Goal: Task Accomplishment & Management: Manage account settings

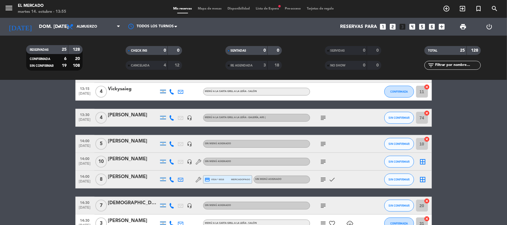
scroll to position [334, 0]
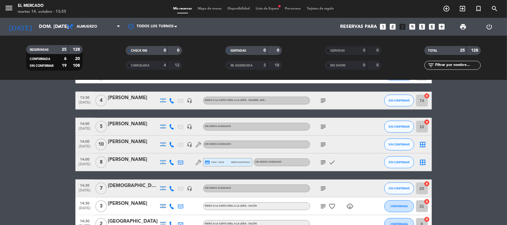
click at [324, 143] on icon "subject" at bounding box center [323, 144] width 7 height 7
click at [116, 145] on div "[PERSON_NAME]" at bounding box center [133, 142] width 50 height 8
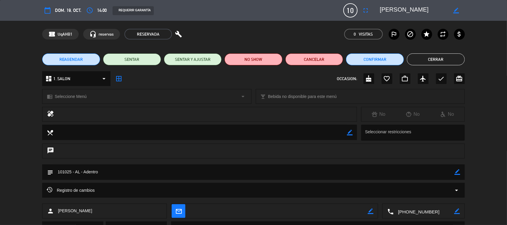
click at [459, 172] on icon "border_color" at bounding box center [458, 172] width 6 height 6
click at [440, 173] on textarea at bounding box center [253, 172] width 401 height 15
type textarea "101025 - AL - Galería"
click at [460, 171] on icon at bounding box center [458, 172] width 6 height 6
click at [425, 62] on button "Cerrar" at bounding box center [436, 59] width 58 height 12
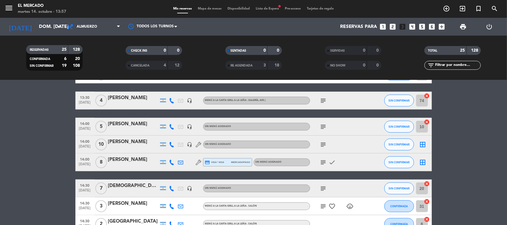
click at [139, 146] on div at bounding box center [133, 148] width 50 height 5
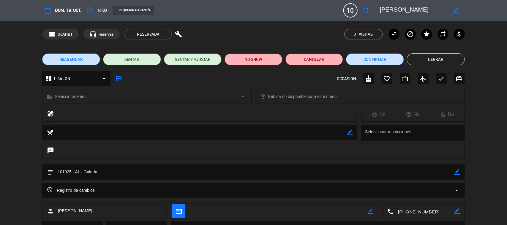
click at [456, 173] on icon "border_color" at bounding box center [458, 172] width 6 height 6
click at [417, 173] on textarea at bounding box center [253, 172] width 401 height 15
type textarea "101025 - AL - Galería - 9 adultos + 1 niña de 6 años"
click at [456, 171] on icon at bounding box center [458, 172] width 6 height 6
click at [428, 60] on button "Cerrar" at bounding box center [436, 59] width 58 height 12
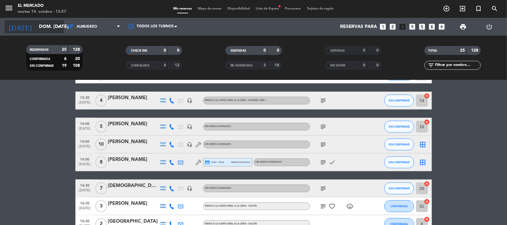
click at [44, 27] on input "dom. [DATE]" at bounding box center [67, 27] width 63 height 12
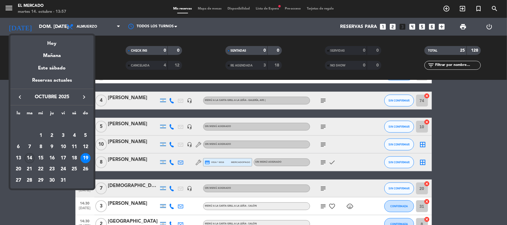
click at [27, 159] on div "14" at bounding box center [30, 158] width 10 height 10
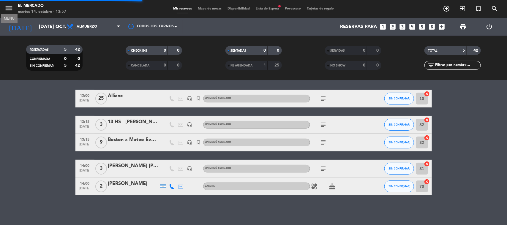
scroll to position [17, 0]
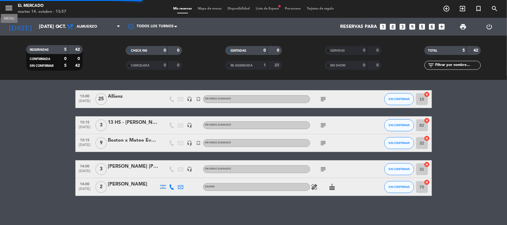
click at [12, 10] on icon "menu" at bounding box center [8, 8] width 9 height 9
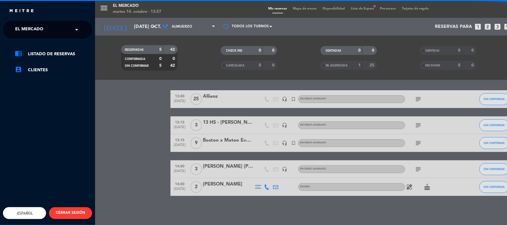
click at [34, 24] on span "El Mercado" at bounding box center [29, 29] width 28 height 12
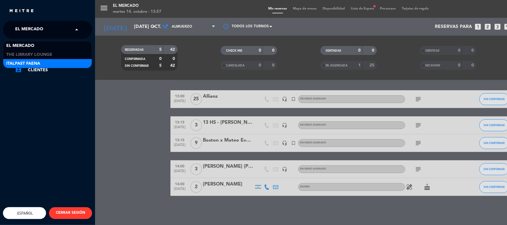
click at [25, 61] on span "Italpast Faena" at bounding box center [23, 63] width 34 height 7
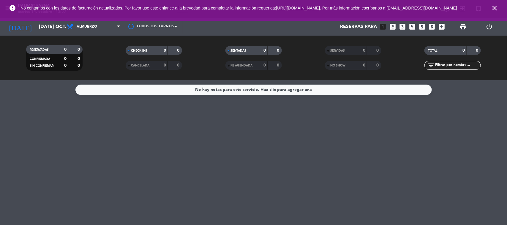
scroll to position [0, 0]
click at [48, 31] on input "[DATE] oct." at bounding box center [67, 27] width 63 height 12
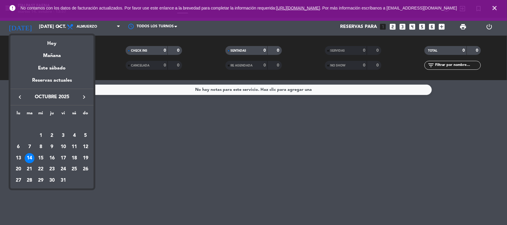
click at [88, 100] on button "keyboard_arrow_right" at bounding box center [84, 97] width 11 height 8
click at [85, 170] on div "28" at bounding box center [85, 169] width 10 height 10
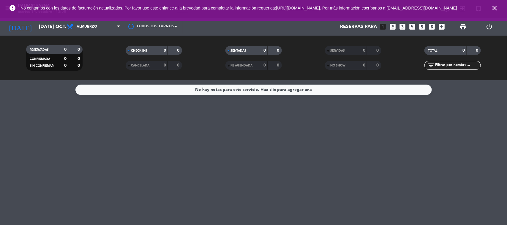
type input "dom. 28 dic."
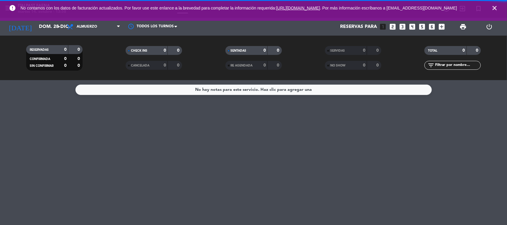
click at [494, 10] on icon "close" at bounding box center [494, 7] width 7 height 7
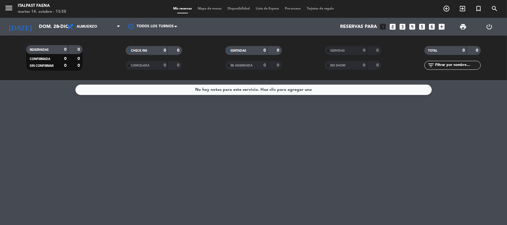
click at [15, 12] on span "menu" at bounding box center [10, 9] width 13 height 14
click at [10, 12] on button "menu" at bounding box center [8, 9] width 9 height 11
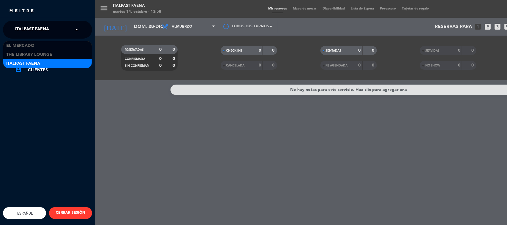
click at [29, 30] on span "Italpast Faena" at bounding box center [32, 29] width 34 height 12
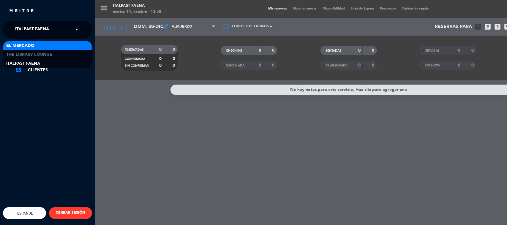
click at [25, 46] on span "El Mercado" at bounding box center [20, 45] width 28 height 7
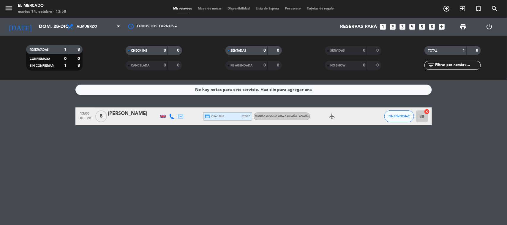
click at [394, 26] on icon "looks_two" at bounding box center [393, 27] width 8 height 8
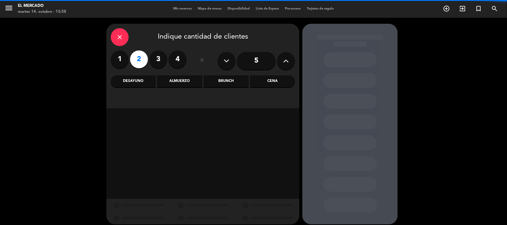
click at [260, 84] on div "Cena" at bounding box center [272, 81] width 45 height 12
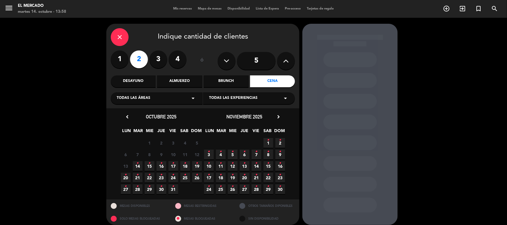
click at [280, 114] on icon "chevron_right" at bounding box center [278, 117] width 6 height 6
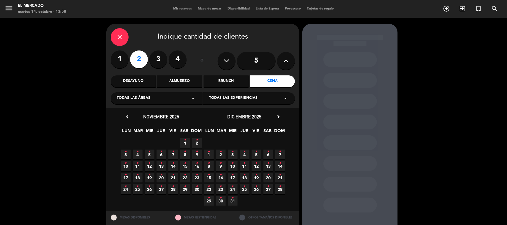
click at [278, 189] on span "28 •" at bounding box center [280, 189] width 10 height 10
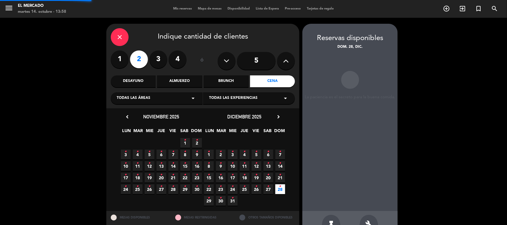
scroll to position [17, 0]
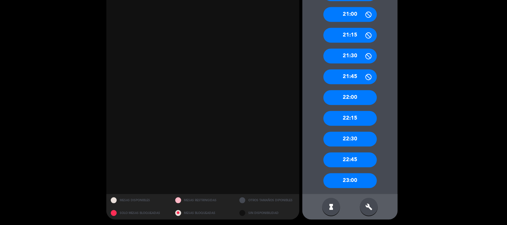
click at [371, 210] on div "build" at bounding box center [369, 207] width 18 height 18
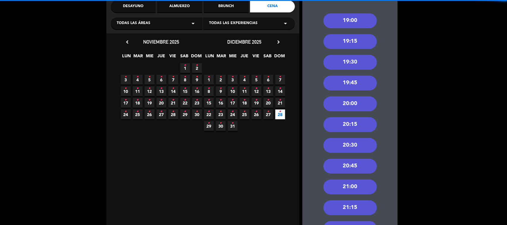
scroll to position [62, 0]
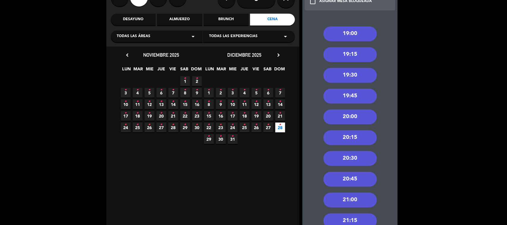
click at [352, 78] on div "19:30" at bounding box center [349, 75] width 53 height 15
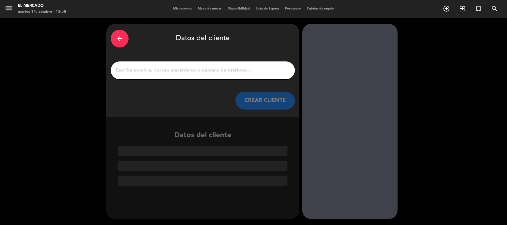
click at [146, 76] on div at bounding box center [203, 70] width 184 height 18
click at [146, 70] on input "1" at bounding box center [202, 70] width 175 height 8
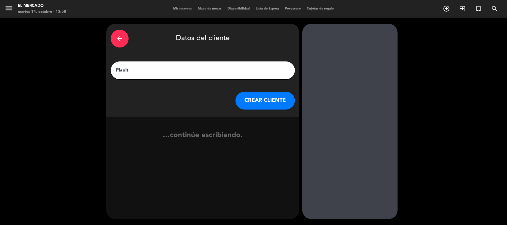
type input "Planit"
click at [248, 95] on button "CREAR CLIENTE" at bounding box center [264, 101] width 59 height 18
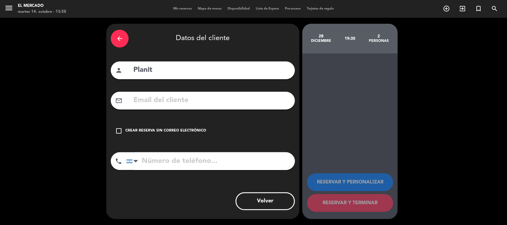
click at [190, 137] on div "check_box_outline_blank Crear reserva sin correo electrónico" at bounding box center [203, 131] width 184 height 18
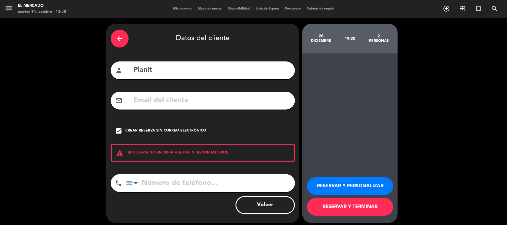
click at [180, 173] on div "arrow_back Datos del cliente person Planit mail_outline check_box Crear reserva…" at bounding box center [202, 123] width 193 height 199
click at [181, 181] on input "tel" at bounding box center [210, 183] width 169 height 18
paste input "+54 9 11 5097-6346"
type input "+54 9 11 5097-6346"
click at [325, 177] on div "RESERVAR Y PERSONALIZAR RESERVAR Y TERMINAR" at bounding box center [350, 194] width 86 height 58
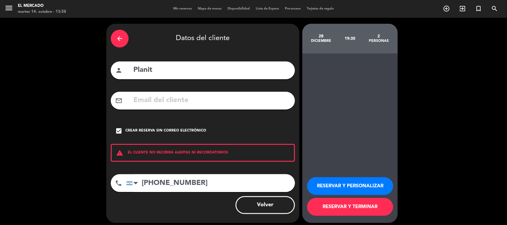
click at [333, 186] on button "RESERVAR Y PERSONALIZAR" at bounding box center [350, 186] width 86 height 18
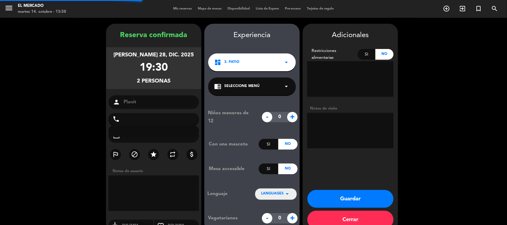
type input "+5491150976346"
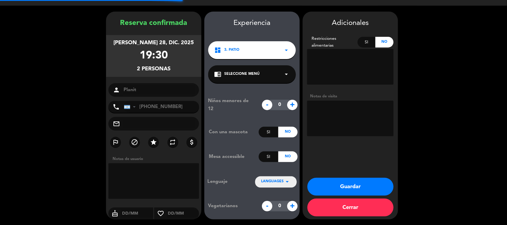
click at [336, 108] on textarea at bounding box center [350, 119] width 86 height 36
type textarea "141025 - AL -"
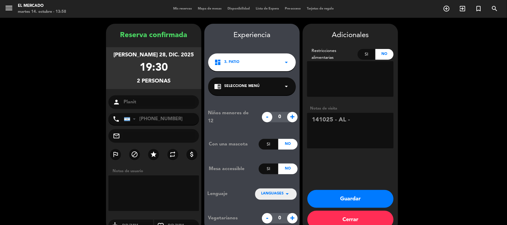
click at [347, 220] on button "Cerrar" at bounding box center [350, 220] width 86 height 18
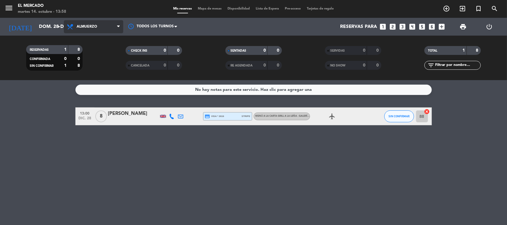
click at [84, 20] on span "Almuerzo" at bounding box center [93, 26] width 59 height 13
click at [81, 97] on ng-component "menu El Mercado martes 14. octubre - 13:58 Mis reservas Mapa de mesas Disponibi…" at bounding box center [253, 112] width 507 height 225
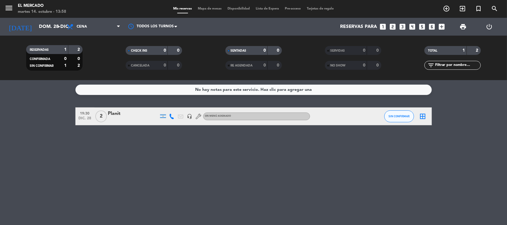
click at [122, 114] on div "Planit" at bounding box center [133, 114] width 50 height 8
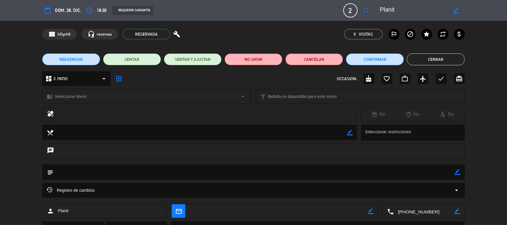
click at [312, 60] on button "Cancelar" at bounding box center [314, 59] width 58 height 12
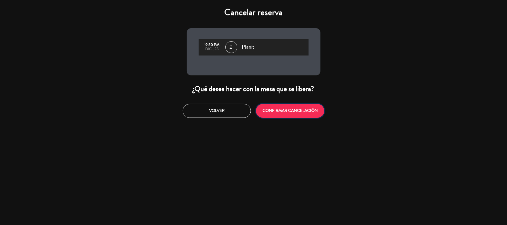
click at [262, 110] on button "CONFIRMAR CANCELACIÓN" at bounding box center [290, 111] width 68 height 14
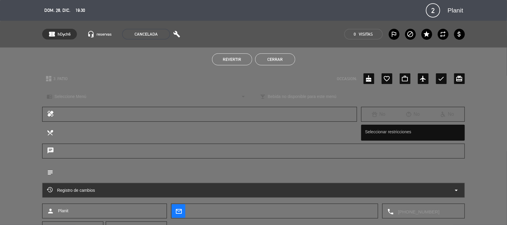
click at [277, 60] on button "Cerrar" at bounding box center [275, 59] width 40 height 12
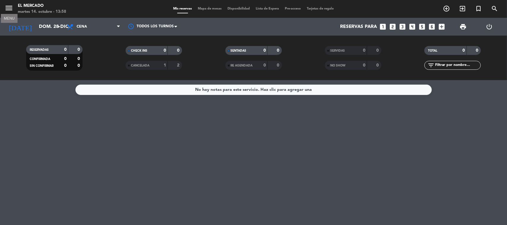
click at [7, 10] on icon "menu" at bounding box center [8, 8] width 9 height 9
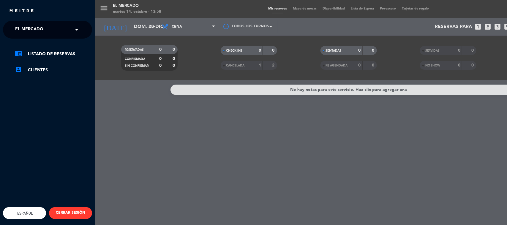
click at [42, 39] on div "chrome_reader_mode Listado de Reservas account_box Clientes" at bounding box center [48, 65] width 98 height 53
click at [39, 37] on ng-select "× El Mercado ×" at bounding box center [47, 30] width 89 height 18
click at [39, 33] on span "El Mercado" at bounding box center [29, 29] width 28 height 12
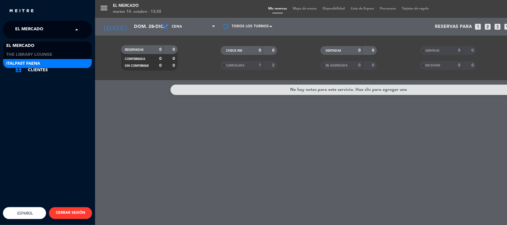
click at [25, 60] on span "Italpast Faena" at bounding box center [23, 63] width 34 height 7
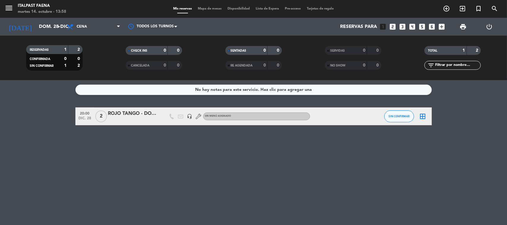
click at [393, 26] on icon "looks_two" at bounding box center [393, 27] width 8 height 8
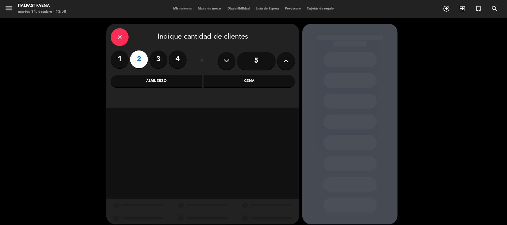
click at [116, 36] on icon "close" at bounding box center [119, 37] width 7 height 7
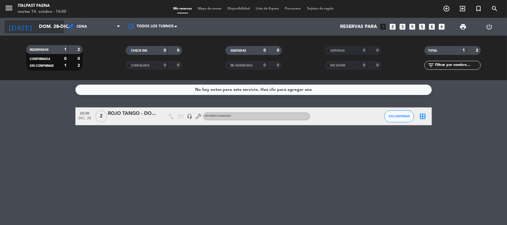
click at [37, 32] on div "today dom. 28 dic. arrow_drop_down" at bounding box center [33, 26] width 59 height 13
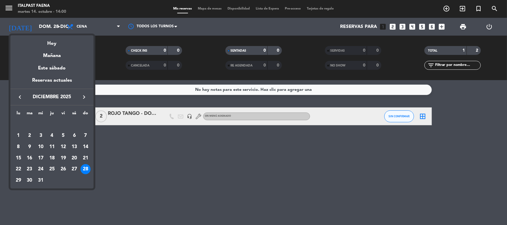
click at [84, 97] on icon "keyboard_arrow_right" at bounding box center [83, 97] width 7 height 7
click at [182, 165] on div at bounding box center [253, 112] width 507 height 225
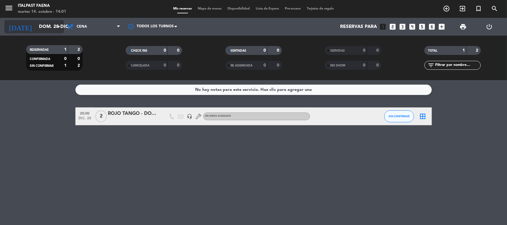
click at [48, 25] on input "dom. 28 dic." at bounding box center [67, 27] width 63 height 12
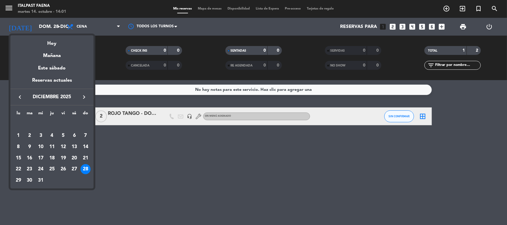
click at [21, 94] on icon "keyboard_arrow_left" at bounding box center [19, 97] width 7 height 7
click at [30, 160] on div "14" at bounding box center [30, 158] width 10 height 10
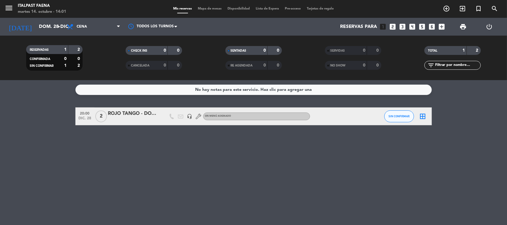
type input "[DATE] oct."
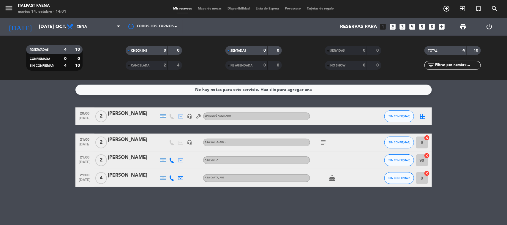
click at [396, 27] on icon "looks_two" at bounding box center [393, 27] width 8 height 8
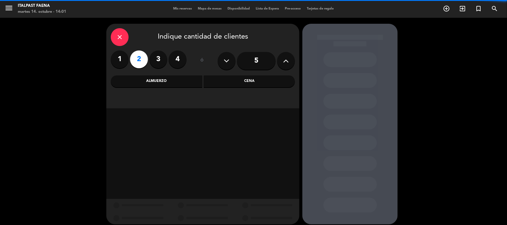
click at [273, 82] on div "Cena" at bounding box center [249, 81] width 91 height 12
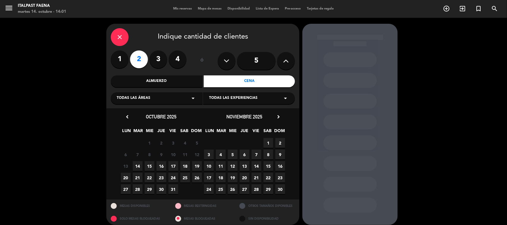
click at [134, 169] on span "14" at bounding box center [138, 166] width 10 height 10
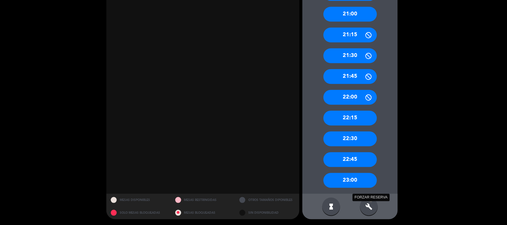
click at [369, 207] on icon "build" at bounding box center [368, 206] width 7 height 7
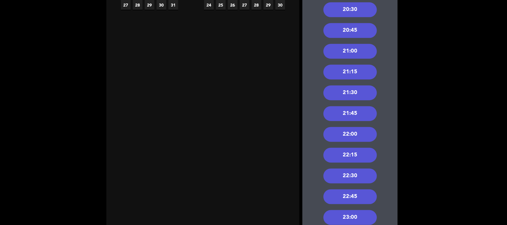
scroll to position [110, 0]
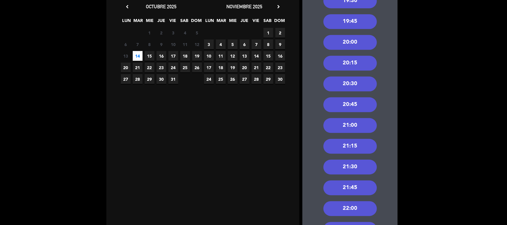
click at [361, 110] on div "20:45" at bounding box center [349, 104] width 53 height 15
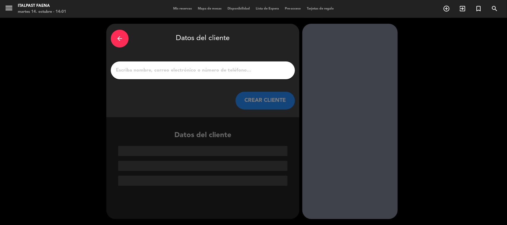
click at [144, 70] on input "1" at bounding box center [202, 70] width 175 height 8
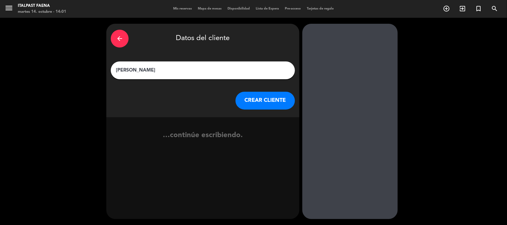
type input "[PERSON_NAME]"
click at [259, 97] on button "CREAR CLIENTE" at bounding box center [264, 101] width 59 height 18
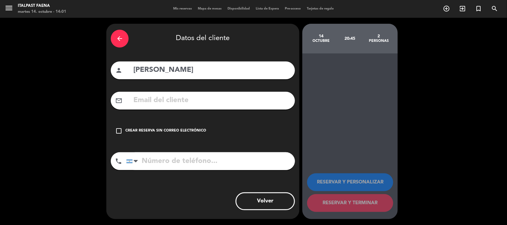
click at [190, 159] on input "tel" at bounding box center [210, 161] width 169 height 18
paste input "+54 9 11 3870-1248"
type input "+54 9 11 3870-1248"
click at [182, 125] on div "check_box_outline_blank Crear reserva sin correo electrónico" at bounding box center [203, 131] width 184 height 18
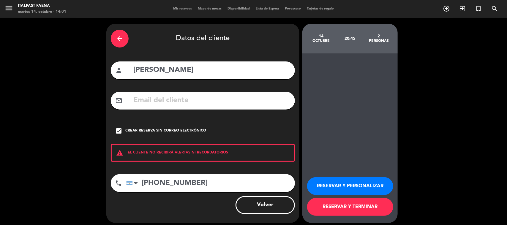
click at [339, 191] on button "RESERVAR Y PERSONALIZAR" at bounding box center [350, 186] width 86 height 18
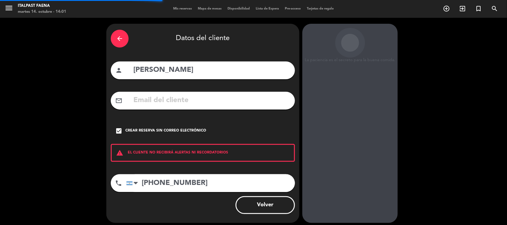
scroll to position [12, 0]
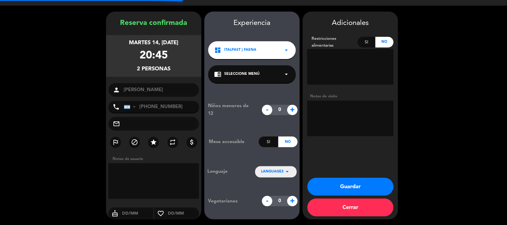
click at [344, 117] on textarea at bounding box center [350, 119] width 86 height 36
type textarea "141025 - AL - Italpast - Cumpleaños"
click at [330, 187] on button "Guardar" at bounding box center [350, 187] width 86 height 18
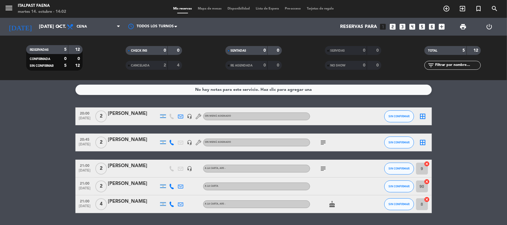
click at [323, 143] on icon "subject" at bounding box center [323, 142] width 7 height 7
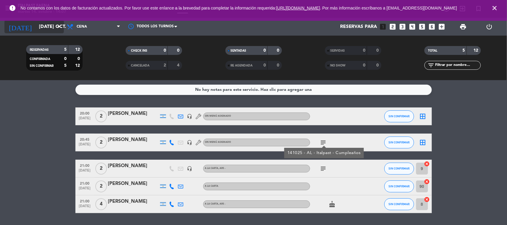
click at [56, 22] on input "[DATE] oct." at bounding box center [67, 27] width 63 height 12
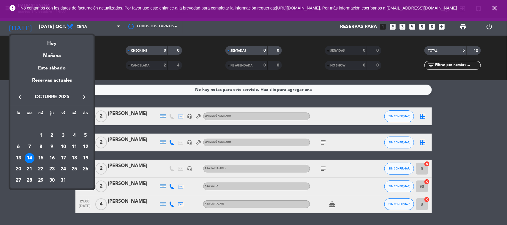
click at [486, 130] on div at bounding box center [253, 112] width 507 height 225
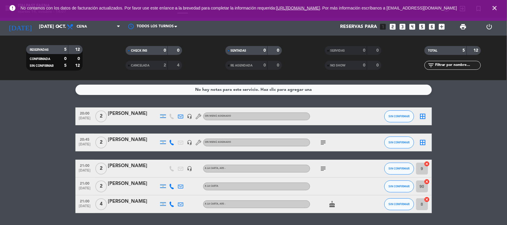
click at [493, 10] on icon "close" at bounding box center [494, 7] width 7 height 7
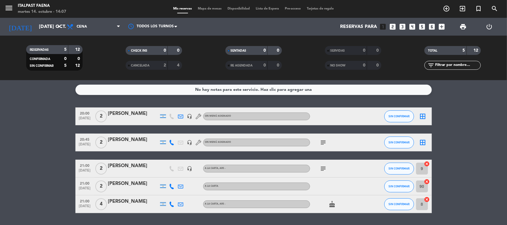
click at [412, 27] on icon "looks_4" at bounding box center [413, 27] width 8 height 8
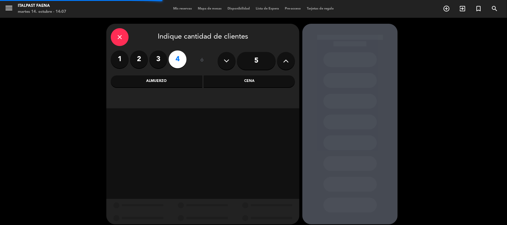
click at [247, 79] on div "Cena" at bounding box center [249, 81] width 91 height 12
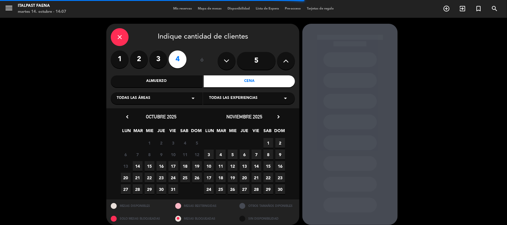
click at [124, 39] on div "close" at bounding box center [120, 37] width 18 height 18
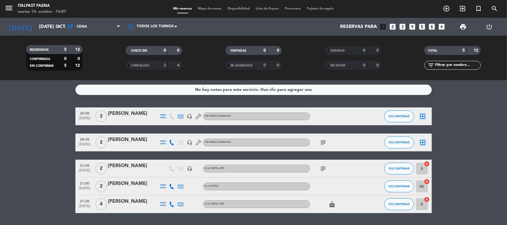
click at [8, 10] on icon "menu" at bounding box center [8, 8] width 9 height 9
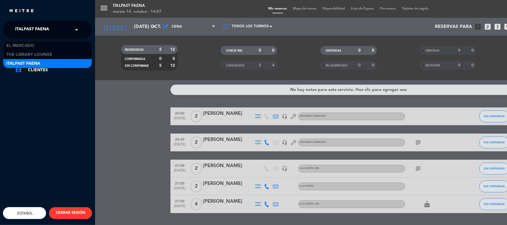
click at [57, 31] on div "× Italpast Faena" at bounding box center [35, 29] width 45 height 12
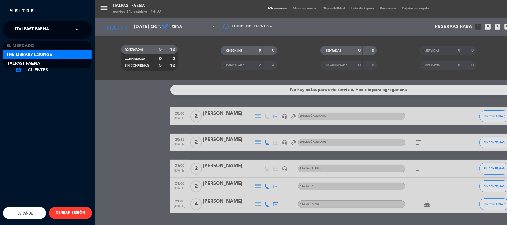
click at [44, 55] on span "The Library Lounge" at bounding box center [29, 54] width 46 height 7
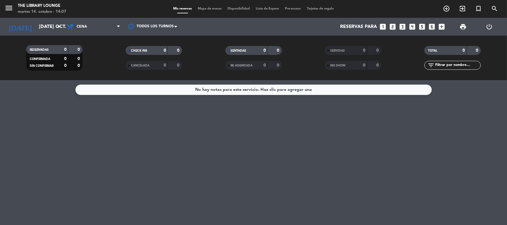
click at [412, 25] on icon "looks_4" at bounding box center [413, 27] width 8 height 8
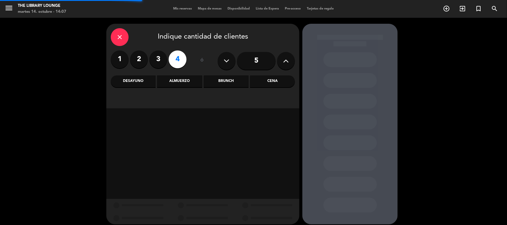
click at [245, 83] on div "Brunch" at bounding box center [226, 81] width 45 height 12
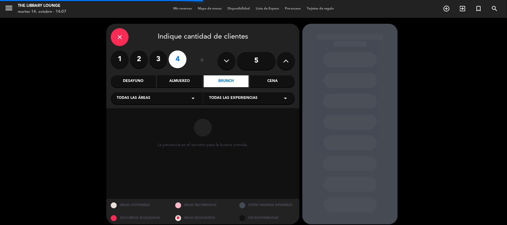
click at [269, 80] on div "Cena" at bounding box center [272, 81] width 45 height 12
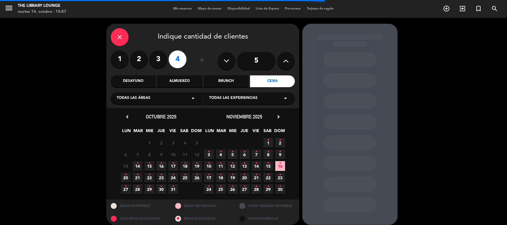
click at [162, 166] on icon "•" at bounding box center [161, 164] width 2 height 10
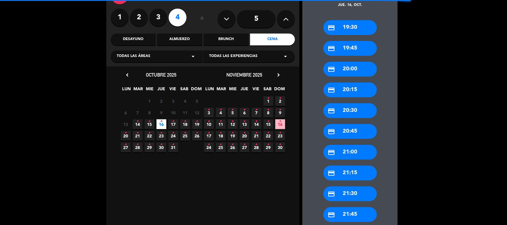
scroll to position [159, 0]
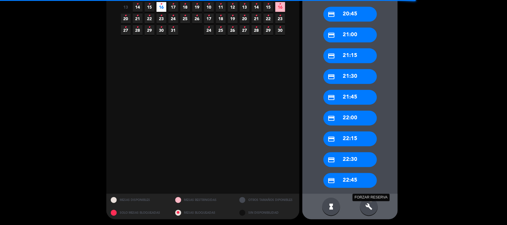
click at [368, 204] on icon "build" at bounding box center [368, 206] width 7 height 7
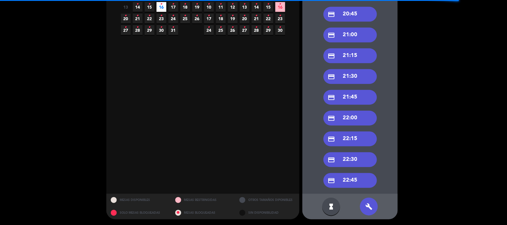
click at [352, 161] on div "credit_card 22:30" at bounding box center [349, 159] width 53 height 15
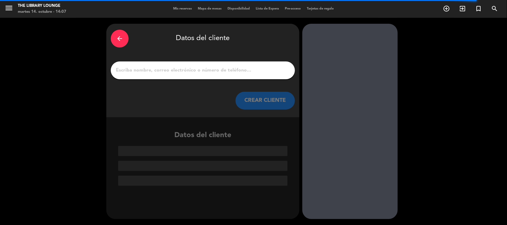
click at [159, 70] on input "1" at bounding box center [202, 70] width 175 height 8
paste input "[PERSON_NAME]"
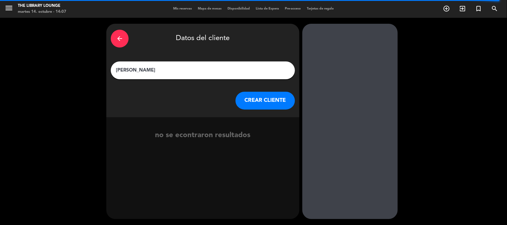
type input "[PERSON_NAME]"
click at [243, 105] on button "CREAR CLIENTE" at bounding box center [264, 101] width 59 height 18
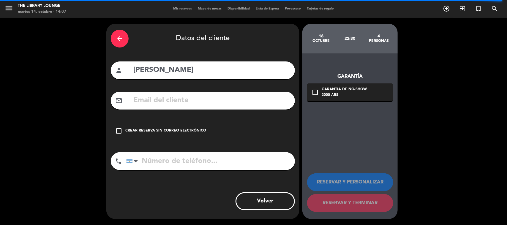
click at [174, 131] on div "Crear reserva sin correo electrónico" at bounding box center [165, 131] width 81 height 6
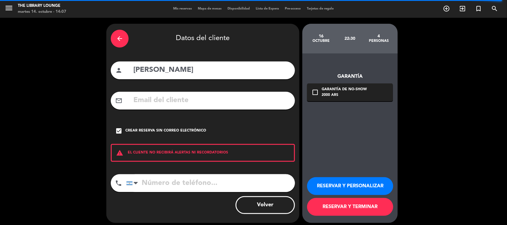
click at [164, 180] on input "tel" at bounding box center [210, 183] width 169 height 18
paste input "+54 9 11 5035-4983"
type input "+54 9 11 5035-4983"
click at [322, 183] on button "RESERVAR Y PERSONALIZAR" at bounding box center [350, 186] width 86 height 18
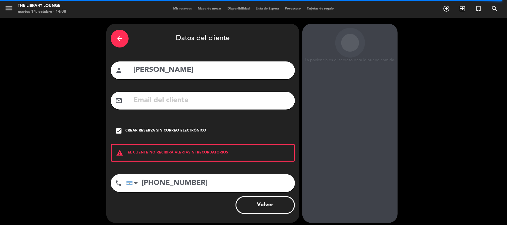
click at [335, 125] on div "La paciencia es el secreto para la buena comida. 16 octubre 22:30 4 personas Ga…" at bounding box center [349, 123] width 95 height 199
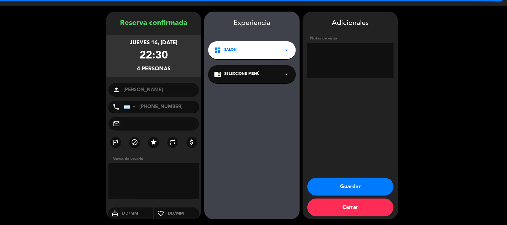
click at [338, 63] on textarea at bounding box center [350, 61] width 86 height 36
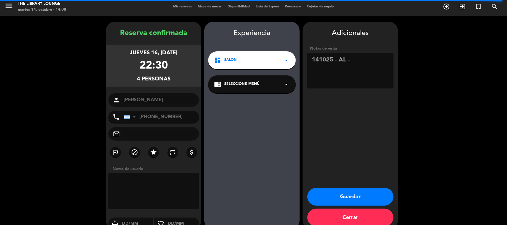
scroll to position [0, 0]
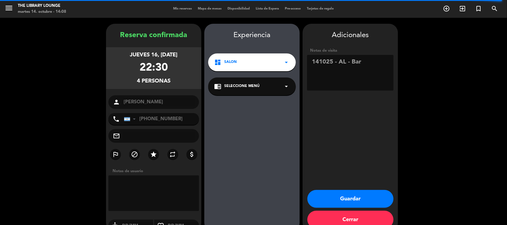
type textarea "141025 - AL - Bar"
click at [320, 202] on button "Guardar" at bounding box center [350, 199] width 86 height 18
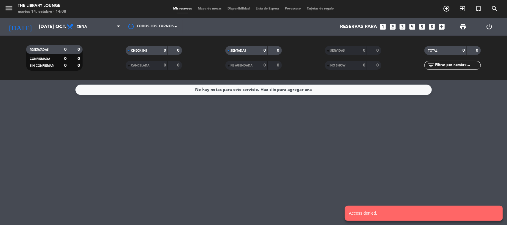
click at [46, 18] on div "[DATE] [DATE] oct. arrow_drop_down" at bounding box center [33, 27] width 59 height 18
click at [50, 32] on input "[DATE] oct." at bounding box center [67, 27] width 63 height 12
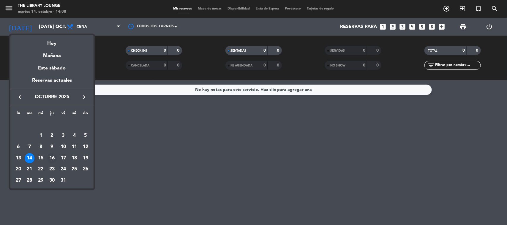
click at [53, 158] on div "16" at bounding box center [52, 158] width 10 height 10
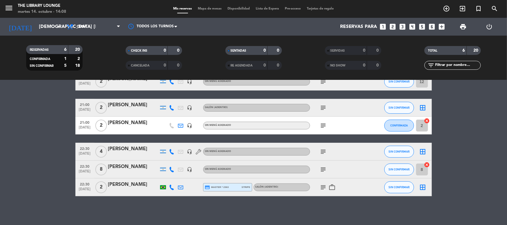
scroll to position [35, 0]
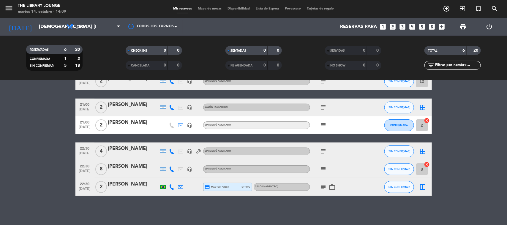
click at [320, 149] on icon "subject" at bounding box center [323, 151] width 7 height 7
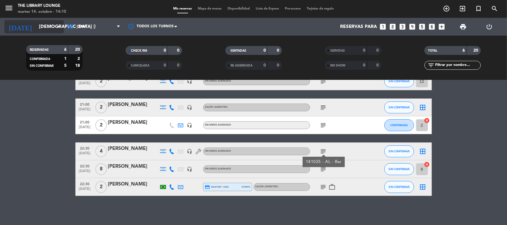
click at [36, 28] on input "[DEMOGRAPHIC_DATA] [DATE]" at bounding box center [67, 27] width 63 height 12
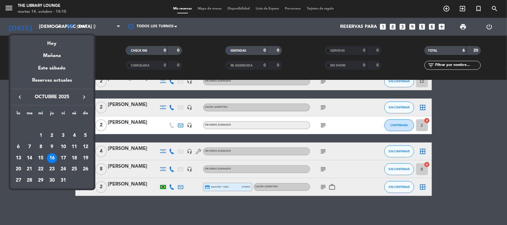
click at [84, 96] on icon "keyboard_arrow_right" at bounding box center [83, 97] width 7 height 7
click at [10, 11] on div at bounding box center [253, 112] width 507 height 225
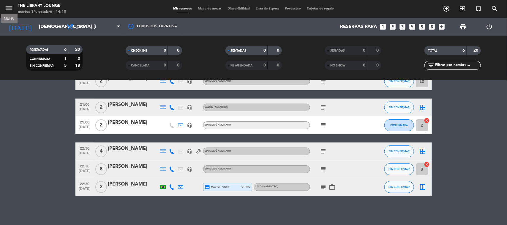
click at [7, 9] on icon "menu" at bounding box center [8, 8] width 9 height 9
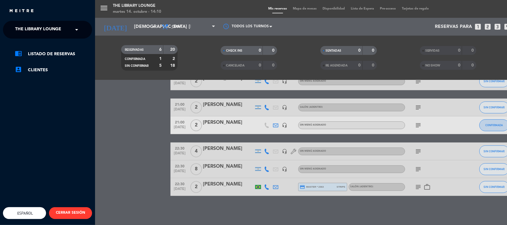
click at [36, 32] on span "The Library Lounge" at bounding box center [38, 29] width 46 height 12
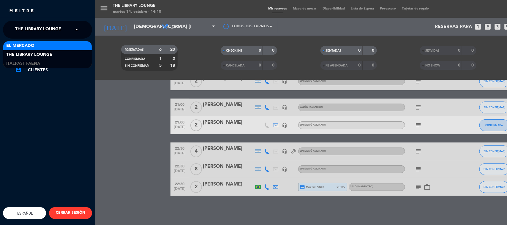
click at [31, 46] on span "El Mercado" at bounding box center [20, 45] width 28 height 7
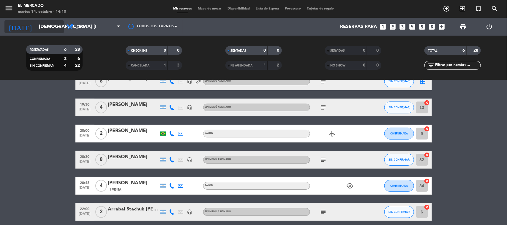
click at [45, 28] on input "[DEMOGRAPHIC_DATA] [DATE]" at bounding box center [67, 27] width 63 height 12
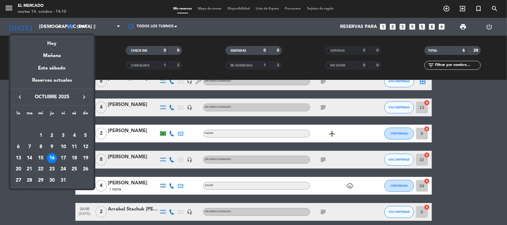
click at [30, 178] on div "28" at bounding box center [30, 180] width 10 height 10
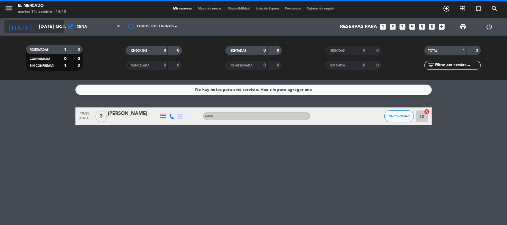
scroll to position [0, 0]
click at [49, 27] on input "mar. 28 oct." at bounding box center [67, 27] width 63 height 12
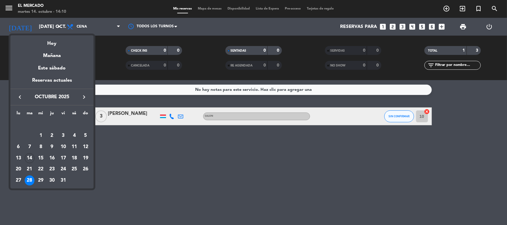
click at [83, 98] on icon "keyboard_arrow_right" at bounding box center [83, 97] width 7 height 7
click at [87, 168] on div "28" at bounding box center [85, 169] width 10 height 10
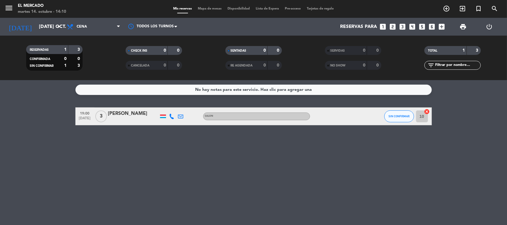
type input "dom. 28 dic."
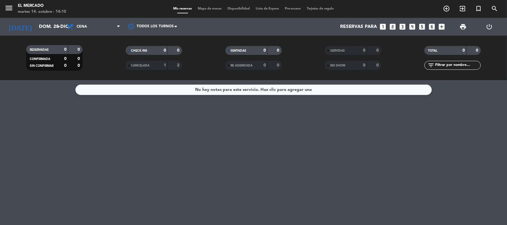
click at [392, 26] on icon "looks_two" at bounding box center [393, 27] width 8 height 8
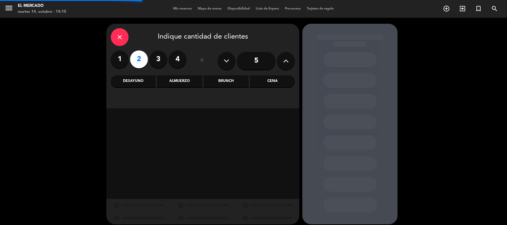
click at [265, 83] on div "Cena" at bounding box center [272, 81] width 45 height 12
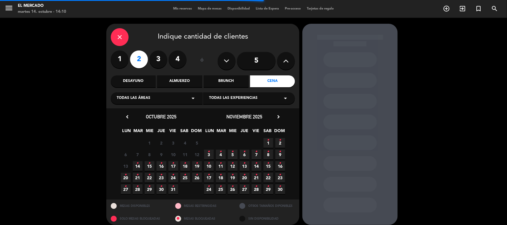
click at [279, 118] on icon "chevron_right" at bounding box center [278, 117] width 6 height 6
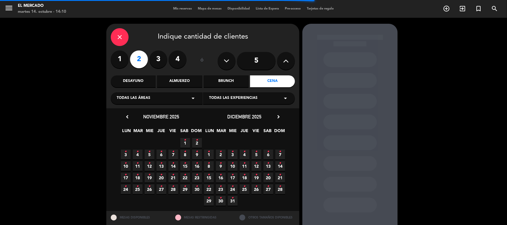
click at [280, 188] on icon "•" at bounding box center [280, 187] width 2 height 10
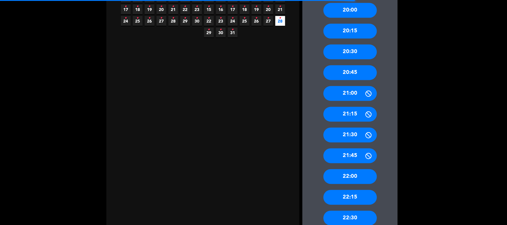
scroll to position [247, 0]
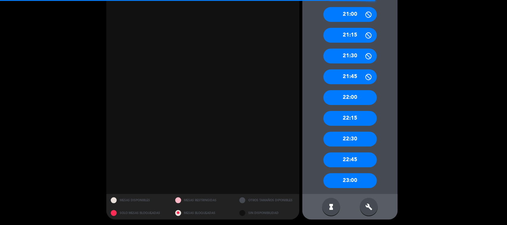
click at [365, 211] on div "build" at bounding box center [369, 207] width 18 height 18
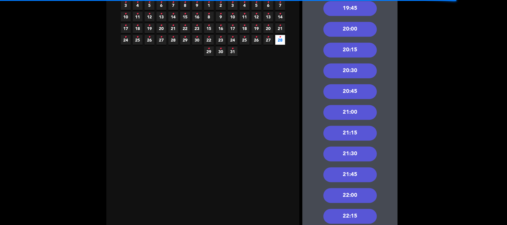
scroll to position [62, 0]
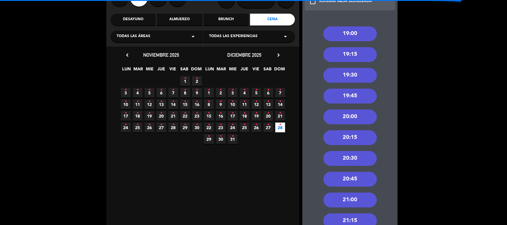
click at [355, 73] on div "19:30" at bounding box center [349, 75] width 53 height 15
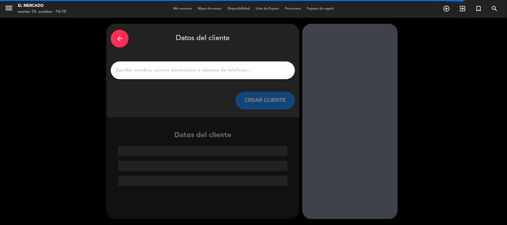
scroll to position [0, 0]
click at [214, 68] on input "1" at bounding box center [202, 70] width 175 height 8
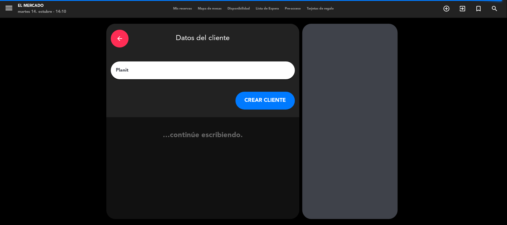
type input "Planit"
click at [246, 103] on button "CREAR CLIENTE" at bounding box center [264, 101] width 59 height 18
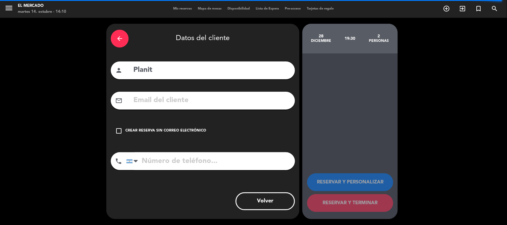
click at [203, 164] on input "tel" at bounding box center [210, 161] width 169 height 18
paste input "+54 9 11 5097-6346"
type input "+54 9 11 5097-6346"
click at [195, 125] on div "check_box_outline_blank Crear reserva sin correo electrónico" at bounding box center [203, 131] width 184 height 18
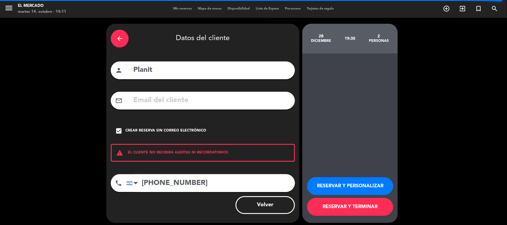
click at [366, 186] on button "RESERVAR Y PERSONALIZAR" at bounding box center [350, 186] width 86 height 18
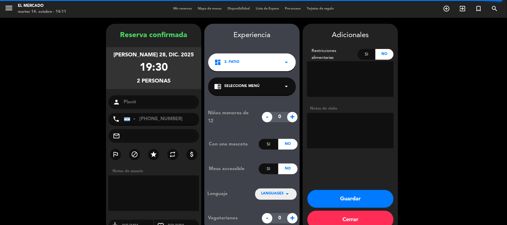
scroll to position [12, 0]
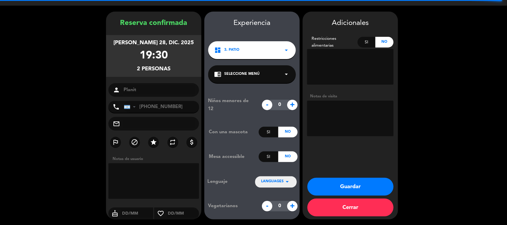
click at [348, 115] on textarea at bounding box center [350, 119] width 86 height 36
type textarea "141025 - AL - Adentro - Luego ingresan a Tango"
click at [342, 187] on button "Guardar" at bounding box center [350, 187] width 86 height 18
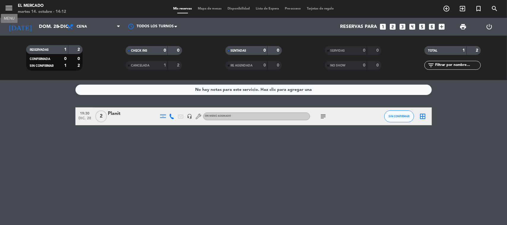
click at [10, 7] on icon "menu" at bounding box center [8, 8] width 9 height 9
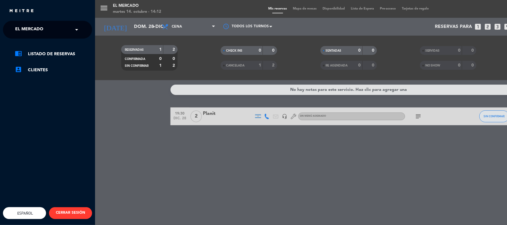
click at [49, 38] on ng-select "× El Mercado ×" at bounding box center [47, 30] width 89 height 18
click at [49, 31] on div "× El Mercado" at bounding box center [32, 29] width 39 height 12
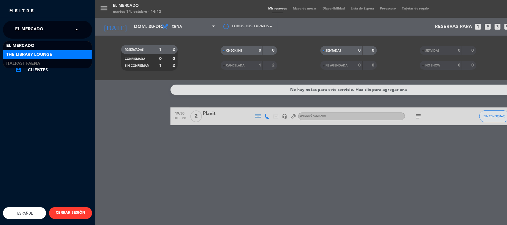
click at [37, 56] on span "The Library Lounge" at bounding box center [29, 54] width 46 height 7
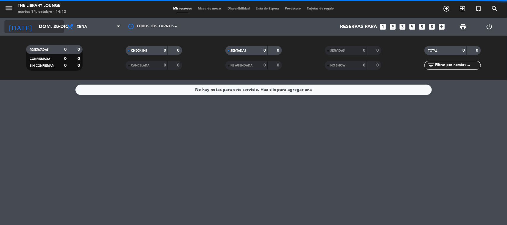
click at [36, 26] on input "dom. 28 dic." at bounding box center [67, 27] width 63 height 12
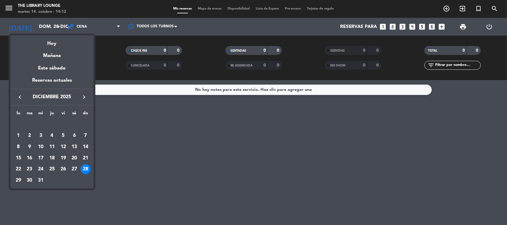
click at [20, 96] on icon "keyboard_arrow_left" at bounding box center [19, 97] width 7 height 7
click at [28, 156] on div "14" at bounding box center [30, 158] width 10 height 10
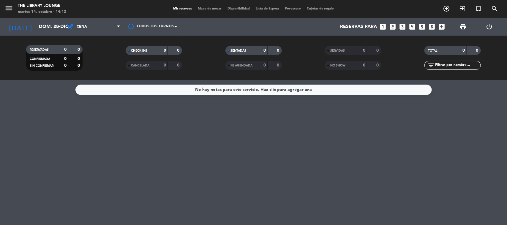
type input "[DATE] oct."
click at [11, 12] on button "menu" at bounding box center [8, 9] width 9 height 11
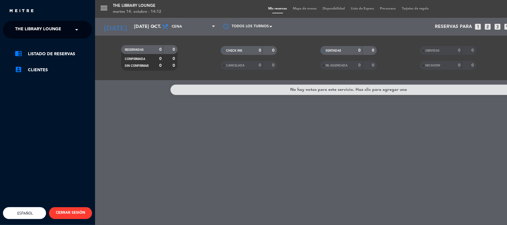
click at [25, 28] on span "The Library Lounge" at bounding box center [38, 29] width 46 height 12
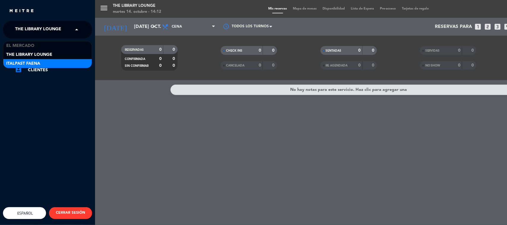
click at [25, 64] on span "Italpast Faena" at bounding box center [23, 63] width 34 height 7
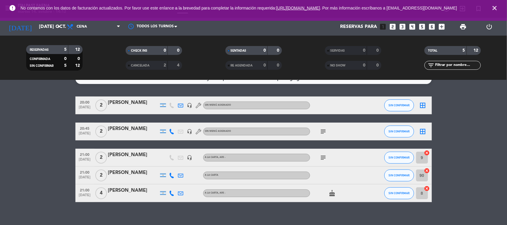
scroll to position [17, 0]
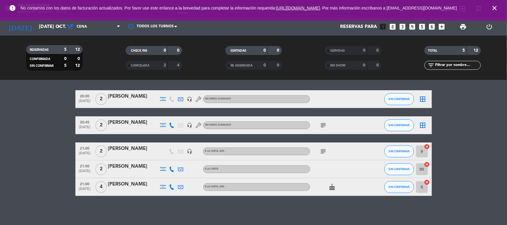
click at [183, 99] on icon at bounding box center [180, 99] width 5 height 5
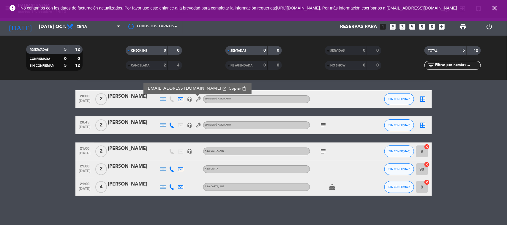
click at [174, 128] on div at bounding box center [171, 125] width 9 height 18
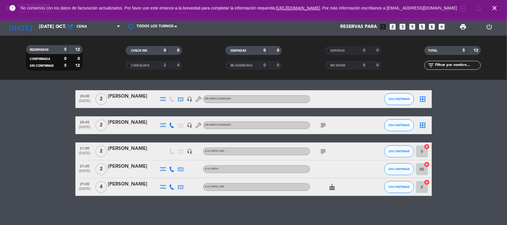
click at [170, 126] on icon at bounding box center [171, 125] width 5 height 5
click at [319, 126] on span "subject" at bounding box center [323, 125] width 9 height 7
click at [321, 126] on icon "subject" at bounding box center [323, 125] width 7 height 7
click at [169, 168] on icon at bounding box center [171, 169] width 5 height 5
click at [161, 159] on span "Copiar" at bounding box center [166, 159] width 12 height 6
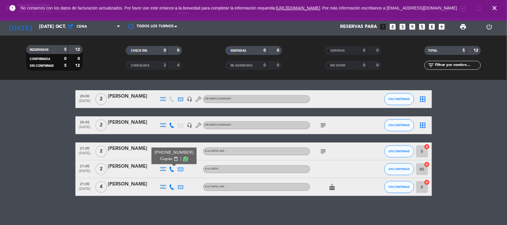
click at [172, 186] on icon at bounding box center [171, 186] width 5 height 5
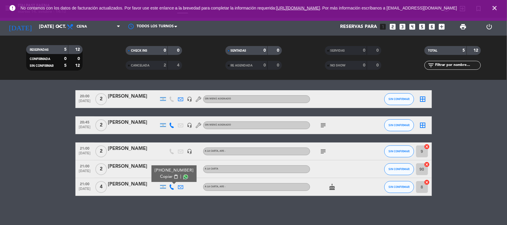
click at [161, 178] on span "Copiar" at bounding box center [166, 177] width 12 height 6
click at [494, 7] on icon "close" at bounding box center [494, 7] width 7 height 7
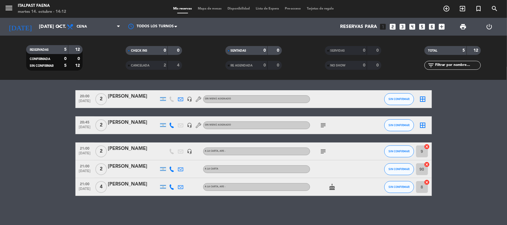
click at [18, 9] on div "martes 14. octubre - 14:12" at bounding box center [42, 12] width 48 height 6
click at [12, 7] on span "menu" at bounding box center [10, 9] width 13 height 14
click at [17, 11] on span "menu MENU" at bounding box center [10, 9] width 13 height 14
click at [16, 8] on span "menu" at bounding box center [10, 9] width 13 height 14
click at [14, 8] on span "menu" at bounding box center [10, 9] width 13 height 14
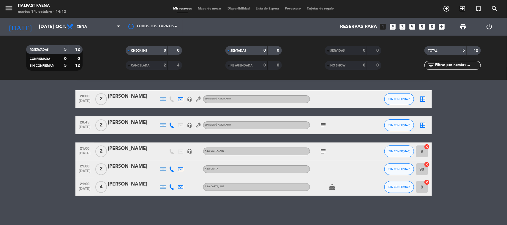
click at [13, 8] on span "menu" at bounding box center [10, 9] width 13 height 14
click at [9, 8] on icon "menu" at bounding box center [8, 8] width 9 height 9
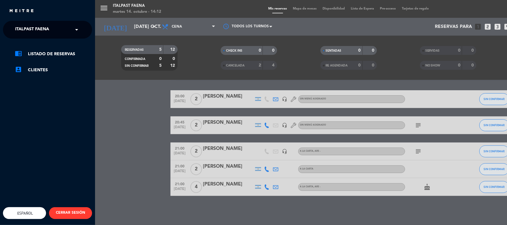
click at [38, 33] on span "Italpast Faena" at bounding box center [32, 29] width 34 height 12
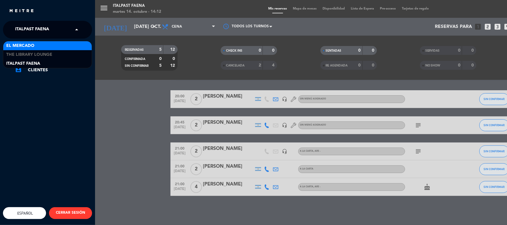
click at [35, 46] on div "El Mercado" at bounding box center [47, 45] width 88 height 9
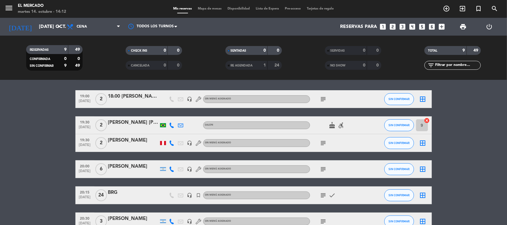
click at [169, 125] on icon at bounding box center [171, 125] width 5 height 5
click at [169, 117] on span "Copiar" at bounding box center [166, 115] width 12 height 6
click at [173, 143] on icon at bounding box center [171, 142] width 5 height 5
click at [169, 134] on span "Copiar" at bounding box center [168, 133] width 12 height 6
click at [326, 143] on icon "subject" at bounding box center [323, 143] width 7 height 7
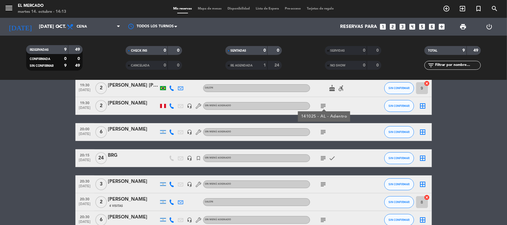
scroll to position [91, 0]
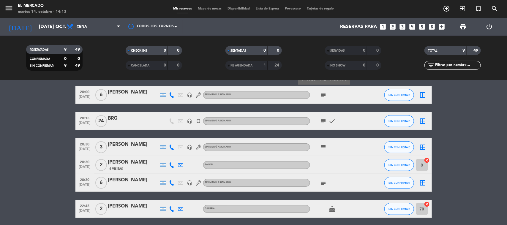
click at [171, 146] on icon at bounding box center [171, 147] width 5 height 5
click at [322, 150] on icon "subject" at bounding box center [323, 147] width 7 height 7
click at [170, 168] on div at bounding box center [171, 165] width 9 height 18
click at [171, 164] on icon at bounding box center [171, 164] width 5 height 5
click at [165, 155] on span "Copiar" at bounding box center [167, 155] width 12 height 6
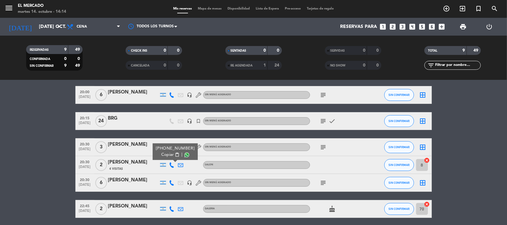
scroll to position [114, 0]
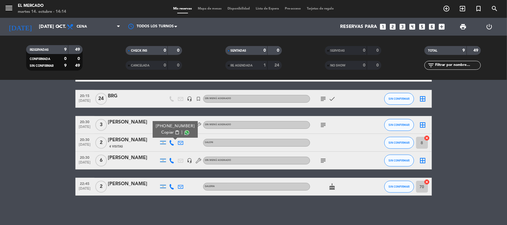
click at [324, 160] on icon "subject" at bounding box center [323, 160] width 7 height 7
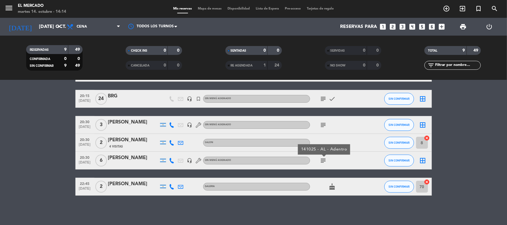
click at [170, 186] on icon at bounding box center [171, 186] width 5 height 5
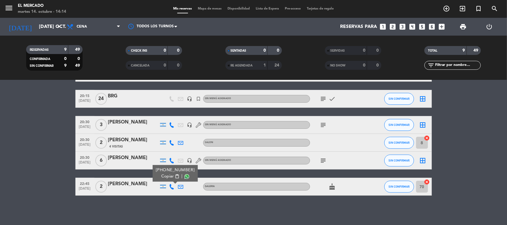
click at [169, 176] on span "Copiar" at bounding box center [167, 176] width 12 height 6
click at [13, 6] on span "menu" at bounding box center [10, 9] width 13 height 14
click at [10, 9] on icon "menu" at bounding box center [8, 8] width 9 height 9
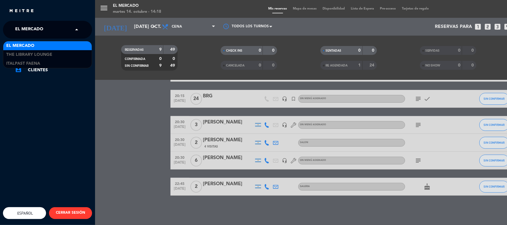
click at [34, 25] on span "El Mercado" at bounding box center [29, 29] width 28 height 12
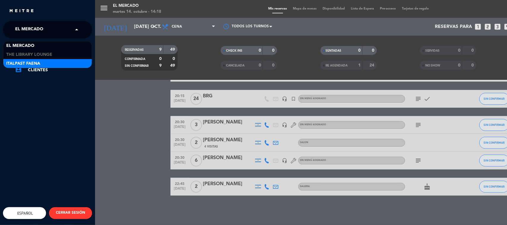
click at [39, 66] on span "Italpast Faena" at bounding box center [23, 63] width 34 height 7
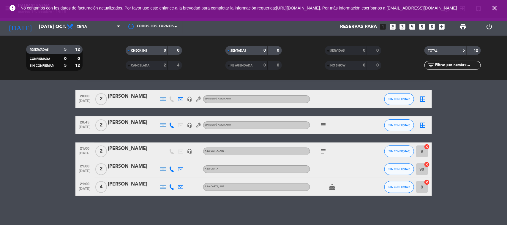
scroll to position [0, 0]
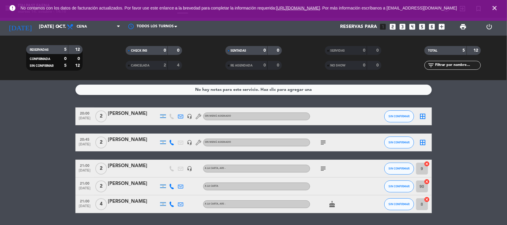
click at [83, 117] on span "[DATE]" at bounding box center [85, 119] width 15 height 7
click at [83, 141] on span "20:45" at bounding box center [85, 139] width 15 height 7
click at [87, 162] on span "21:00" at bounding box center [85, 165] width 15 height 7
click at [85, 185] on span "21:00" at bounding box center [85, 183] width 15 height 7
click at [83, 208] on span "[DATE]" at bounding box center [85, 207] width 15 height 7
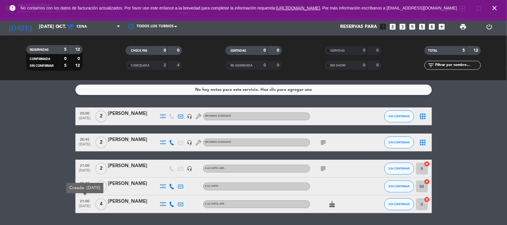
click at [324, 169] on icon "subject" at bounding box center [323, 168] width 7 height 7
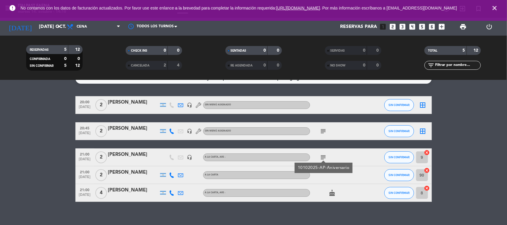
scroll to position [17, 0]
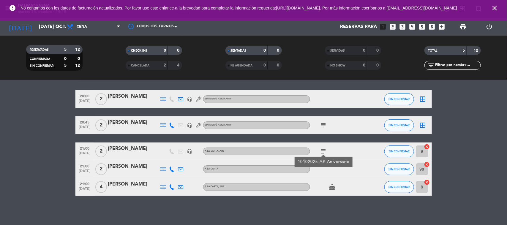
click at [171, 169] on icon at bounding box center [171, 169] width 5 height 5
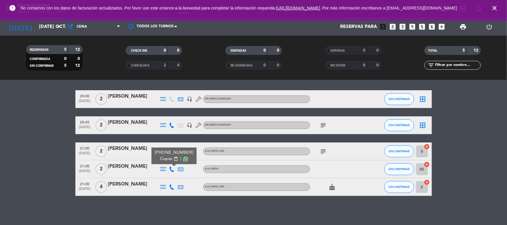
click at [495, 6] on icon "close" at bounding box center [494, 7] width 7 height 7
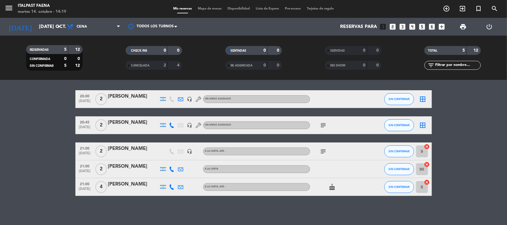
click at [7, 9] on icon "menu" at bounding box center [8, 8] width 9 height 9
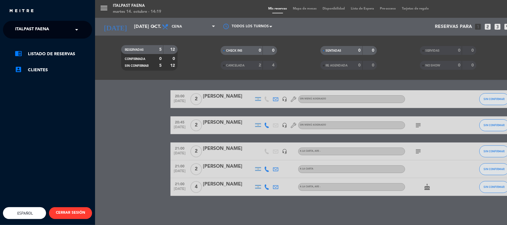
click at [32, 34] on span "Italpast Faena" at bounding box center [32, 29] width 34 height 12
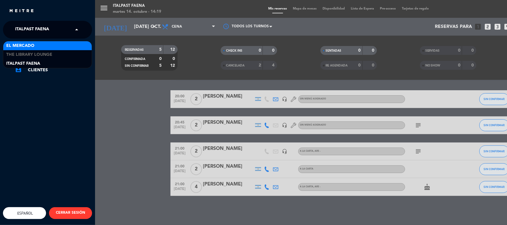
click at [29, 45] on span "El Mercado" at bounding box center [20, 45] width 28 height 7
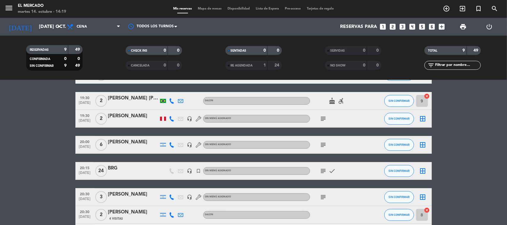
scroll to position [114, 0]
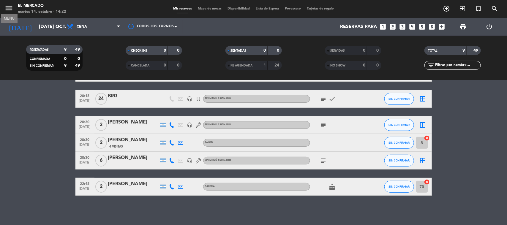
drag, startPoint x: 11, startPoint y: 9, endPoint x: 23, endPoint y: 21, distance: 17.0
click at [11, 8] on icon "menu" at bounding box center [8, 8] width 9 height 9
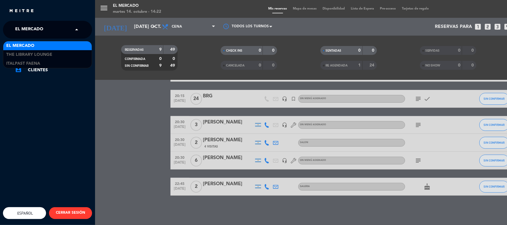
click at [37, 31] on span "El Mercado" at bounding box center [29, 29] width 28 height 12
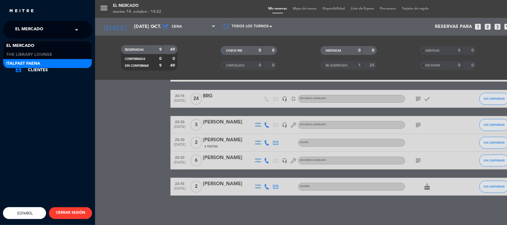
click at [27, 66] on span "Italpast Faena" at bounding box center [23, 63] width 34 height 7
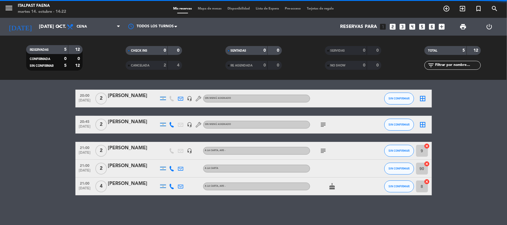
scroll to position [17, 0]
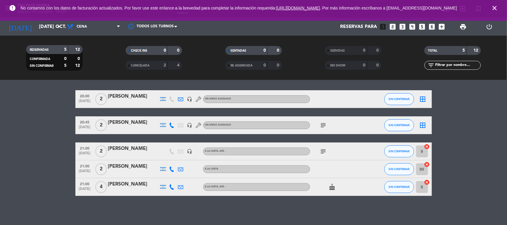
click at [169, 185] on icon at bounding box center [171, 186] width 5 height 5
click at [494, 9] on icon "close" at bounding box center [494, 7] width 7 height 7
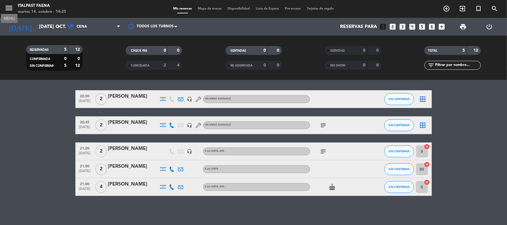
click at [5, 7] on icon "menu" at bounding box center [8, 8] width 9 height 9
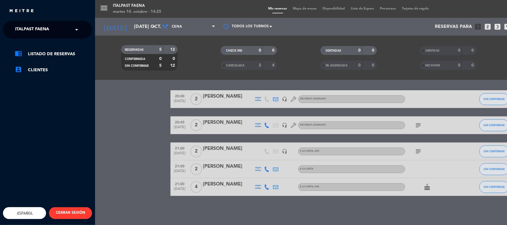
click at [52, 40] on div "chrome_reader_mode Listado de Reservas account_box Clientes" at bounding box center [48, 65] width 98 height 53
click at [51, 36] on ng-select "× Italpast Faena ×" at bounding box center [47, 30] width 89 height 18
click at [51, 32] on div "× Italpast Faena" at bounding box center [35, 29] width 45 height 12
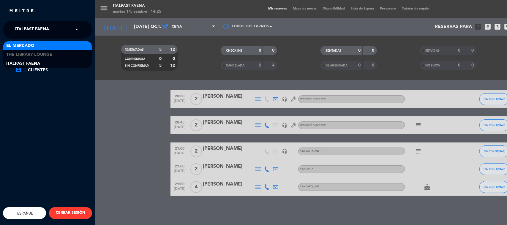
click at [44, 41] on div "El Mercado" at bounding box center [47, 45] width 88 height 9
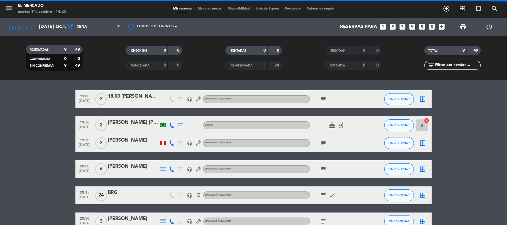
scroll to position [114, 0]
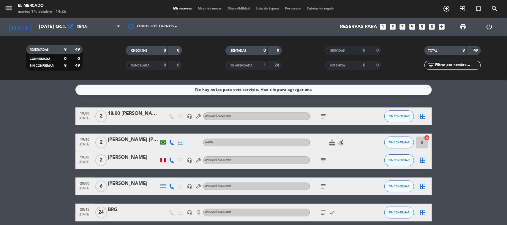
click at [171, 143] on icon at bounding box center [171, 142] width 5 height 5
click at [173, 162] on icon at bounding box center [171, 160] width 5 height 5
click at [88, 150] on div "19:30 [DATE]" at bounding box center [84, 143] width 19 height 18
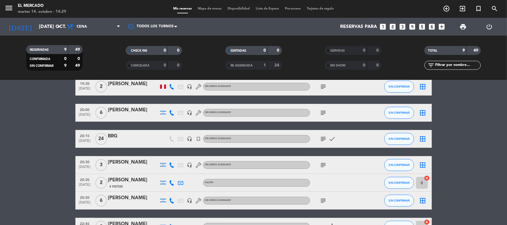
scroll to position [74, 0]
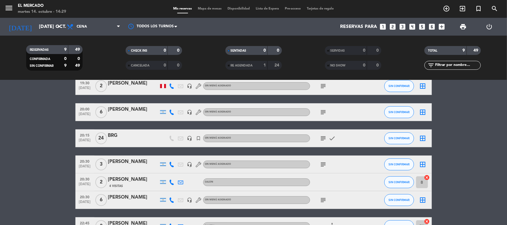
click at [173, 163] on icon at bounding box center [171, 164] width 5 height 5
drag, startPoint x: 94, startPoint y: 159, endPoint x: 91, endPoint y: 164, distance: 5.6
click at [93, 159] on div "20:30 [DATE]" at bounding box center [84, 165] width 19 height 18
click at [86, 177] on span "20:30" at bounding box center [85, 178] width 15 height 7
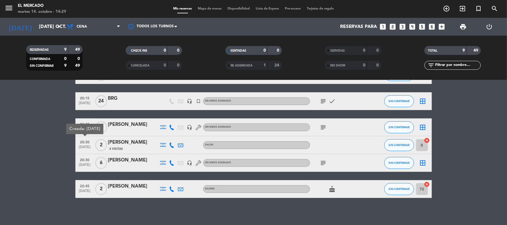
click at [170, 145] on icon at bounding box center [171, 145] width 5 height 5
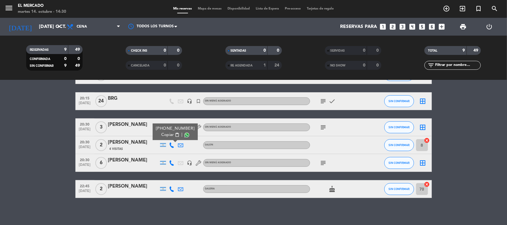
click at [94, 163] on div "20:30 [DATE]" at bounding box center [84, 163] width 19 height 18
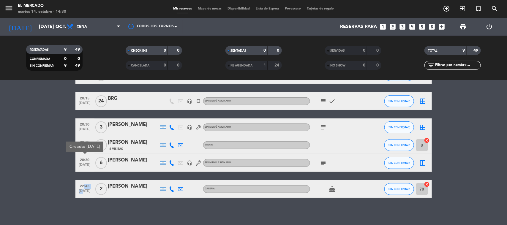
click at [82, 189] on div "22:45 [DATE]" at bounding box center [84, 189] width 19 height 18
click at [170, 189] on icon at bounding box center [171, 188] width 5 height 5
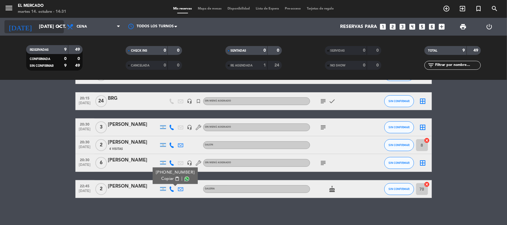
click at [39, 23] on input "[DATE] oct." at bounding box center [67, 27] width 63 height 12
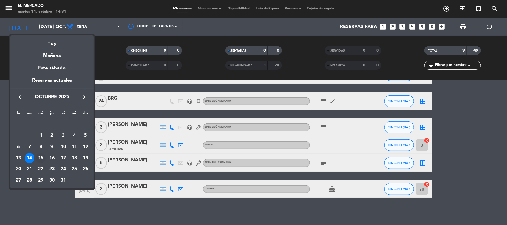
click at [37, 159] on div "15" at bounding box center [41, 158] width 10 height 10
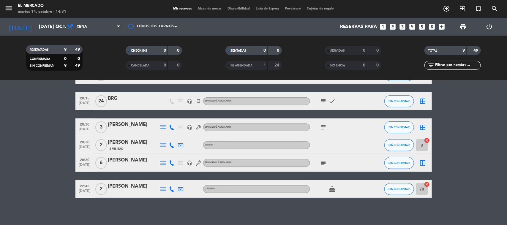
type input "mié. [DATE]"
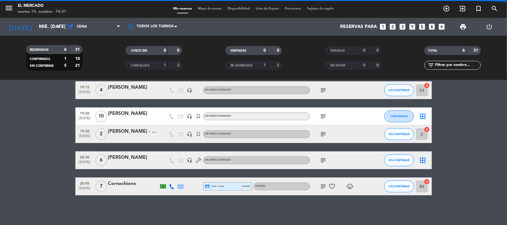
scroll to position [52, 0]
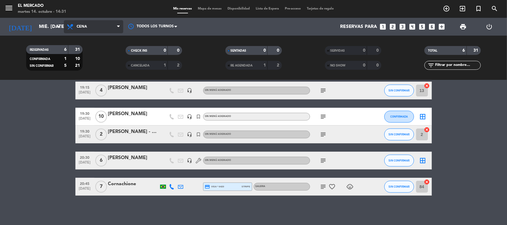
click at [86, 30] on span "Cena" at bounding box center [93, 26] width 59 height 13
click at [80, 97] on ng-component "menu El [PERSON_NAME] martes 14. octubre - 14:31 Mis reservas Mapa de mesas Dis…" at bounding box center [253, 112] width 507 height 225
click at [67, 108] on bookings-row "19:00 [DATE] 2 [PERSON_NAME] SALON SIN CONFIRMAR 9 cancel 19:15 [DATE] 4 [PERSO…" at bounding box center [253, 126] width 507 height 140
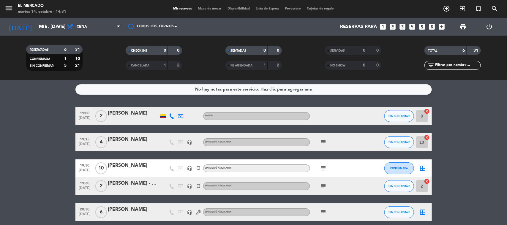
scroll to position [0, 0]
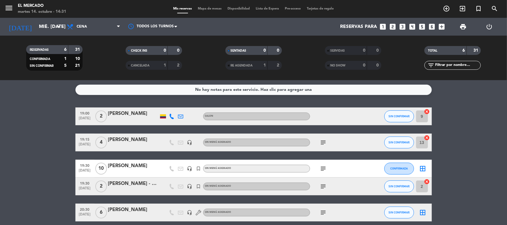
click at [378, 26] on div "Reservas para looks_one looks_two looks_3 looks_4 looks_5 looks_6 add_box" at bounding box center [316, 27] width 263 height 18
click at [395, 26] on icon "looks_two" at bounding box center [393, 27] width 8 height 8
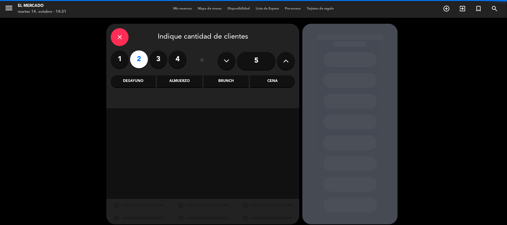
click at [268, 84] on div "Cena" at bounding box center [272, 81] width 45 height 12
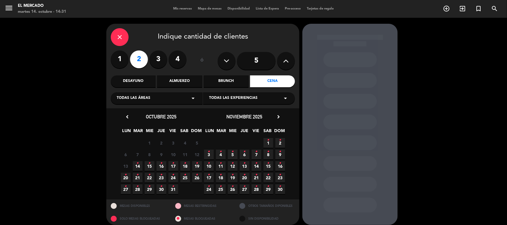
click at [151, 167] on span "15 •" at bounding box center [150, 166] width 10 height 10
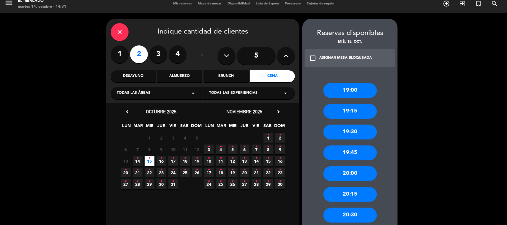
scroll to position [247, 0]
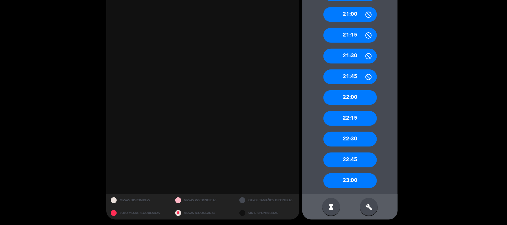
click at [363, 207] on div "build" at bounding box center [369, 207] width 18 height 18
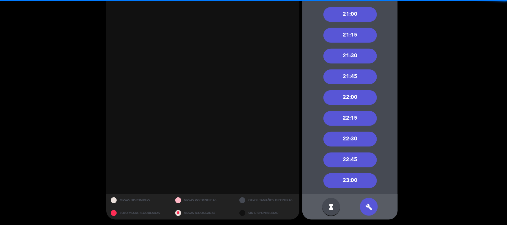
scroll to position [210, 0]
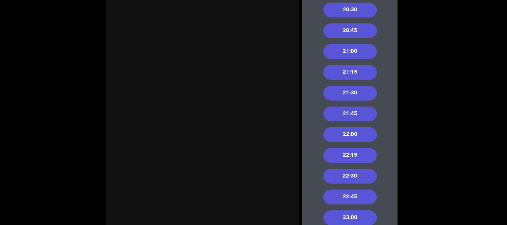
click at [347, 91] on div "21:30" at bounding box center [349, 93] width 53 height 15
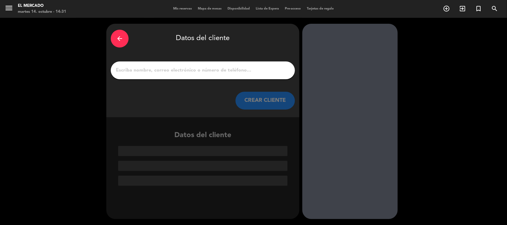
scroll to position [0, 0]
click at [143, 73] on input "1" at bounding box center [202, 70] width 175 height 8
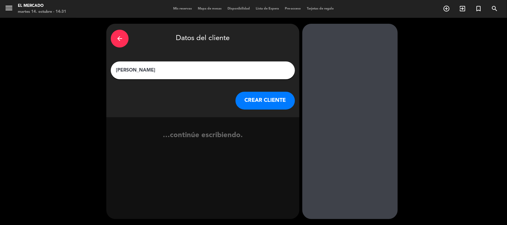
type input "[PERSON_NAME]"
click at [253, 100] on button "CREAR CLIENTE" at bounding box center [264, 101] width 59 height 18
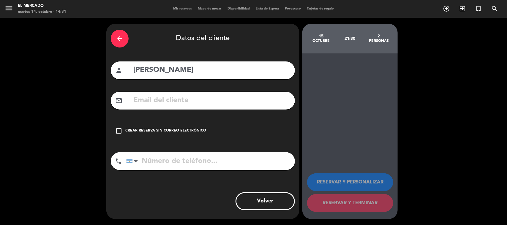
click at [193, 139] on div "check_box_outline_blank Crear reserva sin correo electrónico" at bounding box center [203, 131] width 184 height 18
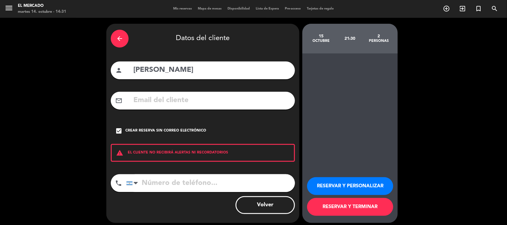
click at [337, 186] on button "RESERVAR Y PERSONALIZAR" at bounding box center [350, 186] width 86 height 18
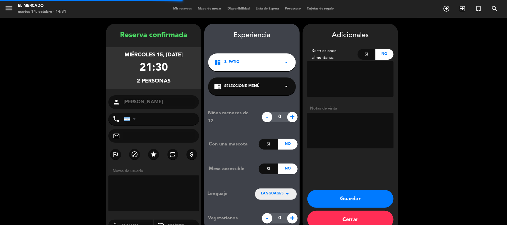
scroll to position [12, 0]
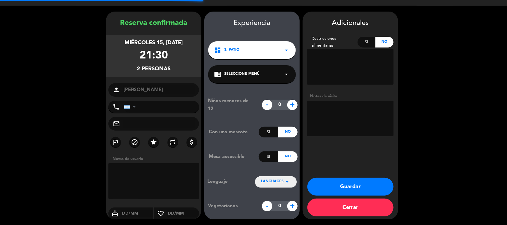
click at [333, 110] on textarea at bounding box center [350, 119] width 86 height 36
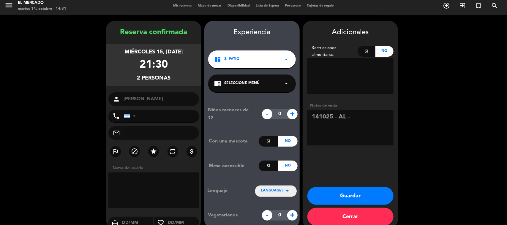
scroll to position [0, 0]
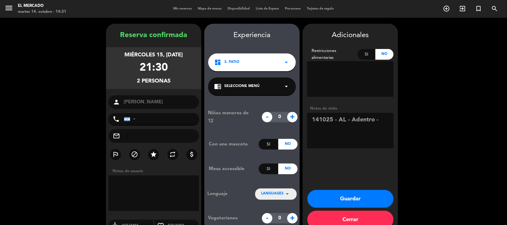
paste textarea "pidió la mesa frente a la cocina y junto al ventana"
click at [359, 138] on textarea at bounding box center [350, 131] width 86 height 36
type textarea "141025 - AL - Adentro - pidió la mesa frente a la cocina y junto a la ventana"
click at [360, 195] on button "Guardar" at bounding box center [350, 199] width 86 height 18
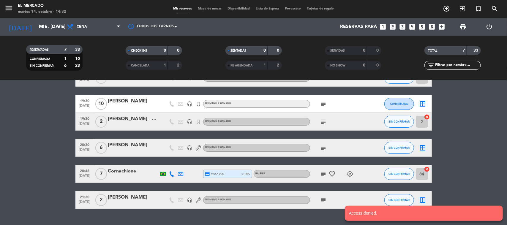
scroll to position [78, 0]
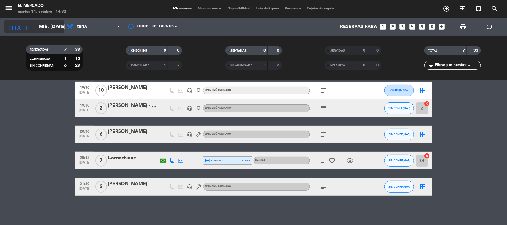
click at [36, 27] on input "mié. [DATE]" at bounding box center [67, 27] width 63 height 12
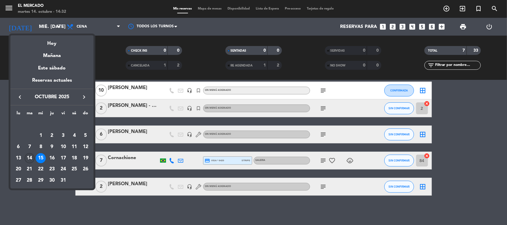
click at [31, 158] on div "14" at bounding box center [30, 158] width 10 height 10
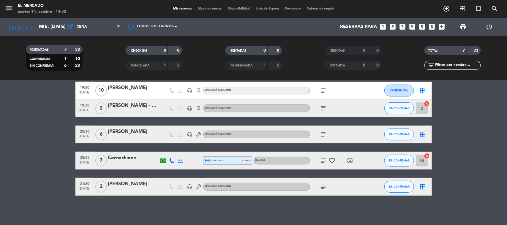
type input "[DATE] oct."
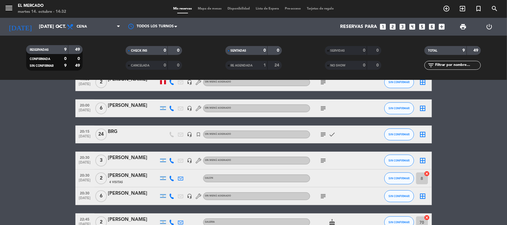
scroll to position [114, 0]
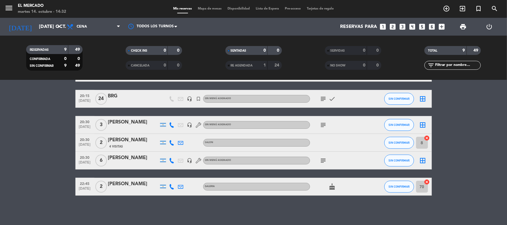
click at [125, 183] on div "[PERSON_NAME]" at bounding box center [133, 184] width 50 height 8
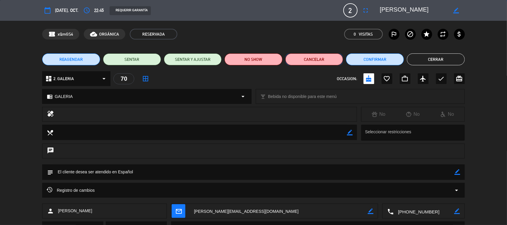
click at [313, 58] on button "Cancelar" at bounding box center [314, 59] width 58 height 12
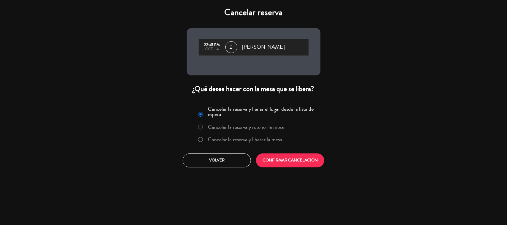
click at [273, 140] on label "Cancelar la reserva y liberar la mesa" at bounding box center [245, 139] width 74 height 5
click at [272, 157] on button "CONFIRMAR CANCELACIÓN" at bounding box center [290, 161] width 68 height 14
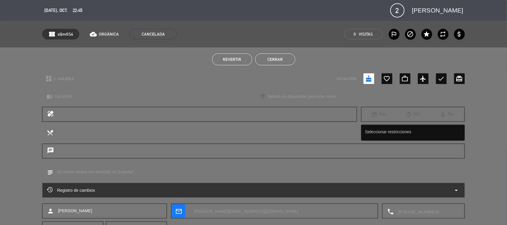
click at [263, 60] on button "Cerrar" at bounding box center [275, 59] width 40 height 12
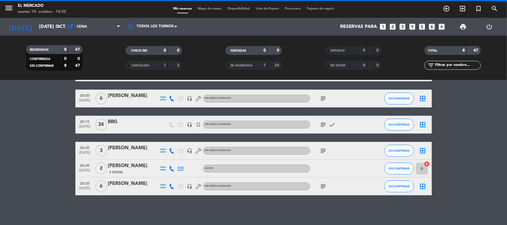
scroll to position [88, 0]
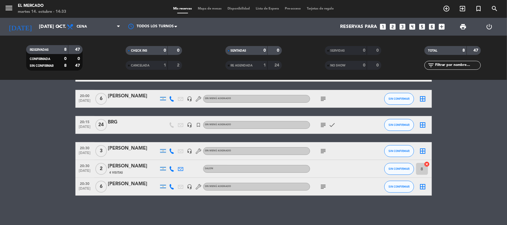
click at [389, 24] on icon "looks_two" at bounding box center [393, 27] width 8 height 8
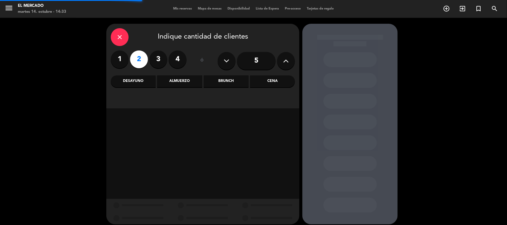
click at [279, 80] on div "Cena" at bounding box center [272, 81] width 45 height 12
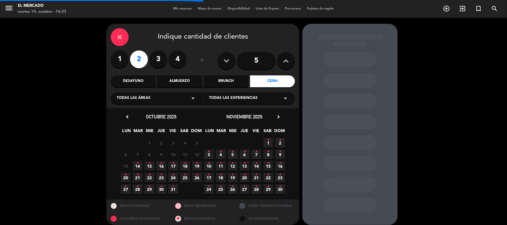
scroll to position [5, 0]
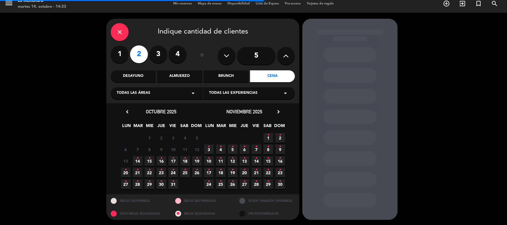
click at [137, 159] on icon "•" at bounding box center [138, 159] width 2 height 10
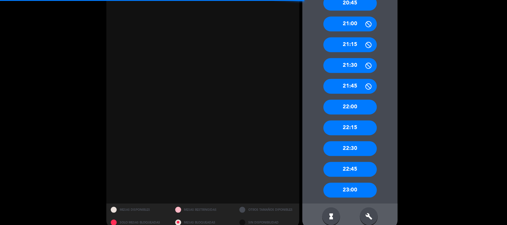
scroll to position [247, 0]
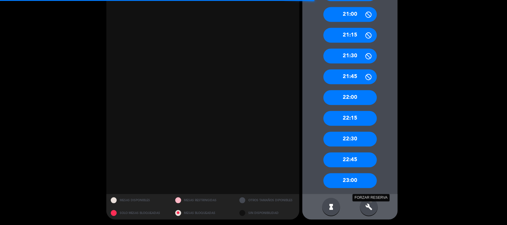
click at [369, 208] on icon "build" at bounding box center [368, 206] width 7 height 7
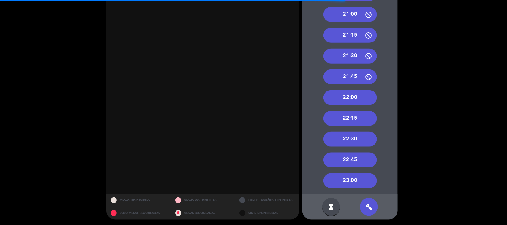
click at [346, 142] on div "22:30" at bounding box center [349, 139] width 53 height 15
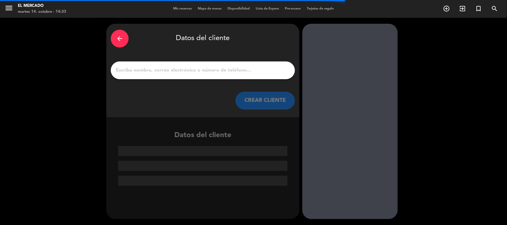
scroll to position [0, 0]
click at [153, 69] on input "1" at bounding box center [202, 70] width 175 height 8
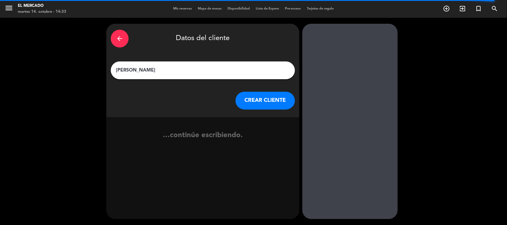
type input "[PERSON_NAME]"
click at [242, 100] on button "CREAR CLIENTE" at bounding box center [264, 101] width 59 height 18
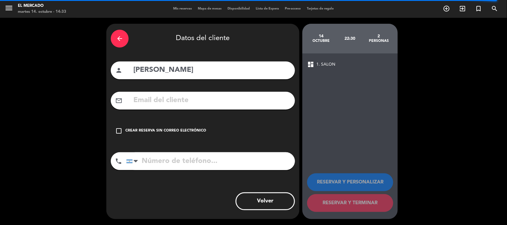
drag, startPoint x: 184, startPoint y: 118, endPoint x: 178, endPoint y: 133, distance: 16.0
click at [182, 127] on div "arrow_back Datos del cliente person [PERSON_NAME] mail_outline check_box_outlin…" at bounding box center [202, 121] width 193 height 195
click at [178, 133] on div "Crear reserva sin correo electrónico" at bounding box center [165, 131] width 81 height 6
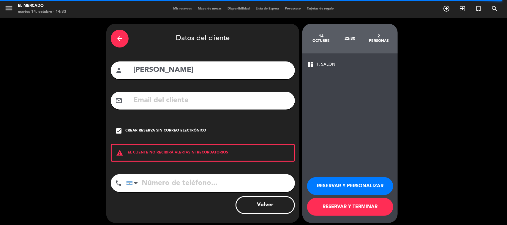
click at [172, 184] on input "tel" at bounding box center [210, 183] width 169 height 18
type input "v"
paste input "1166080878"
type input "1166080878"
click at [343, 191] on button "RESERVAR Y PERSONALIZAR" at bounding box center [350, 186] width 86 height 18
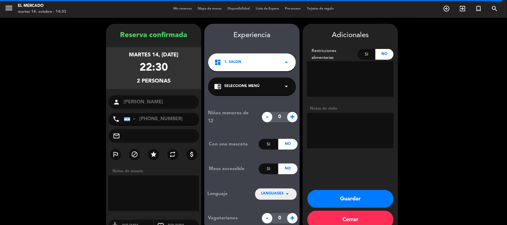
scroll to position [12, 0]
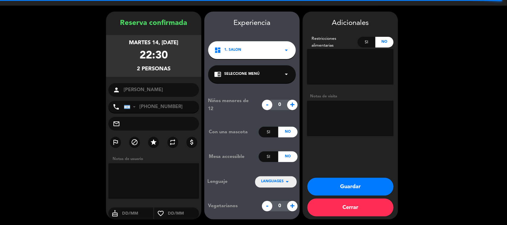
click at [329, 103] on textarea at bounding box center [350, 119] width 86 height 36
type textarea "141025 - AL - Adentro - GC 40334 CI CASTING"
click at [333, 191] on button "Guardar" at bounding box center [350, 187] width 86 height 18
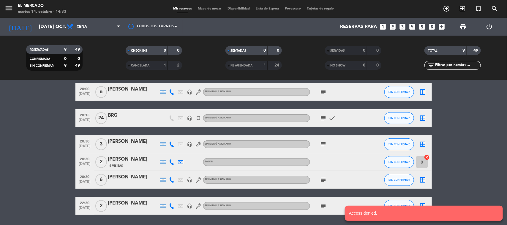
scroll to position [114, 0]
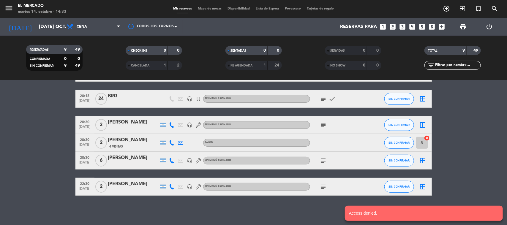
click at [324, 188] on icon "subject" at bounding box center [323, 186] width 7 height 7
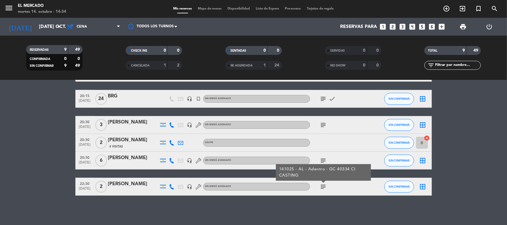
click at [37, 36] on div "RESERVADAS 9 49 CONFIRMADA 0 0 SIN CONFIRMAR 9 49 CHECK INS 0 0 CANCELADA 1 2 S…" at bounding box center [253, 58] width 507 height 45
click at [37, 33] on div "[DATE] [DATE] oct. arrow_drop_down" at bounding box center [33, 26] width 59 height 13
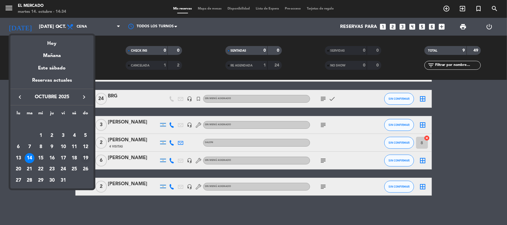
click at [83, 155] on div "19" at bounding box center [85, 158] width 10 height 10
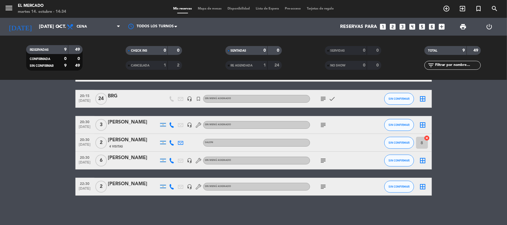
type input "dom. [DATE]"
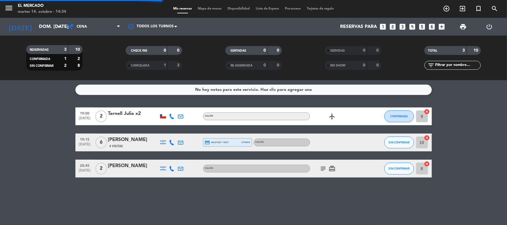
scroll to position [0, 0]
click at [58, 30] on icon "arrow_drop_down" at bounding box center [58, 26] width 7 height 7
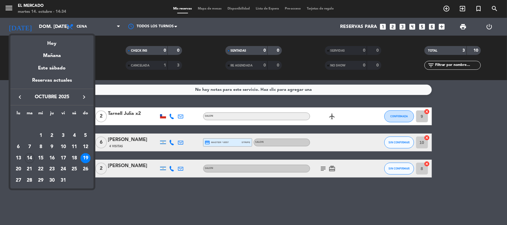
click at [120, 189] on div at bounding box center [253, 112] width 507 height 225
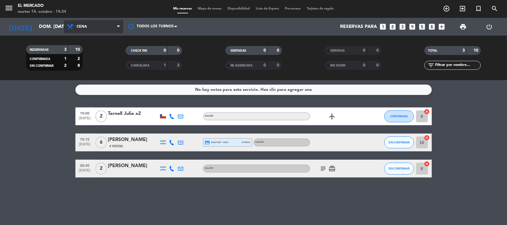
click at [91, 24] on span "Cena" at bounding box center [93, 26] width 59 height 13
click at [97, 84] on ng-component "menu El [PERSON_NAME] martes 14. octubre - 14:34 Mis reservas Mapa de mesas Dis…" at bounding box center [253, 112] width 507 height 225
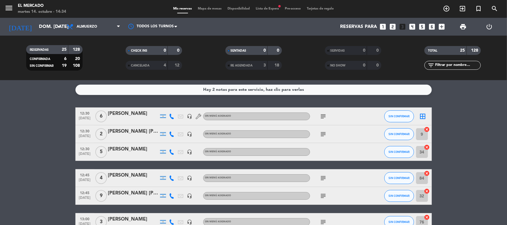
click at [427, 129] on icon "cancel" at bounding box center [427, 130] width 6 height 6
click at [427, 147] on icon "cancel" at bounding box center [427, 147] width 6 height 6
click at [428, 173] on icon "cancel" at bounding box center [427, 173] width 6 height 6
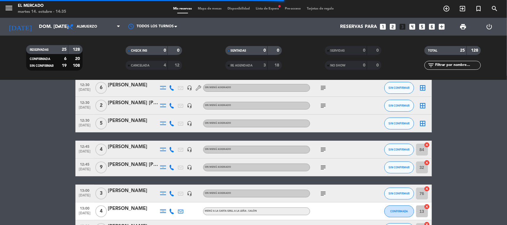
scroll to position [37, 0]
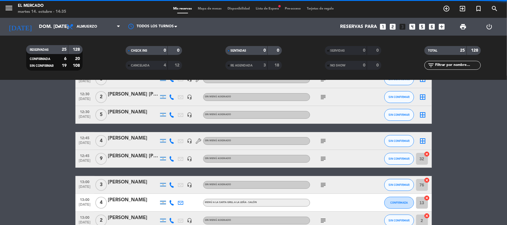
click at [426, 180] on icon "cancel" at bounding box center [427, 180] width 6 height 6
click at [427, 199] on icon "cancel" at bounding box center [427, 198] width 6 height 6
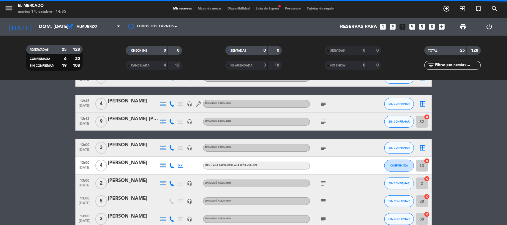
click at [428, 176] on icon "cancel" at bounding box center [427, 179] width 6 height 6
click at [427, 197] on icon "cancel" at bounding box center [427, 197] width 6 height 6
click at [426, 216] on icon "cancel" at bounding box center [427, 214] width 6 height 6
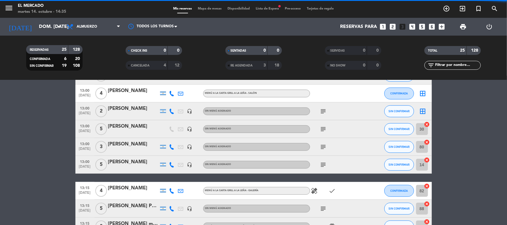
scroll to position [148, 0]
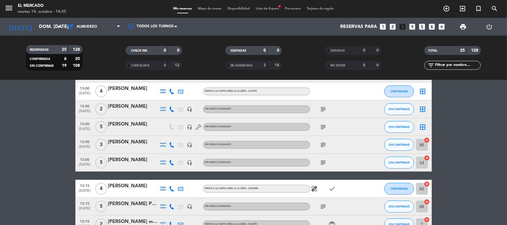
click at [426, 155] on icon "cancel" at bounding box center [427, 158] width 6 height 6
click at [429, 183] on icon "cancel" at bounding box center [427, 184] width 6 height 6
click at [428, 202] on icon "cancel" at bounding box center [427, 202] width 6 height 6
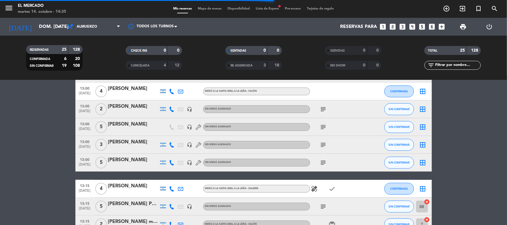
click at [426, 219] on icon "cancel" at bounding box center [427, 220] width 6 height 6
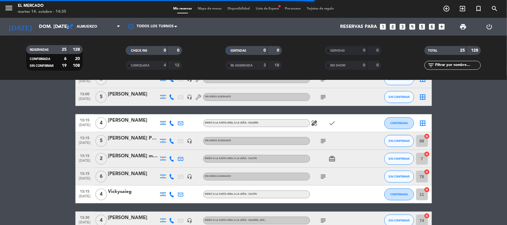
scroll to position [223, 0]
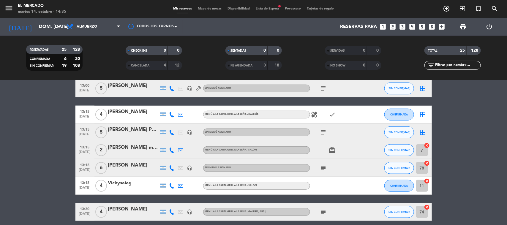
click at [426, 164] on icon "cancel" at bounding box center [427, 163] width 6 height 6
click at [427, 180] on icon "cancel" at bounding box center [427, 181] width 6 height 6
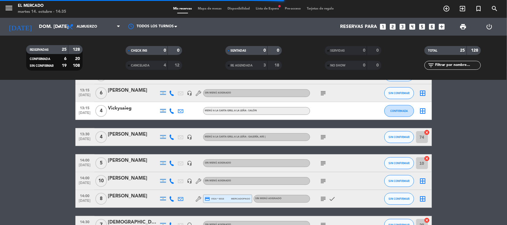
scroll to position [334, 0]
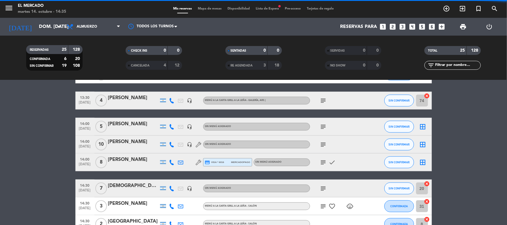
drag, startPoint x: 429, startPoint y: 207, endPoint x: 428, endPoint y: 183, distance: 23.8
click at [428, 183] on icon "cancel" at bounding box center [427, 184] width 6 height 6
click at [427, 202] on icon "cancel" at bounding box center [427, 202] width 6 height 6
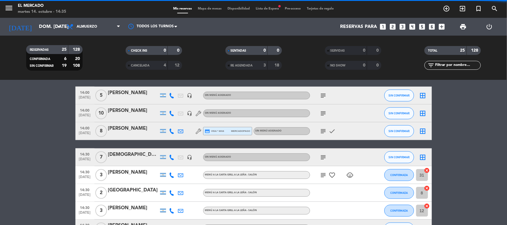
scroll to position [407, 0]
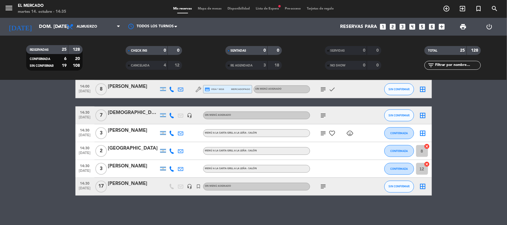
click at [426, 165] on icon "cancel" at bounding box center [427, 164] width 6 height 6
click at [426, 145] on icon "cancel" at bounding box center [427, 146] width 6 height 6
click at [320, 186] on icon "subject" at bounding box center [323, 186] width 7 height 7
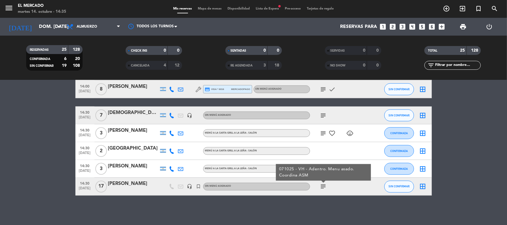
click at [421, 186] on icon "border_all" at bounding box center [422, 186] width 7 height 7
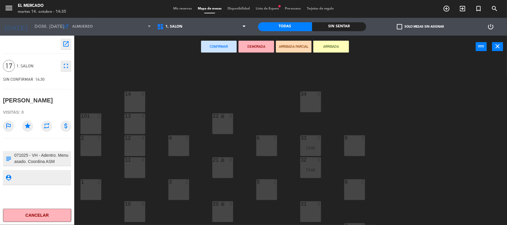
click at [228, 126] on div "22 lock 8" at bounding box center [222, 123] width 21 height 21
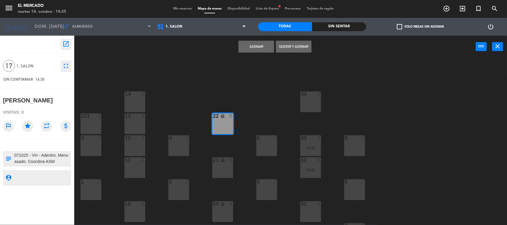
click at [229, 156] on div "34 6 14 6 22 lock 8 101 2 13 4 33 9 12:45 2 2 4 2 6 2 12 4 9 2 11 4 32 9 12:45 …" at bounding box center [293, 142] width 428 height 167
click at [229, 162] on div "8" at bounding box center [232, 160] width 10 height 6
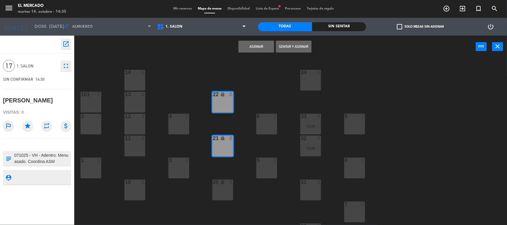
scroll to position [39, 0]
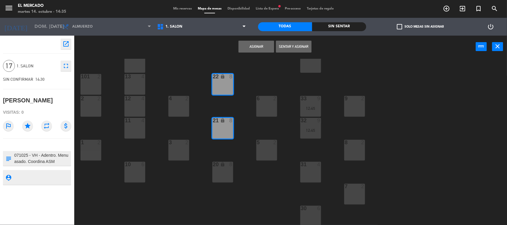
click at [226, 171] on div "20 lock 8" at bounding box center [222, 172] width 21 height 21
click at [254, 46] on button "Asignar" at bounding box center [256, 47] width 36 height 12
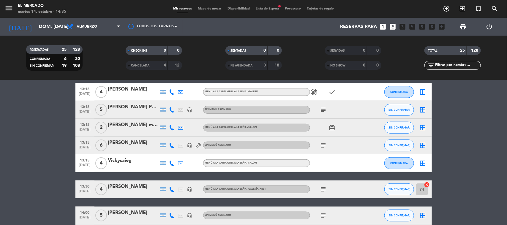
scroll to position [259, 0]
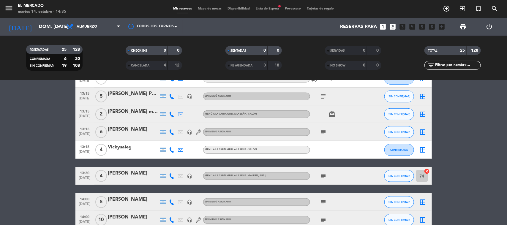
click at [428, 169] on icon "cancel" at bounding box center [427, 171] width 6 height 6
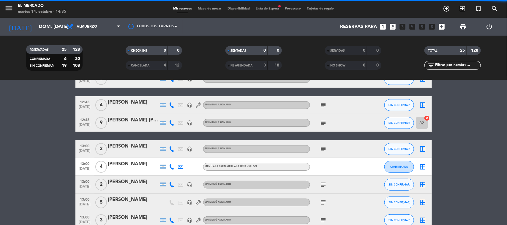
scroll to position [36, 0]
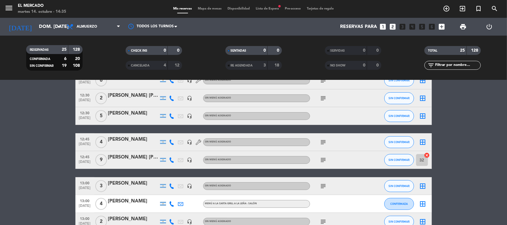
click at [428, 154] on icon "cancel" at bounding box center [427, 155] width 6 height 6
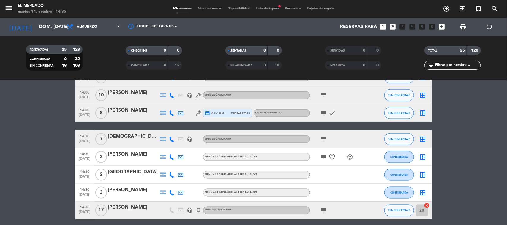
scroll to position [370, 0]
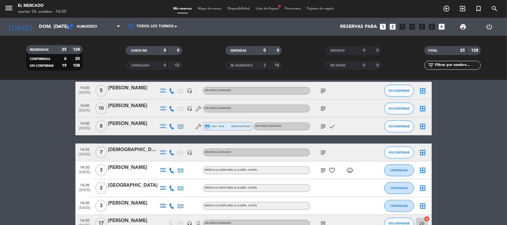
click at [324, 151] on icon "subject" at bounding box center [323, 152] width 7 height 7
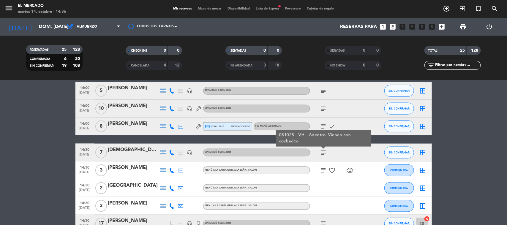
click at [422, 151] on icon "border_all" at bounding box center [422, 152] width 7 height 7
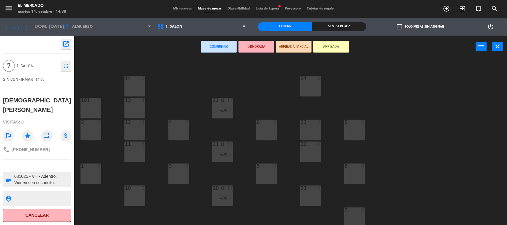
scroll to position [2, 0]
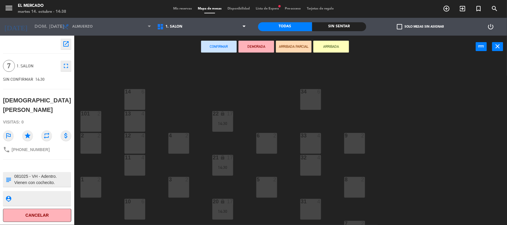
click at [136, 102] on div "14 6" at bounding box center [134, 99] width 21 height 21
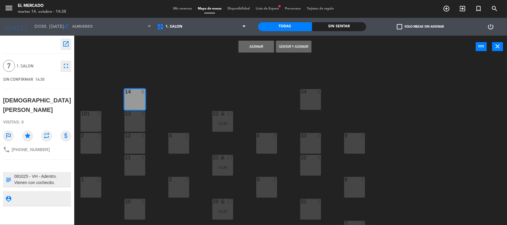
click at [135, 121] on div "13 4" at bounding box center [134, 121] width 21 height 21
click at [142, 104] on div "14 6" at bounding box center [134, 99] width 21 height 21
click at [135, 122] on div "13 4" at bounding box center [134, 121] width 21 height 21
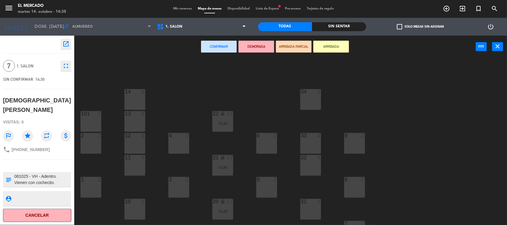
click at [135, 141] on div "12 4" at bounding box center [134, 143] width 21 height 21
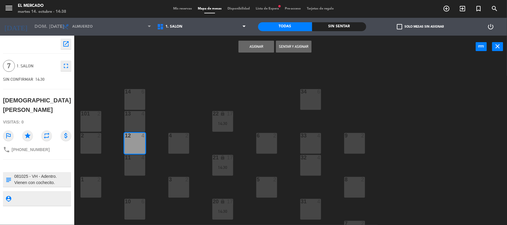
click at [139, 121] on div "13 4" at bounding box center [134, 121] width 21 height 21
click at [257, 44] on button "Asignar" at bounding box center [256, 47] width 36 height 12
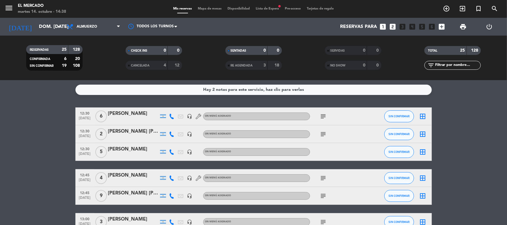
click at [416, 152] on div "border_all" at bounding box center [423, 152] width 18 height 18
click at [424, 152] on icon "border_all" at bounding box center [422, 151] width 7 height 7
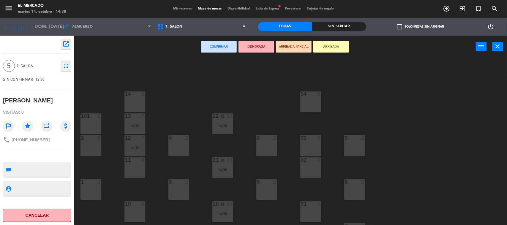
click at [144, 99] on div "14 6" at bounding box center [134, 101] width 21 height 21
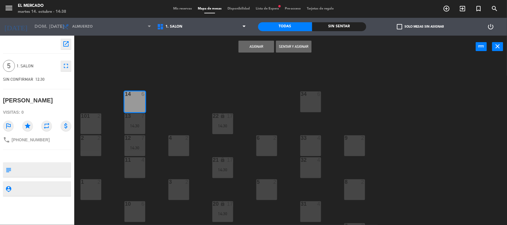
click at [254, 45] on button "Asignar" at bounding box center [256, 47] width 36 height 12
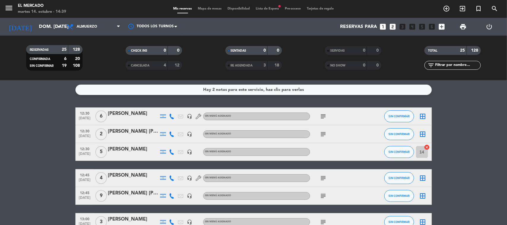
click at [323, 113] on icon "subject" at bounding box center [323, 116] width 7 height 7
click at [425, 115] on icon "border_all" at bounding box center [422, 116] width 7 height 7
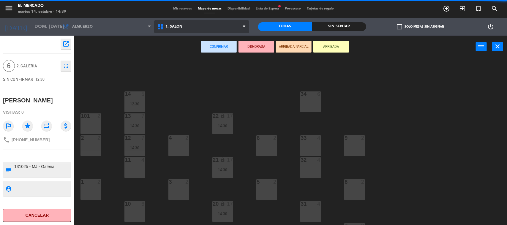
click at [183, 32] on span "1. SALON" at bounding box center [201, 26] width 95 height 13
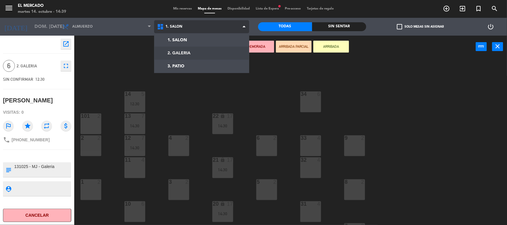
click at [185, 48] on ng-component "menu El [PERSON_NAME] martes 14. octubre - 14:39 Mis reservas Mapa de mesas Dis…" at bounding box center [253, 113] width 507 height 226
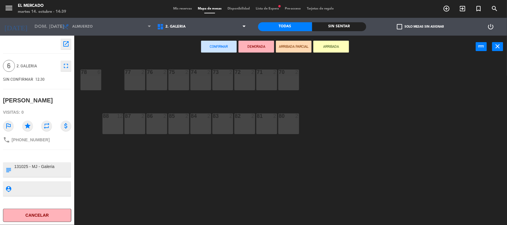
click at [86, 88] on div "78 6" at bounding box center [90, 79] width 21 height 21
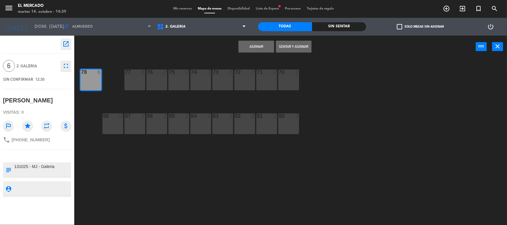
click at [89, 80] on div "78 6" at bounding box center [90, 79] width 21 height 21
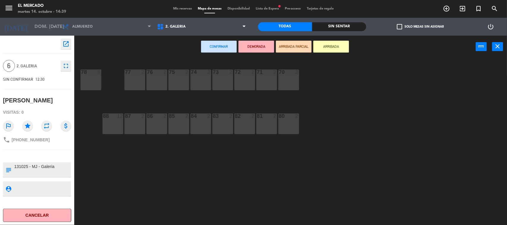
click at [282, 131] on div "80 2" at bounding box center [288, 123] width 21 height 21
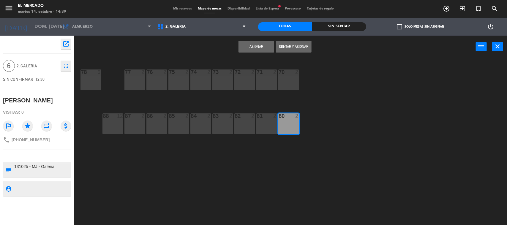
click at [267, 128] on div "81 2" at bounding box center [266, 123] width 21 height 21
click at [257, 45] on button "Asignar" at bounding box center [256, 47] width 36 height 12
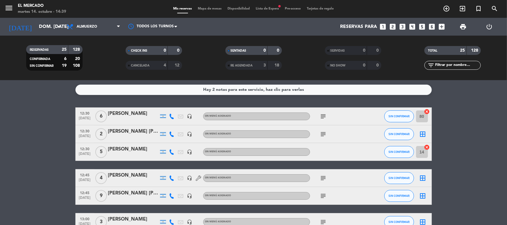
click at [319, 132] on span "subject" at bounding box center [323, 134] width 9 height 7
click at [325, 131] on icon "subject" at bounding box center [323, 134] width 7 height 7
click at [423, 134] on icon "border_all" at bounding box center [422, 134] width 7 height 7
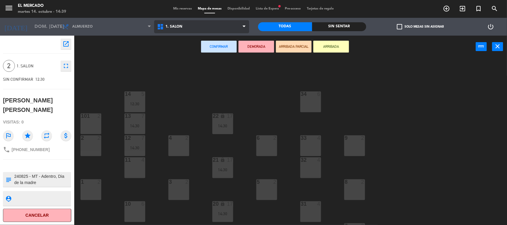
click at [209, 24] on span "1. SALON" at bounding box center [201, 26] width 95 height 13
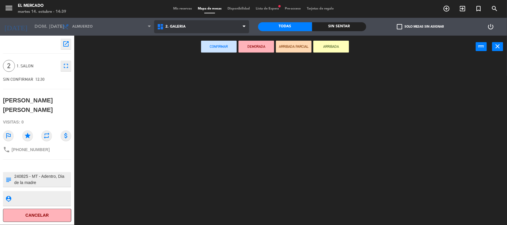
click at [189, 49] on ng-component "menu El [PERSON_NAME] martes 14. octubre - 14:39 Mis reservas Mapa de mesas Dis…" at bounding box center [253, 113] width 507 height 226
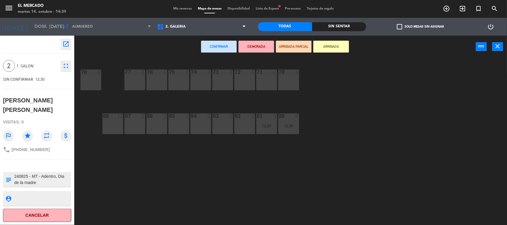
click at [243, 125] on div "82 2" at bounding box center [244, 123] width 21 height 21
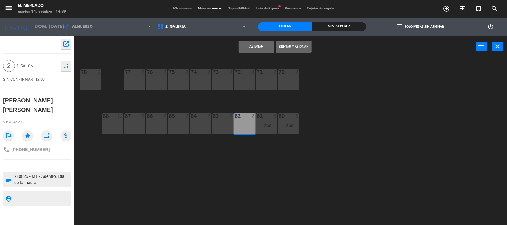
click at [256, 49] on button "Asignar" at bounding box center [256, 47] width 36 height 12
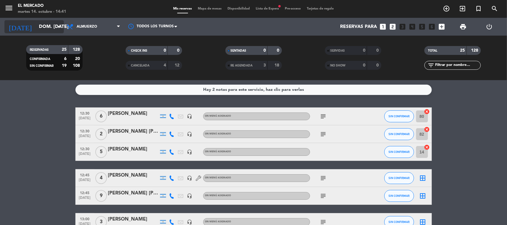
click at [49, 25] on input "dom. [DATE]" at bounding box center [67, 27] width 63 height 12
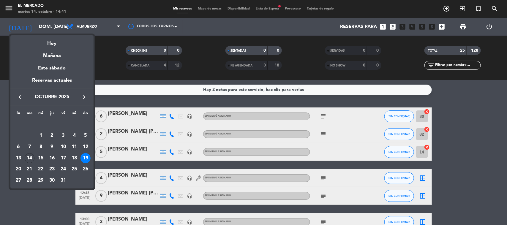
click at [170, 72] on div at bounding box center [253, 112] width 507 height 225
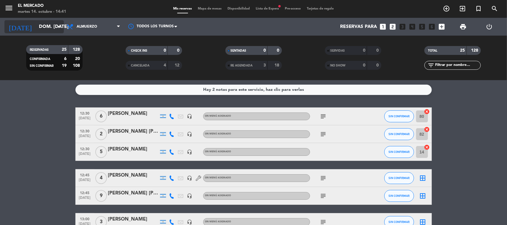
click at [57, 22] on input "dom. [DATE]" at bounding box center [67, 27] width 63 height 12
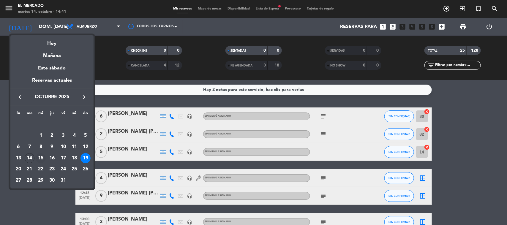
click at [39, 158] on div "15" at bounding box center [41, 158] width 10 height 10
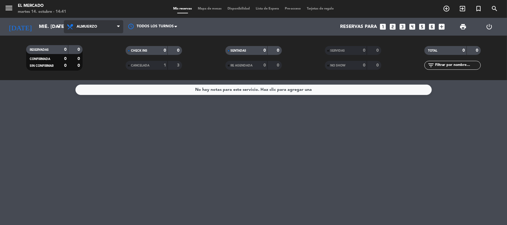
click at [75, 30] on icon at bounding box center [71, 26] width 9 height 7
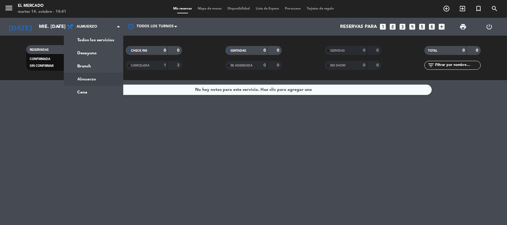
click at [79, 93] on ng-component "menu El [PERSON_NAME] martes 14. octubre - 14:41 Mis reservas Mapa de mesas Dis…" at bounding box center [253, 112] width 507 height 225
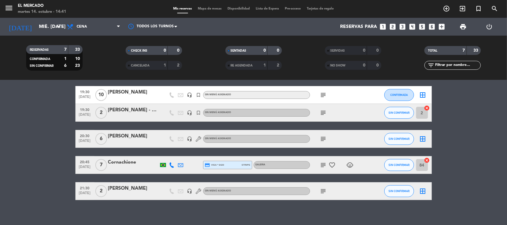
scroll to position [74, 0]
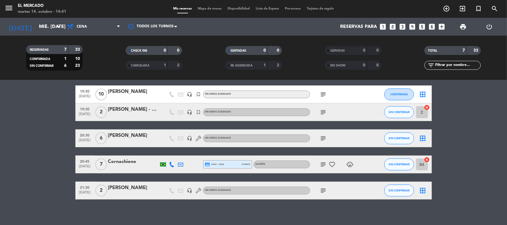
click at [321, 111] on icon "subject" at bounding box center [323, 112] width 7 height 7
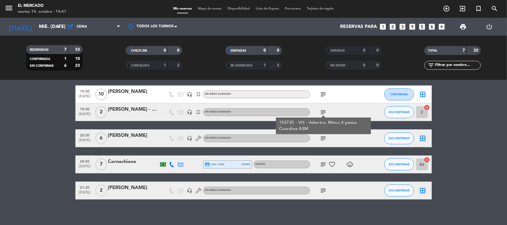
scroll to position [37, 0]
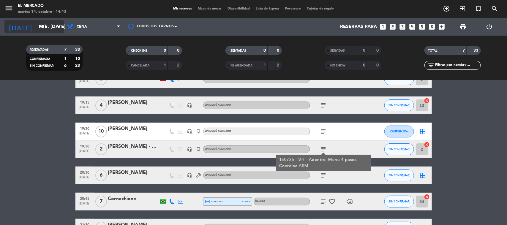
click at [49, 25] on input "mié. [DATE]" at bounding box center [67, 27] width 63 height 12
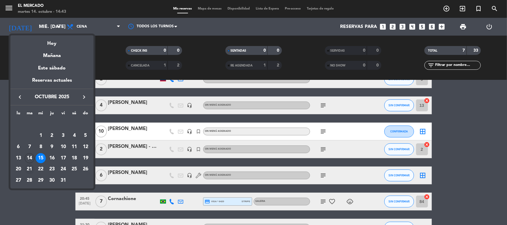
click at [30, 167] on div "21" at bounding box center [30, 169] width 10 height 10
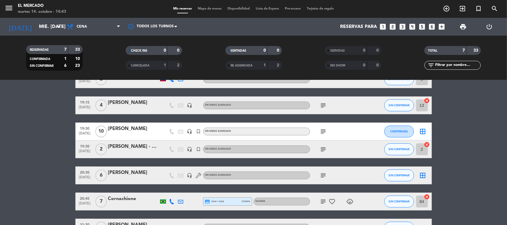
type input "[DATE] oct."
click at [7, 5] on icon "menu" at bounding box center [8, 8] width 9 height 9
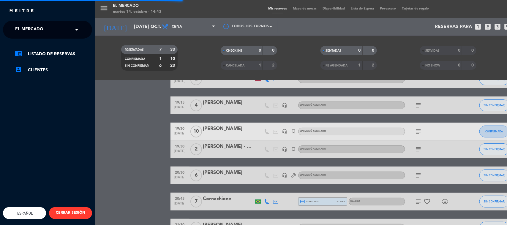
click at [32, 26] on span "El Mercado" at bounding box center [29, 29] width 28 height 12
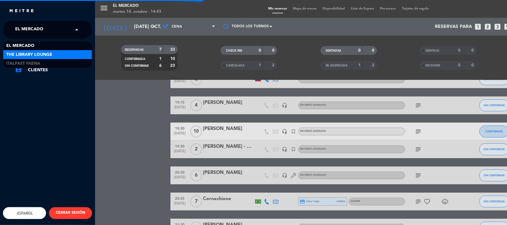
scroll to position [0, 0]
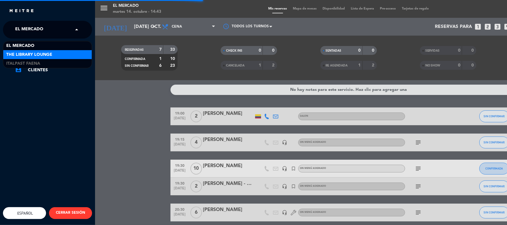
click at [30, 54] on span "The Library Lounge" at bounding box center [29, 54] width 46 height 7
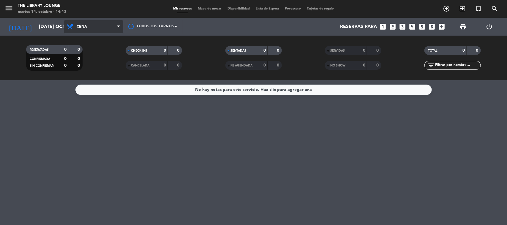
click at [103, 27] on span "Cena" at bounding box center [93, 26] width 59 height 13
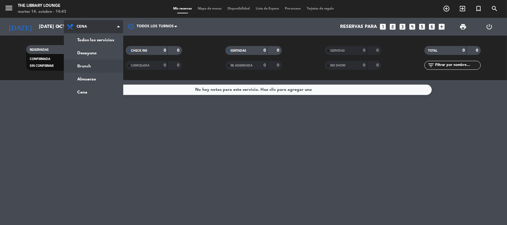
click at [93, 66] on div "menu The Library Lounge martes 14. octubre - 14:43 Mis reservas Mapa de mesas D…" at bounding box center [253, 40] width 507 height 80
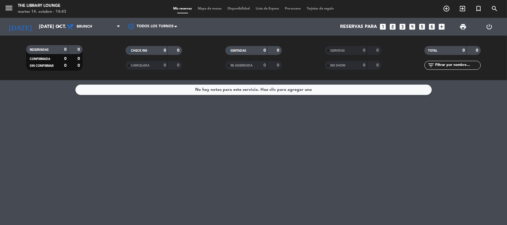
click at [431, 26] on icon "looks_6" at bounding box center [432, 27] width 8 height 8
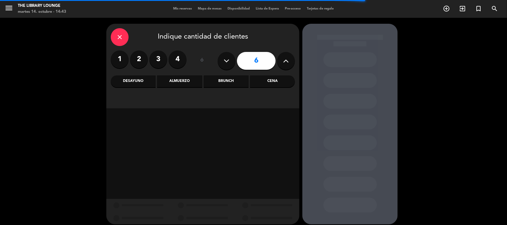
click at [284, 61] on icon at bounding box center [286, 60] width 6 height 9
type input "7"
click at [252, 78] on div "Cena" at bounding box center [272, 81] width 45 height 12
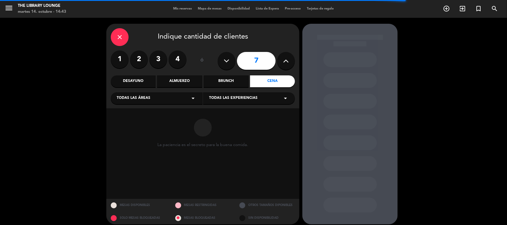
click at [212, 81] on div "Brunch" at bounding box center [226, 81] width 45 height 12
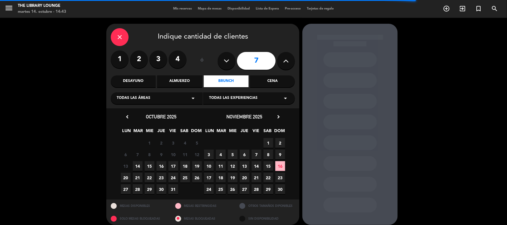
click at [137, 180] on span "21" at bounding box center [138, 178] width 10 height 10
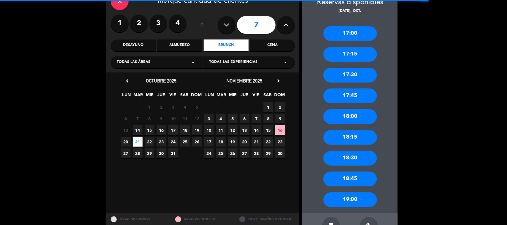
scroll to position [55, 0]
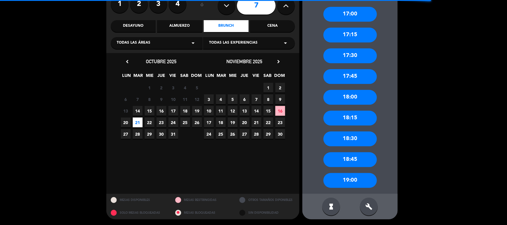
click at [375, 207] on div "build" at bounding box center [369, 207] width 18 height 18
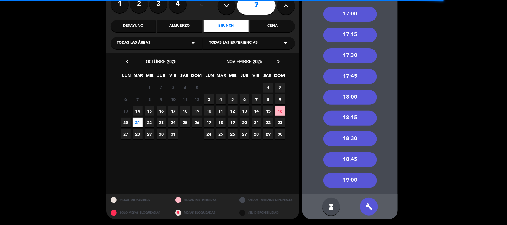
click at [355, 143] on div "18:30" at bounding box center [349, 139] width 53 height 15
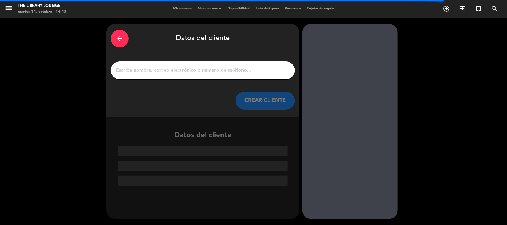
scroll to position [0, 0]
click at [152, 73] on input "1" at bounding box center [202, 70] width 175 height 8
type input "d"
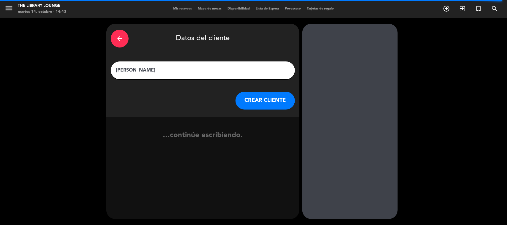
type input "[PERSON_NAME]"
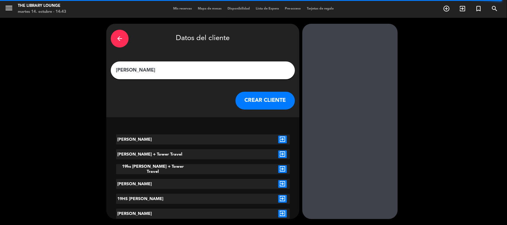
click at [254, 99] on button "CREAR CLIENTE" at bounding box center [264, 101] width 59 height 18
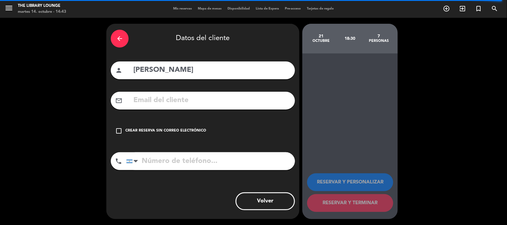
click at [192, 132] on div "Crear reserva sin correo electrónico" at bounding box center [165, 131] width 81 height 6
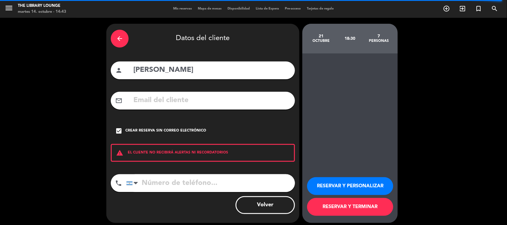
click at [348, 191] on button "RESERVAR Y PERSONALIZAR" at bounding box center [350, 186] width 86 height 18
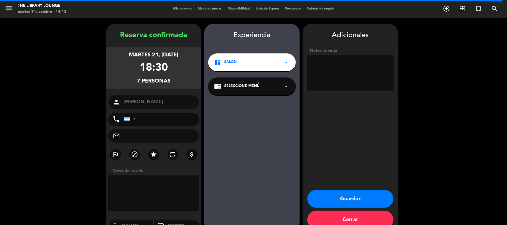
scroll to position [12, 0]
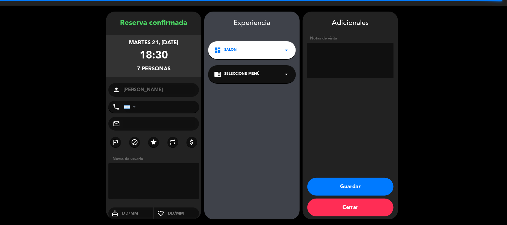
click at [340, 59] on textarea at bounding box center [350, 61] width 86 height 36
type textarea "Cargar a Loyalty"
click at [351, 189] on button "Guardar" at bounding box center [350, 187] width 86 height 18
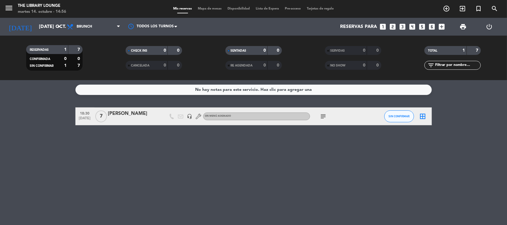
click at [37, 36] on div "RESERVADAS 1 7 CONFIRMADA 0 0 SIN CONFIRMAR 1 7 CHECK INS 0 0 CANCELADA 0 0 SEN…" at bounding box center [253, 58] width 507 height 45
click at [37, 30] on input "[DATE] oct." at bounding box center [67, 27] width 63 height 12
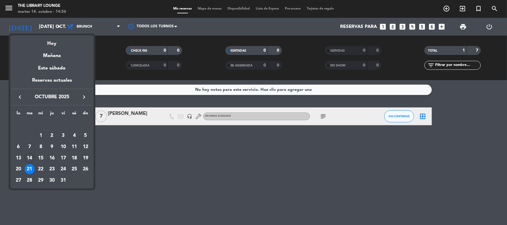
click at [87, 156] on div "19" at bounding box center [85, 158] width 10 height 10
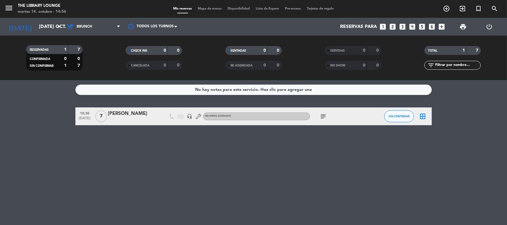
type input "dom. [DATE]"
click at [2, 8] on div "menu The Library Lounge martes 14. octubre - 14:56" at bounding box center [63, 9] width 127 height 14
click at [12, 8] on icon "menu" at bounding box center [8, 8] width 9 height 9
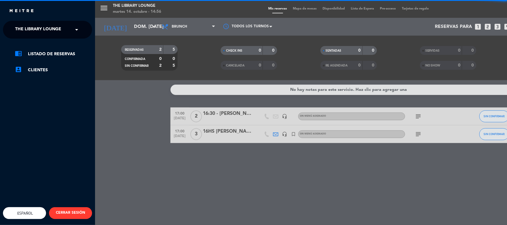
click at [34, 30] on span "The Library Lounge" at bounding box center [38, 29] width 46 height 12
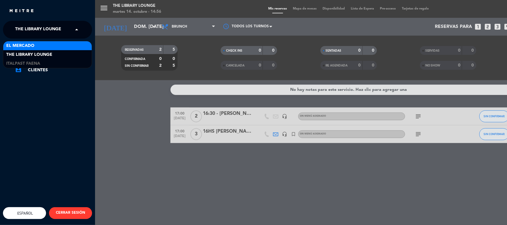
click at [34, 45] on span "El Mercado" at bounding box center [20, 45] width 28 height 7
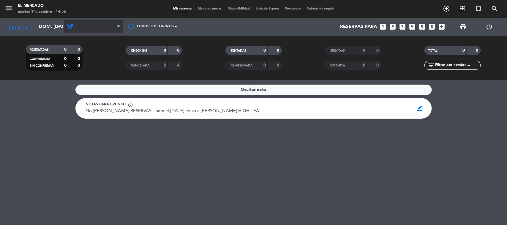
click at [90, 26] on span "Brunch" at bounding box center [84, 27] width 15 height 4
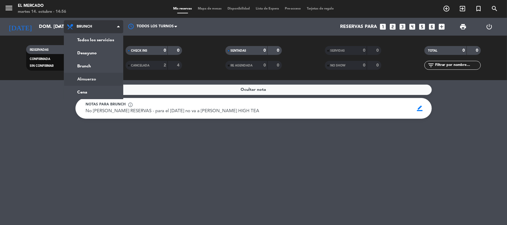
click at [84, 91] on ng-component "menu El [PERSON_NAME] martes 14. octubre - 14:56 Mis reservas Mapa de mesas Dis…" at bounding box center [253, 112] width 507 height 225
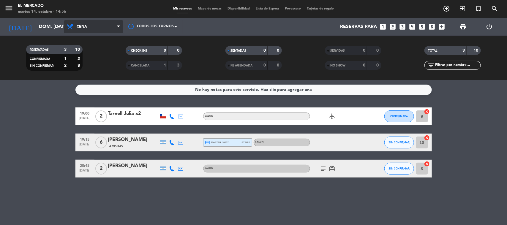
click at [86, 29] on span "Cena" at bounding box center [82, 27] width 10 height 4
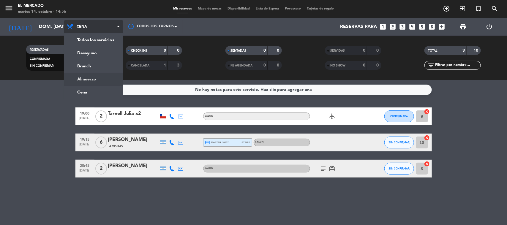
click at [95, 79] on div "menu El [PERSON_NAME] martes 14. octubre - 14:56 Mis reservas Mapa de mesas Dis…" at bounding box center [253, 40] width 507 height 80
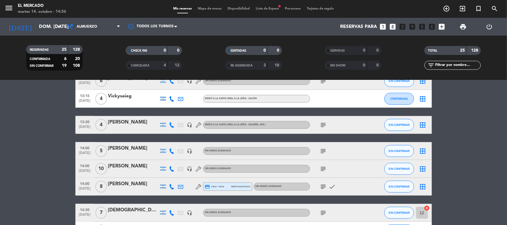
scroll to position [297, 0]
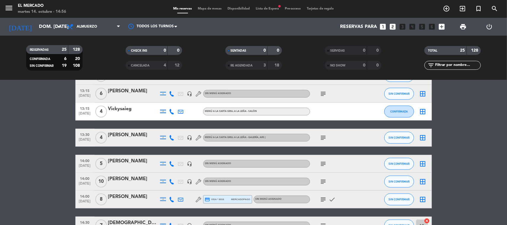
click at [324, 138] on icon "subject" at bounding box center [323, 137] width 7 height 7
click at [169, 139] on icon at bounding box center [171, 137] width 5 height 5
click at [168, 129] on span "Copiar" at bounding box center [167, 127] width 12 height 6
click at [173, 163] on icon at bounding box center [171, 163] width 5 height 5
click at [162, 157] on div "[PHONE_NUMBER] Copiar content_paste |" at bounding box center [173, 150] width 45 height 17
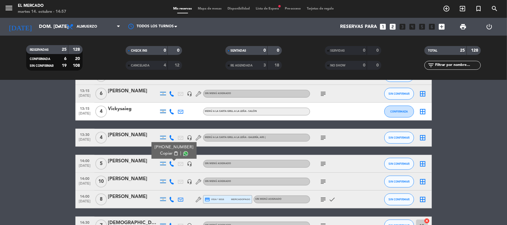
click at [161, 156] on span "Copiar" at bounding box center [166, 154] width 12 height 6
click at [169, 182] on icon at bounding box center [171, 181] width 5 height 5
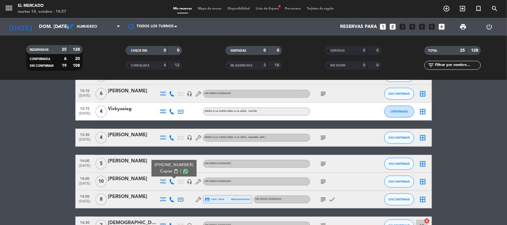
click at [164, 172] on span "Copiar" at bounding box center [166, 171] width 12 height 6
click at [171, 200] on icon at bounding box center [171, 199] width 5 height 5
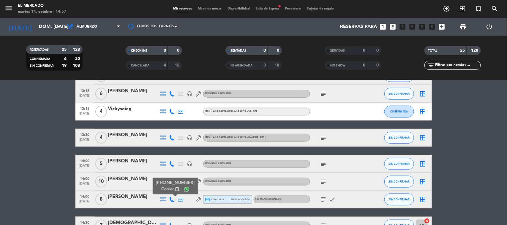
click at [164, 184] on div "[PHONE_NUMBER]" at bounding box center [175, 183] width 39 height 6
click at [164, 188] on span "Copiar" at bounding box center [167, 189] width 12 height 6
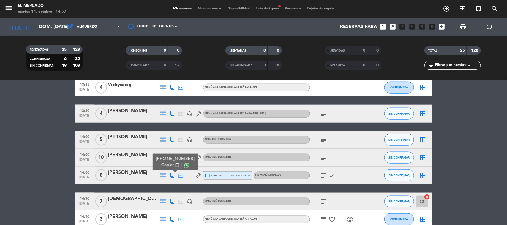
scroll to position [334, 0]
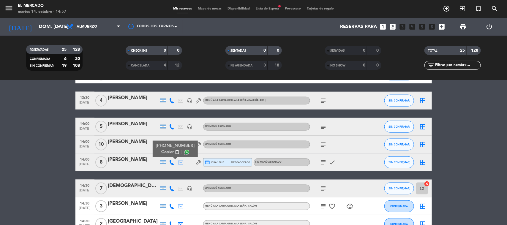
click at [37, 155] on bookings-row "12:30 [DATE] 6 [PERSON_NAME] headset_mic Sin menú asignado subject SIN CONFIRMA…" at bounding box center [253, 20] width 507 height 495
click at [127, 163] on div "[PERSON_NAME]" at bounding box center [133, 160] width 50 height 8
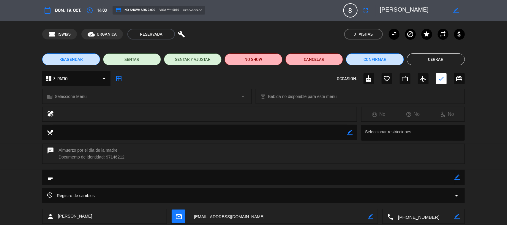
click at [57, 66] on div "REAGENDAR SENTAR SENTAR Y AJUSTAR NO SHOW Cancelar Confirmar Cerrar" at bounding box center [253, 60] width 507 height 24
click at [68, 60] on span "REAGENDAR" at bounding box center [71, 59] width 24 height 6
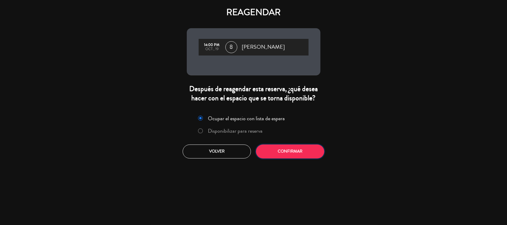
click at [281, 149] on button "Confirmar" at bounding box center [290, 152] width 68 height 14
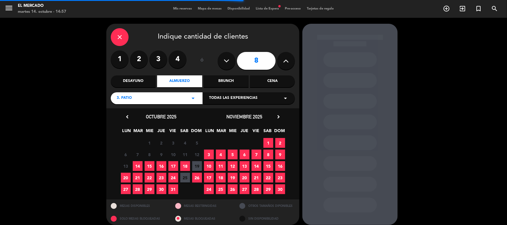
click at [192, 168] on span "19" at bounding box center [197, 166] width 10 height 10
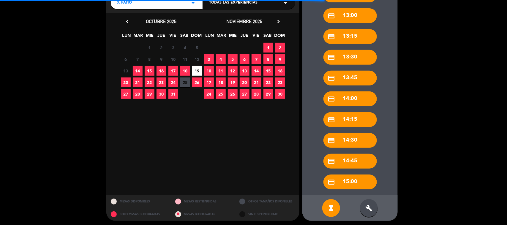
scroll to position [97, 0]
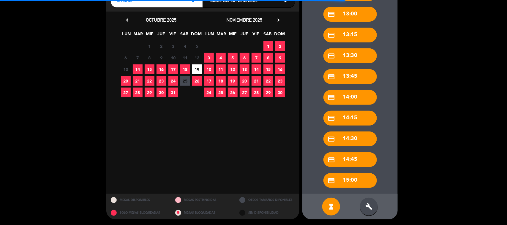
click at [371, 202] on div "build" at bounding box center [369, 207] width 18 height 18
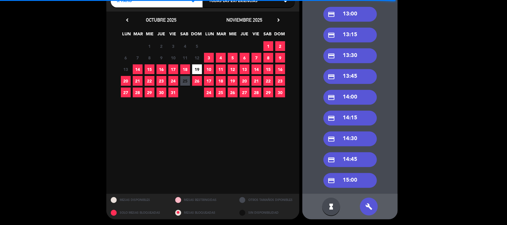
click at [348, 134] on div "credit_card 14:30" at bounding box center [349, 139] width 53 height 15
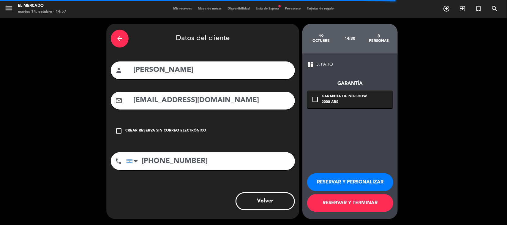
scroll to position [0, 0]
click at [342, 183] on button "RESERVAR Y PERSONALIZAR" at bounding box center [350, 182] width 86 height 18
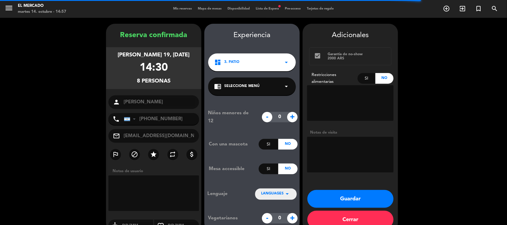
scroll to position [12, 0]
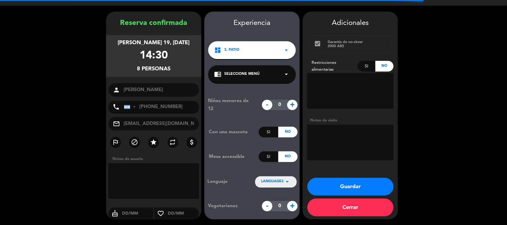
click at [342, 184] on button "Guardar" at bounding box center [350, 187] width 86 height 18
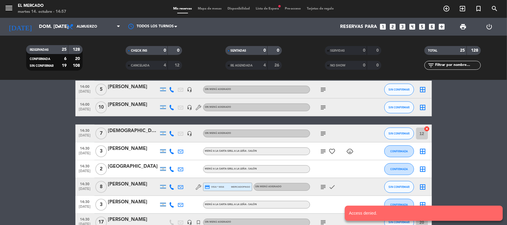
scroll to position [334, 0]
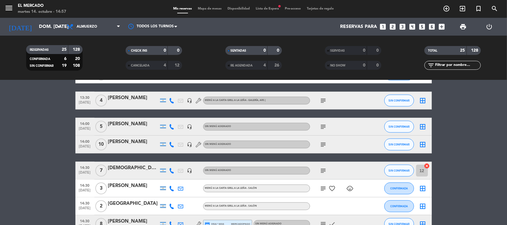
click at [330, 125] on div "subject" at bounding box center [336, 127] width 53 height 18
click at [322, 127] on icon "subject" at bounding box center [323, 126] width 7 height 7
click at [322, 140] on div "subject" at bounding box center [336, 145] width 53 height 18
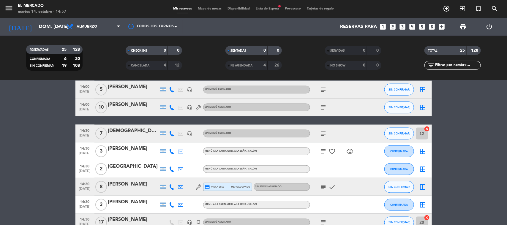
click at [172, 186] on icon at bounding box center [171, 186] width 5 height 5
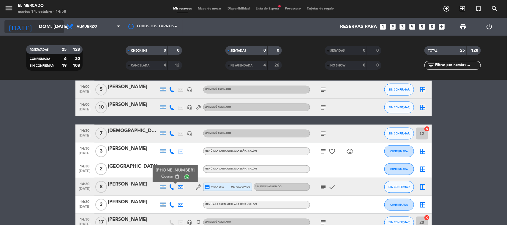
click at [53, 24] on input "dom. [DATE]" at bounding box center [67, 27] width 63 height 12
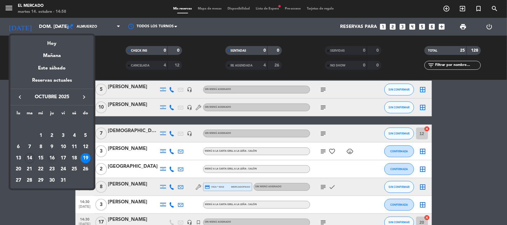
click at [49, 158] on div "16" at bounding box center [52, 158] width 10 height 10
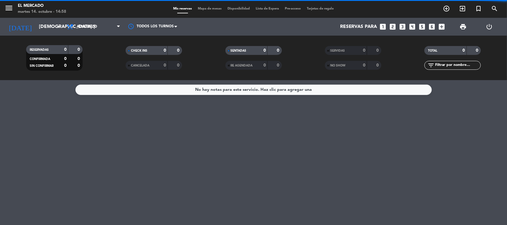
scroll to position [0, 0]
click at [92, 31] on span "Almuerzo" at bounding box center [93, 26] width 59 height 13
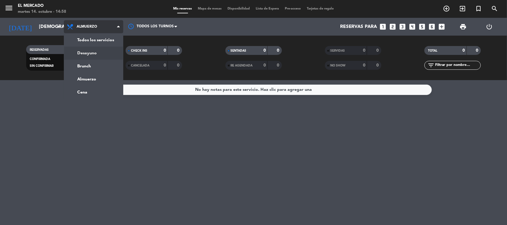
click at [92, 56] on div "menu El [PERSON_NAME] martes 14. octubre - 14:58 Mis reservas Mapa de mesas Dis…" at bounding box center [253, 40] width 507 height 80
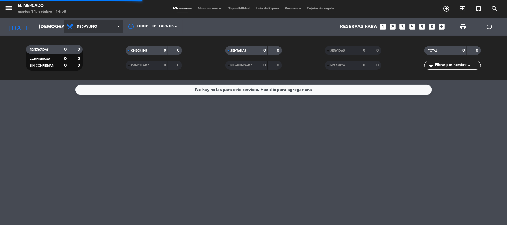
click at [97, 27] on span "Desayuno" at bounding box center [93, 26] width 59 height 13
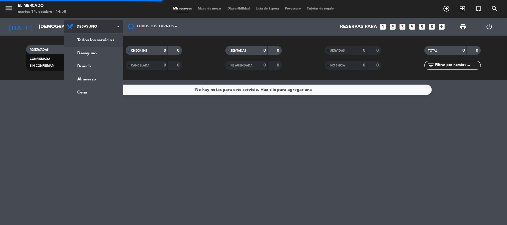
click at [94, 37] on div "menu El [PERSON_NAME] martes 14. octubre - 14:58 Mis reservas Mapa de mesas Dis…" at bounding box center [253, 40] width 507 height 80
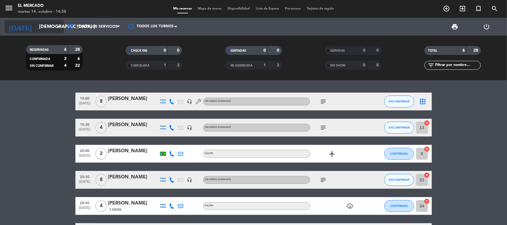
click at [39, 21] on input "[DEMOGRAPHIC_DATA] [DATE]" at bounding box center [67, 27] width 63 height 12
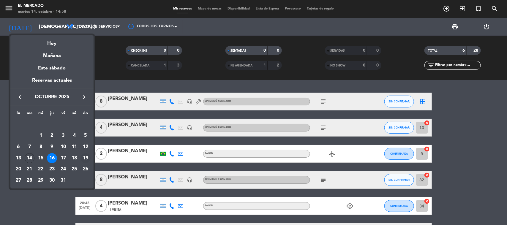
click at [86, 155] on div "19" at bounding box center [85, 158] width 10 height 10
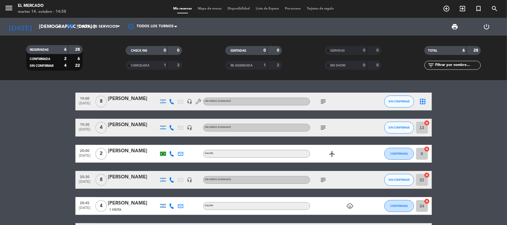
type input "dom. [DATE]"
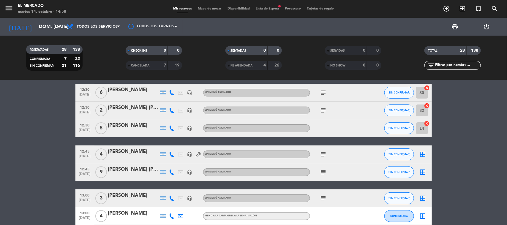
scroll to position [37, 0]
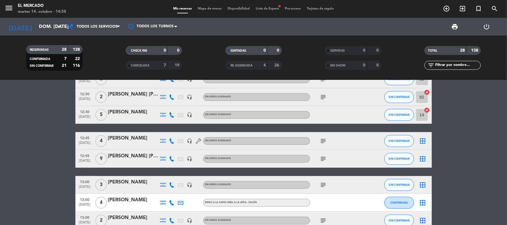
click at [135, 116] on div "[PERSON_NAME]" at bounding box center [133, 112] width 50 height 8
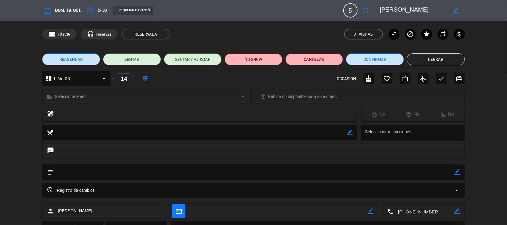
click at [426, 61] on button "Cerrar" at bounding box center [436, 59] width 58 height 12
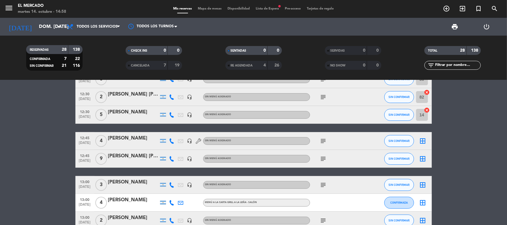
click at [316, 143] on div "subject" at bounding box center [336, 141] width 53 height 18
click at [326, 139] on icon "subject" at bounding box center [323, 140] width 7 height 7
click at [317, 155] on div "101025 - AL - Galería" at bounding box center [324, 151] width 50 height 10
drag, startPoint x: 317, startPoint y: 156, endPoint x: 324, endPoint y: 153, distance: 7.3
click at [320, 155] on div "subject" at bounding box center [336, 159] width 53 height 18
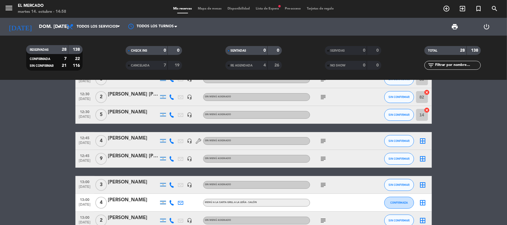
click at [324, 153] on div "subject" at bounding box center [336, 159] width 53 height 18
drag, startPoint x: 326, startPoint y: 155, endPoint x: 321, endPoint y: 166, distance: 11.4
click at [326, 156] on icon "subject" at bounding box center [323, 158] width 7 height 7
click at [321, 166] on div "subject 051025 - MT - Galeria" at bounding box center [336, 159] width 53 height 18
click at [325, 159] on icon "subject" at bounding box center [323, 158] width 7 height 7
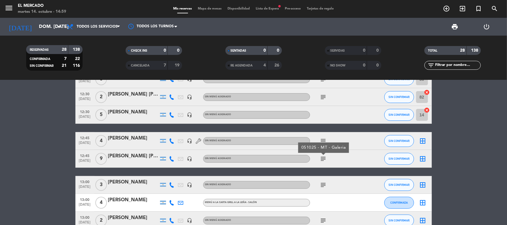
click at [426, 159] on icon "border_all" at bounding box center [422, 158] width 7 height 7
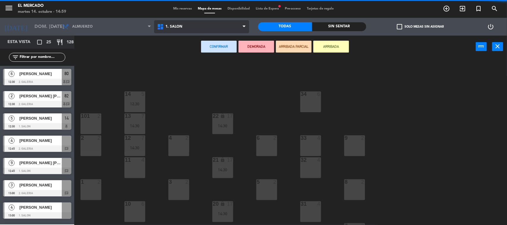
click at [208, 27] on span "1. SALON" at bounding box center [201, 26] width 95 height 13
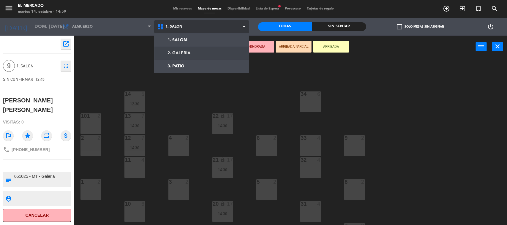
click at [184, 53] on ng-component "menu El [PERSON_NAME] martes 14. octubre - 14:59 Mis reservas Mapa de mesas Dis…" at bounding box center [253, 113] width 507 height 226
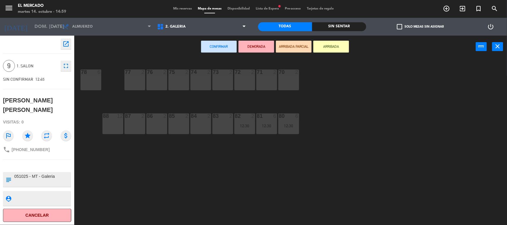
click at [284, 82] on div "70 2" at bounding box center [288, 79] width 21 height 21
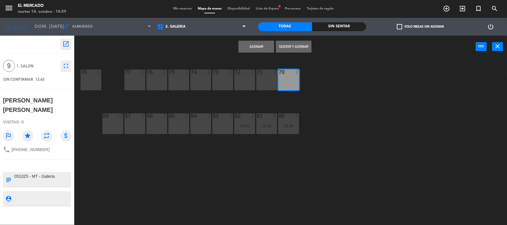
click at [271, 83] on div "71 2" at bounding box center [266, 79] width 21 height 21
click at [237, 85] on div "72 2" at bounding box center [244, 79] width 21 height 21
click at [216, 86] on div "73 2" at bounding box center [222, 79] width 21 height 21
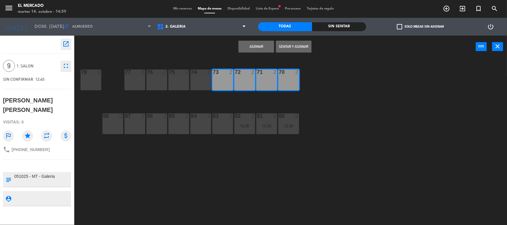
click at [219, 85] on div "73 2" at bounding box center [222, 79] width 21 height 21
click at [220, 82] on div "73 2" at bounding box center [222, 79] width 21 height 21
click at [249, 46] on button "Asignar" at bounding box center [256, 47] width 36 height 12
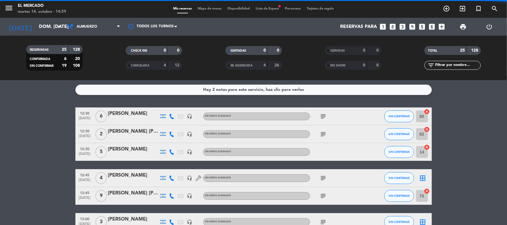
scroll to position [37, 0]
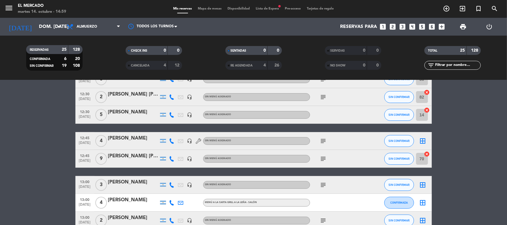
click at [324, 140] on icon "subject" at bounding box center [323, 140] width 7 height 7
click at [423, 140] on icon "border_all" at bounding box center [422, 140] width 7 height 7
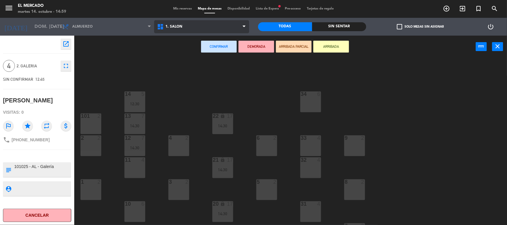
click at [173, 28] on span "1. SALON" at bounding box center [173, 27] width 17 height 4
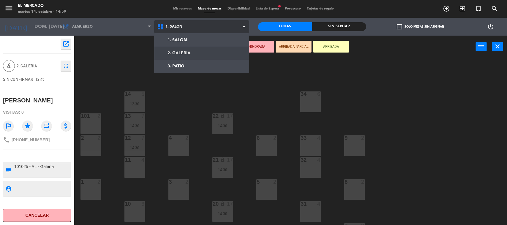
click at [183, 53] on ng-component "menu El [PERSON_NAME] martes 14. octubre - 14:59 Mis reservas Mapa de mesas Dis…" at bounding box center [253, 113] width 507 height 226
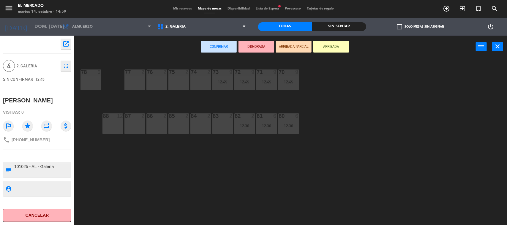
click at [151, 123] on div "86 2" at bounding box center [156, 123] width 21 height 21
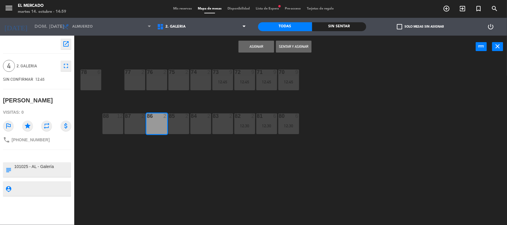
click at [140, 125] on div "87 2" at bounding box center [134, 123] width 21 height 21
click at [248, 46] on button "Asignar" at bounding box center [256, 47] width 36 height 12
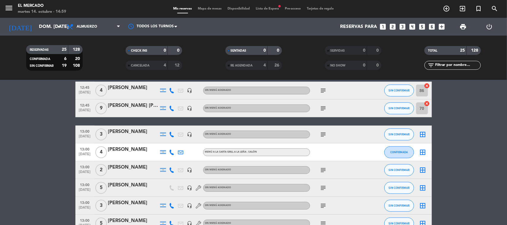
scroll to position [74, 0]
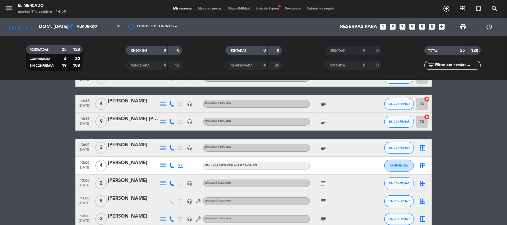
click at [322, 146] on icon "subject" at bounding box center [323, 147] width 7 height 7
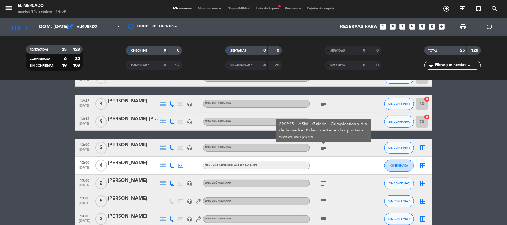
click at [422, 145] on icon "border_all" at bounding box center [422, 147] width 7 height 7
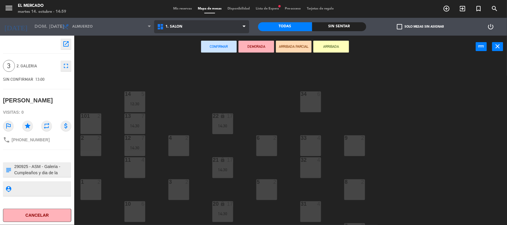
click at [192, 27] on span "1. SALON" at bounding box center [201, 26] width 95 height 13
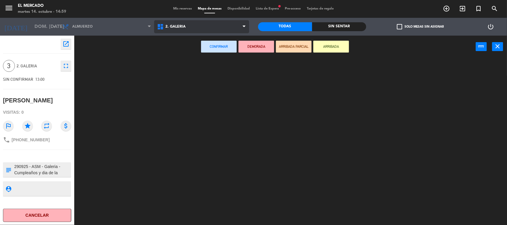
click at [184, 54] on ng-component "menu El [PERSON_NAME] martes 14. octubre - 14:59 Mis reservas Mapa de mesas Dis…" at bounding box center [253, 113] width 507 height 226
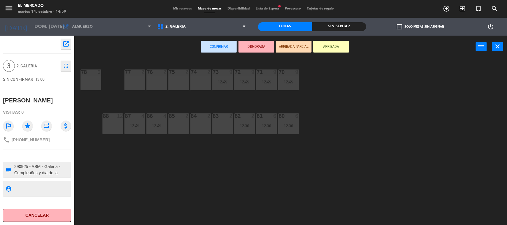
click at [115, 124] on div "88 12" at bounding box center [112, 123] width 21 height 21
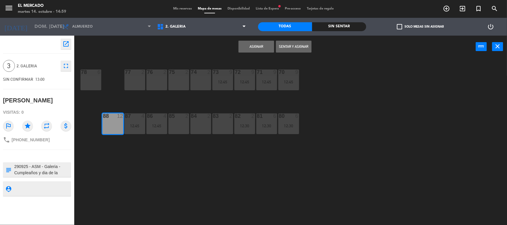
click at [249, 51] on button "Asignar" at bounding box center [256, 47] width 36 height 12
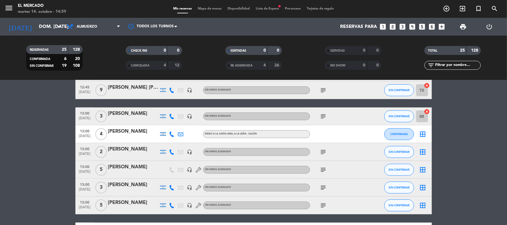
scroll to position [111, 0]
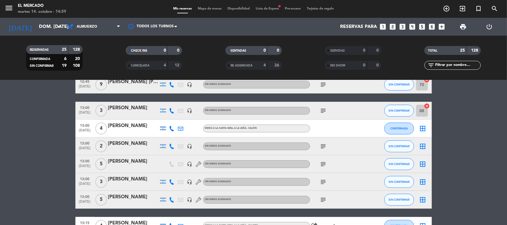
click at [143, 128] on div "[PERSON_NAME]" at bounding box center [133, 126] width 50 height 8
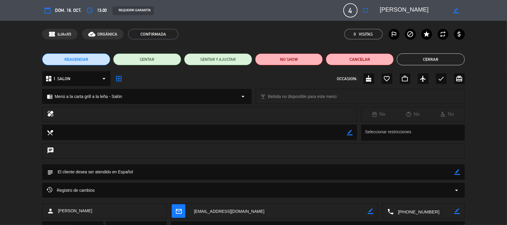
click at [403, 60] on button "Cerrar" at bounding box center [431, 59] width 68 height 12
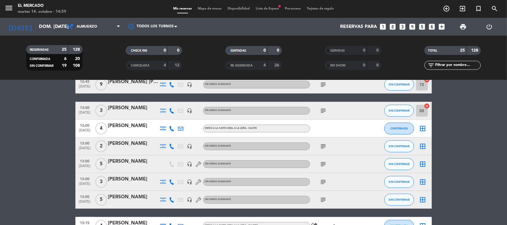
click at [420, 127] on icon "border_all" at bounding box center [422, 128] width 7 height 7
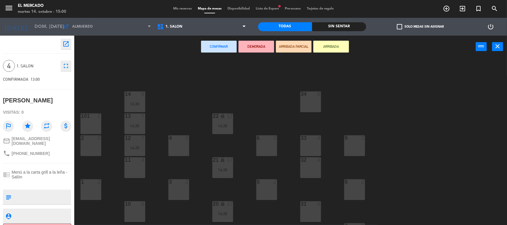
click at [180, 35] on div "1. SALON 2. GALERIA 3. PATIO 1. SALON 1. SALON 2. GALERIA 3. PATIO" at bounding box center [201, 27] width 95 height 18
click at [184, 29] on span "1. SALON" at bounding box center [201, 26] width 95 height 13
click at [129, 67] on div "34 6 14 5 12:30 22 lock 17 14:30 101 2 13 7 14:30 33 4 2 2 4 2 6 2 12 7 14:30 9…" at bounding box center [293, 142] width 428 height 167
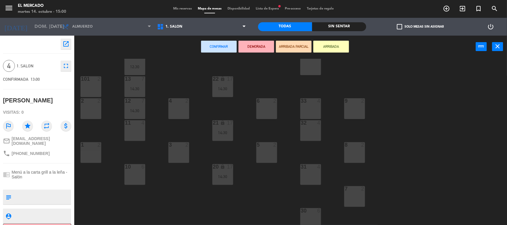
click at [314, 137] on div "32 4" at bounding box center [310, 130] width 21 height 21
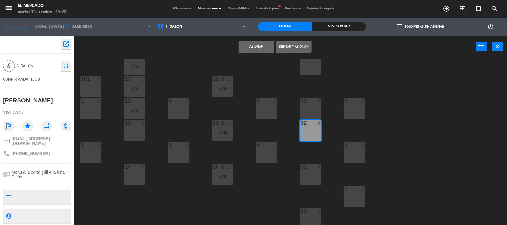
click at [253, 47] on button "Asignar" at bounding box center [256, 47] width 36 height 12
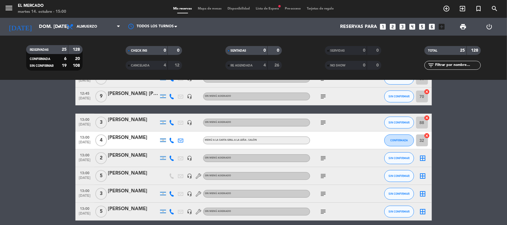
scroll to position [111, 0]
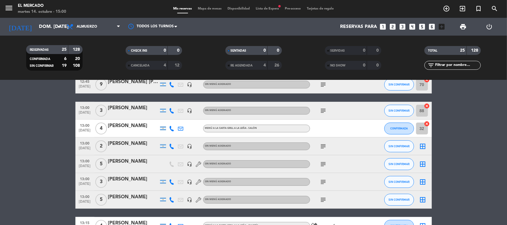
click at [324, 148] on icon "subject" at bounding box center [323, 146] width 7 height 7
click at [324, 167] on icon "subject" at bounding box center [323, 164] width 7 height 7
click at [322, 189] on div "subject" at bounding box center [336, 182] width 53 height 18
click at [324, 185] on icon "subject" at bounding box center [323, 181] width 7 height 7
click at [324, 197] on icon "subject" at bounding box center [323, 199] width 7 height 7
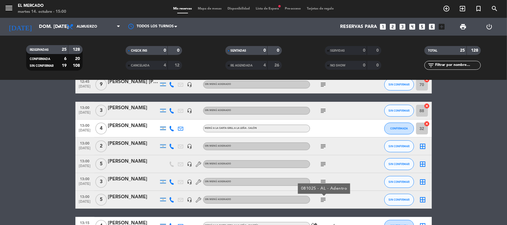
click at [325, 165] on icon "subject" at bounding box center [323, 164] width 7 height 7
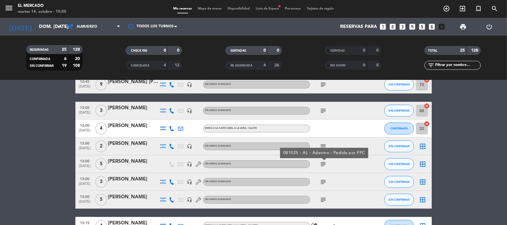
click at [423, 166] on icon "border_all" at bounding box center [422, 164] width 7 height 7
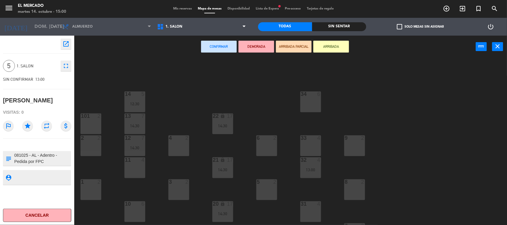
click at [318, 105] on div "34 6" at bounding box center [310, 101] width 21 height 21
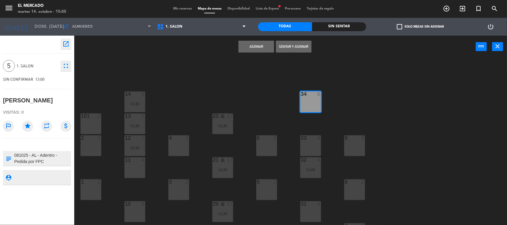
click at [257, 48] on button "Asignar" at bounding box center [256, 47] width 36 height 12
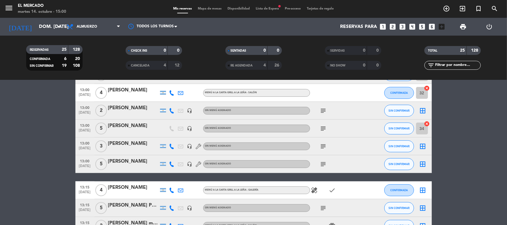
scroll to position [148, 0]
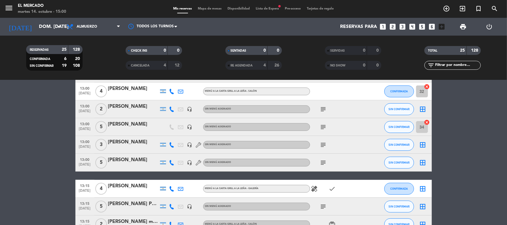
click at [323, 108] on icon "subject" at bounding box center [323, 109] width 7 height 7
click at [323, 141] on icon "subject" at bounding box center [323, 144] width 7 height 7
click at [323, 156] on div "subject" at bounding box center [336, 163] width 53 height 18
click at [323, 164] on icon "subject" at bounding box center [323, 162] width 7 height 7
click at [424, 146] on icon "border_all" at bounding box center [422, 144] width 7 height 7
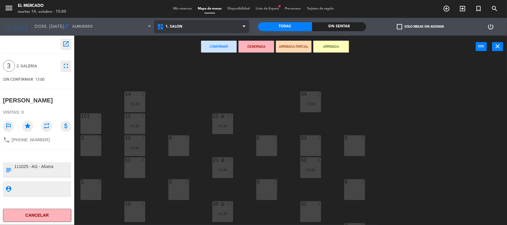
click at [169, 30] on span "1. SALON" at bounding box center [201, 26] width 95 height 13
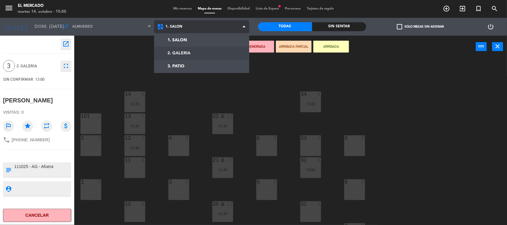
click at [186, 58] on ng-component "menu El [PERSON_NAME] martes 14. octubre - 15:00 Mis reservas Mapa de mesas Dis…" at bounding box center [253, 113] width 507 height 226
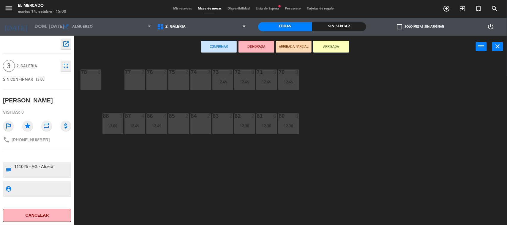
click at [132, 80] on div "77 2" at bounding box center [134, 79] width 21 height 21
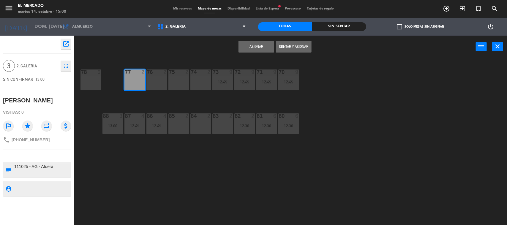
click at [248, 48] on button "Asignar" at bounding box center [256, 47] width 36 height 12
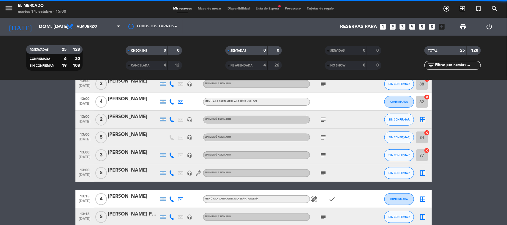
scroll to position [148, 0]
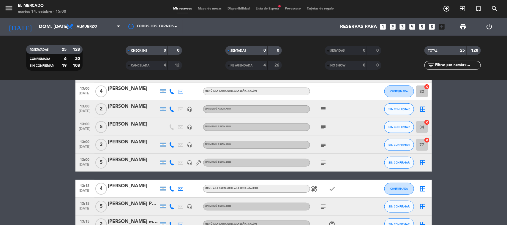
click at [319, 112] on span "subject" at bounding box center [323, 109] width 9 height 7
click at [320, 108] on icon "subject" at bounding box center [323, 109] width 7 height 7
click at [322, 146] on icon "subject" at bounding box center [323, 144] width 7 height 7
click at [321, 162] on icon "subject" at bounding box center [323, 162] width 7 height 7
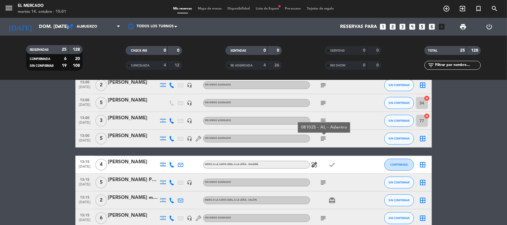
scroll to position [186, 0]
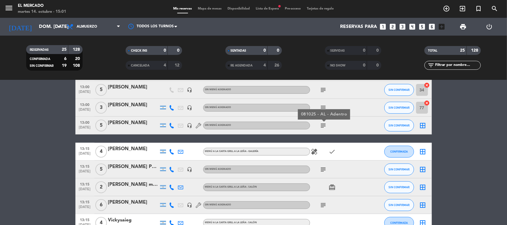
click at [324, 171] on icon "subject" at bounding box center [323, 169] width 7 height 7
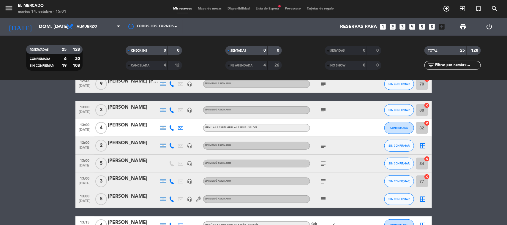
scroll to position [111, 0]
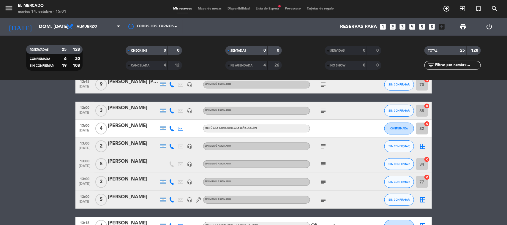
click at [324, 143] on icon "subject" at bounding box center [323, 146] width 7 height 7
click at [418, 143] on div "border_all" at bounding box center [423, 146] width 18 height 18
click at [420, 144] on icon "border_all" at bounding box center [422, 146] width 7 height 7
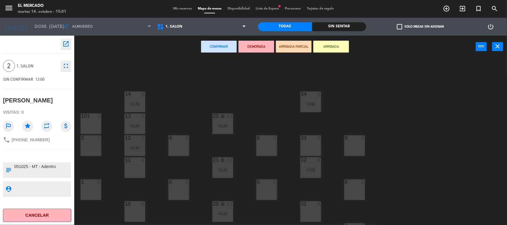
click at [86, 148] on div "2 2" at bounding box center [90, 145] width 21 height 21
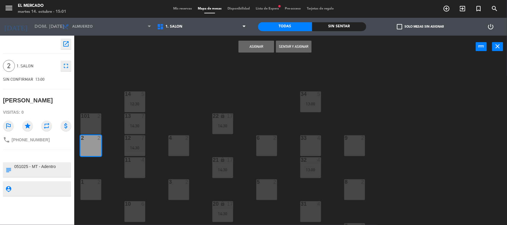
click at [247, 50] on button "Asignar" at bounding box center [256, 47] width 36 height 12
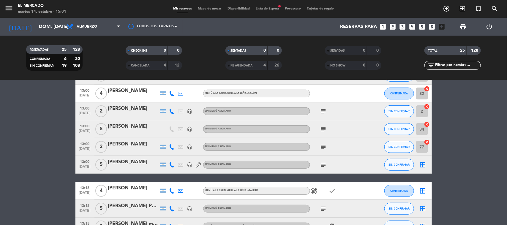
scroll to position [148, 0]
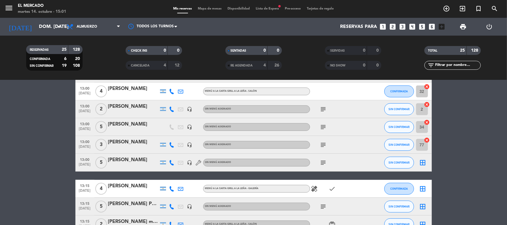
click at [320, 161] on icon "subject" at bounding box center [323, 162] width 7 height 7
click at [421, 162] on icon "border_all" at bounding box center [422, 162] width 7 height 7
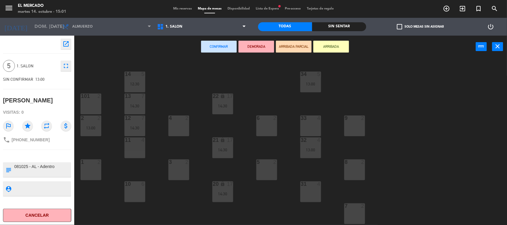
scroll to position [39, 0]
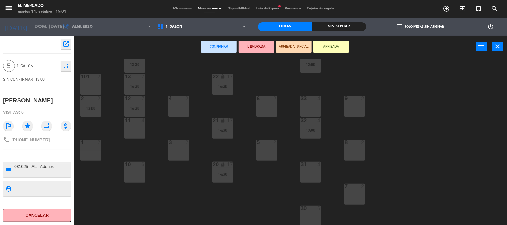
click at [131, 189] on div "34 5 13:00 14 5 12:30 22 lock 17 14:30 101 2 13 7 14:30 33 4 2 2 13:00 4 2 6 2 …" at bounding box center [293, 142] width 428 height 167
click at [132, 175] on div "10 6" at bounding box center [134, 172] width 21 height 21
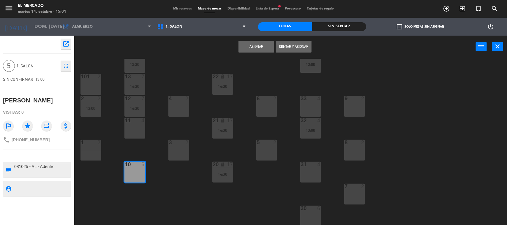
click at [252, 48] on button "Asignar" at bounding box center [256, 47] width 36 height 12
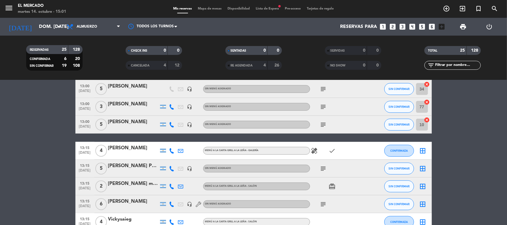
scroll to position [223, 0]
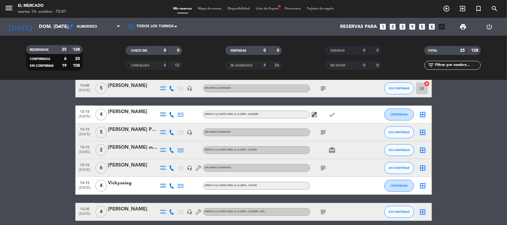
click at [135, 116] on div "[PERSON_NAME]" at bounding box center [133, 112] width 50 height 8
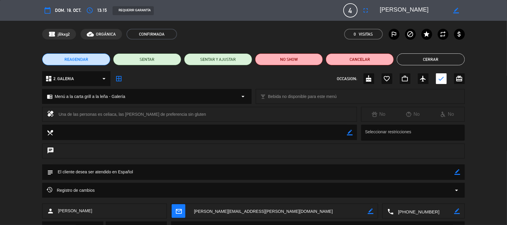
click at [407, 59] on button "Cerrar" at bounding box center [431, 59] width 68 height 12
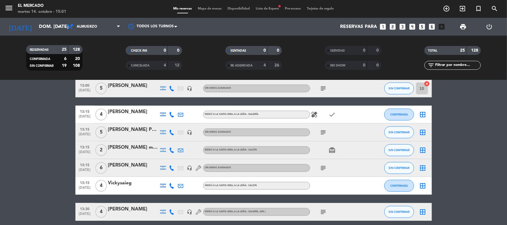
click at [418, 113] on div "border_all" at bounding box center [423, 115] width 18 height 18
click at [422, 112] on icon "border_all" at bounding box center [422, 114] width 7 height 7
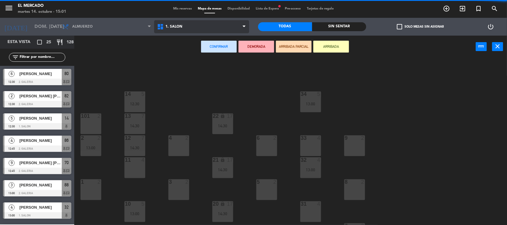
click at [191, 30] on span "1. SALON" at bounding box center [201, 26] width 95 height 13
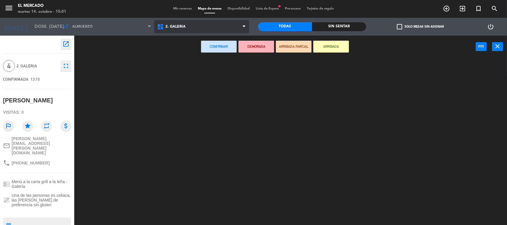
click at [190, 54] on ng-component "menu El [PERSON_NAME] martes 14. octubre - 15:01 Mis reservas Mapa de mesas Dis…" at bounding box center [253, 113] width 507 height 226
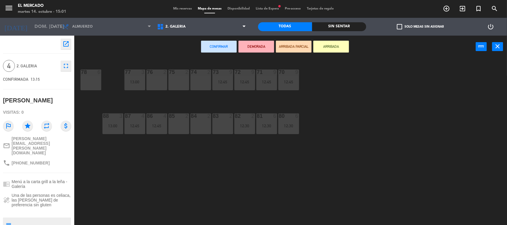
click at [181, 77] on div "75 2" at bounding box center [178, 79] width 21 height 21
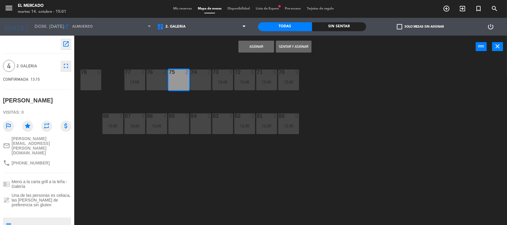
click at [162, 83] on div "76 2" at bounding box center [156, 79] width 21 height 21
click at [250, 45] on button "Asignar" at bounding box center [256, 47] width 36 height 12
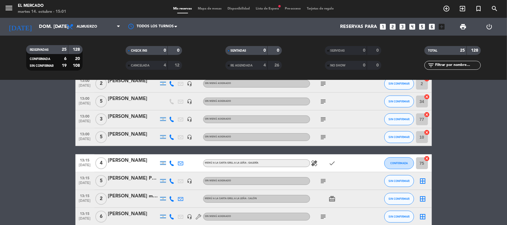
scroll to position [186, 0]
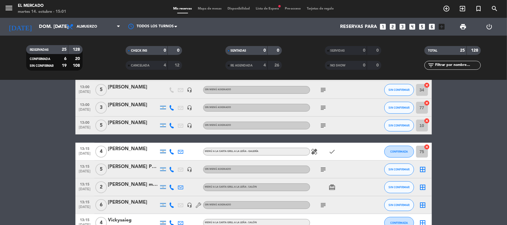
click at [323, 171] on icon "subject" at bounding box center [323, 169] width 7 height 7
click at [425, 171] on icon "border_all" at bounding box center [422, 169] width 7 height 7
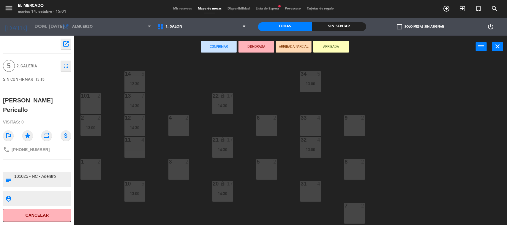
scroll to position [39, 0]
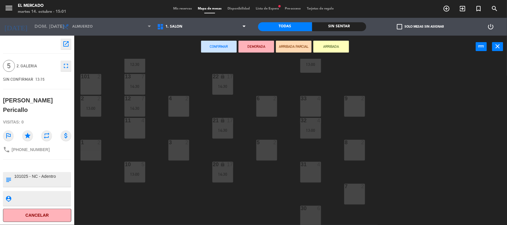
click at [315, 212] on div "30 6" at bounding box center [310, 216] width 21 height 21
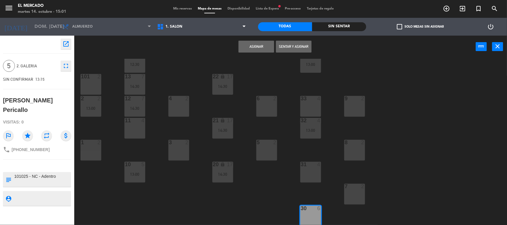
click at [258, 42] on button "Asignar" at bounding box center [256, 47] width 36 height 12
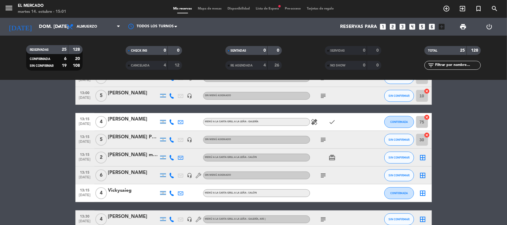
scroll to position [223, 0]
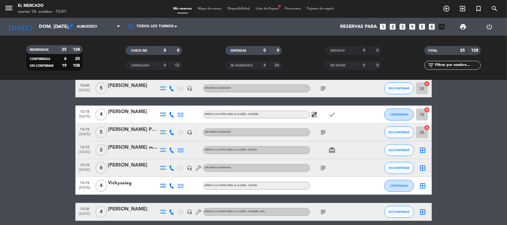
click at [319, 169] on span "subject" at bounding box center [323, 168] width 9 height 7
click at [322, 167] on icon "subject" at bounding box center [323, 168] width 7 height 7
click at [421, 167] on icon "border_all" at bounding box center [422, 168] width 7 height 7
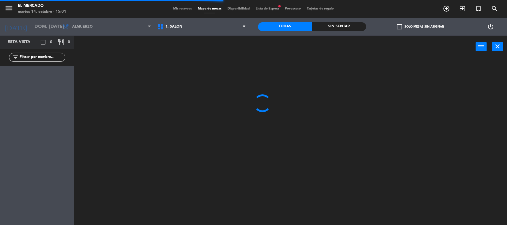
click at [201, 28] on span "1. SALON" at bounding box center [201, 26] width 95 height 13
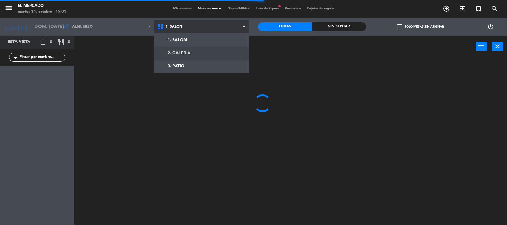
click at [192, 48] on ng-component "menu El [PERSON_NAME] martes 14. octubre - 15:01 Mis reservas Mapa de mesas Dis…" at bounding box center [253, 113] width 507 height 226
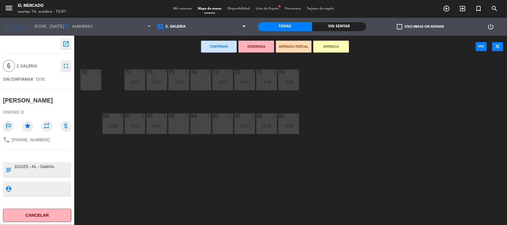
click at [220, 122] on div "83 2" at bounding box center [222, 123] width 21 height 21
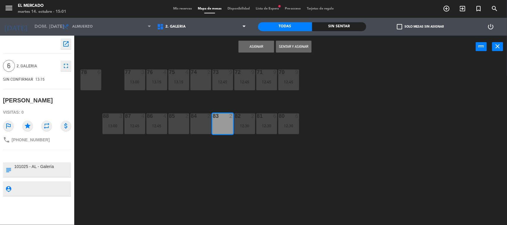
click at [208, 126] on div "84 2" at bounding box center [200, 123] width 21 height 21
click at [261, 45] on button "Asignar" at bounding box center [256, 47] width 36 height 12
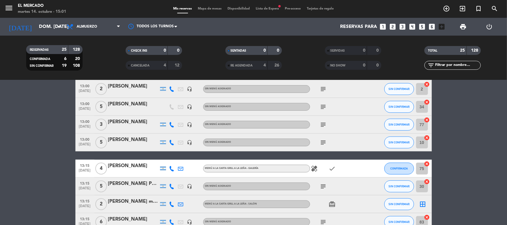
scroll to position [223, 0]
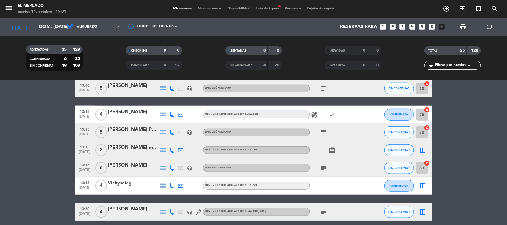
click at [122, 156] on div at bounding box center [133, 154] width 50 height 5
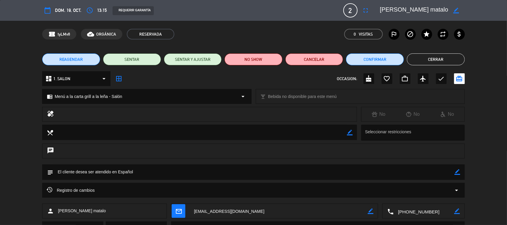
click at [426, 60] on button "Cerrar" at bounding box center [436, 59] width 58 height 12
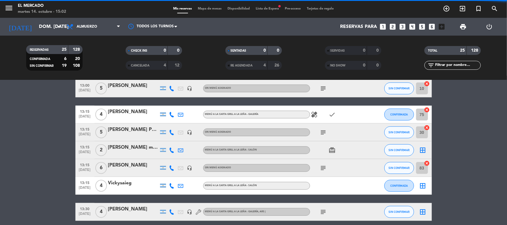
click at [424, 150] on icon "border_all" at bounding box center [422, 150] width 7 height 7
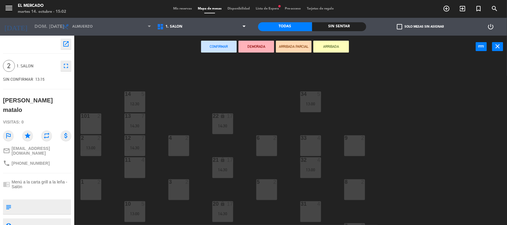
click at [265, 150] on div "6 2" at bounding box center [266, 145] width 21 height 21
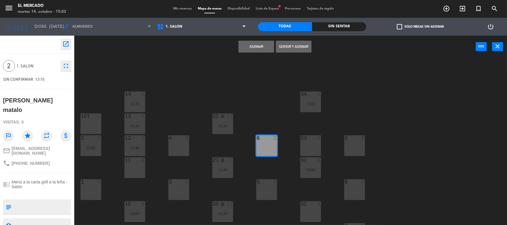
click at [255, 48] on button "Asignar" at bounding box center [256, 47] width 36 height 12
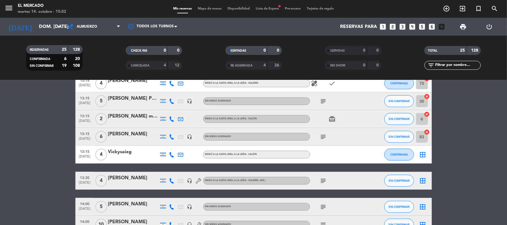
scroll to position [297, 0]
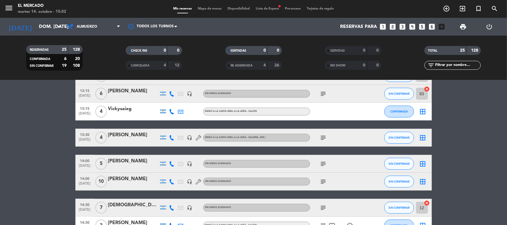
click at [141, 109] on div "Vickysaieg" at bounding box center [133, 109] width 50 height 8
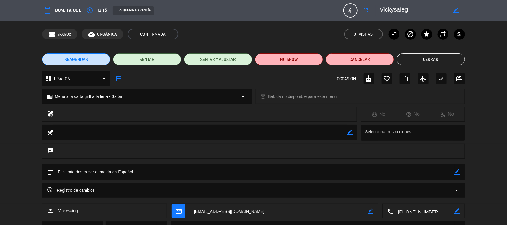
click at [431, 57] on button "Cerrar" at bounding box center [431, 59] width 68 height 12
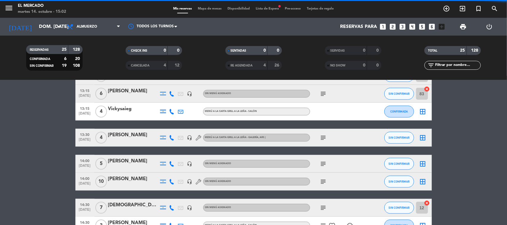
click at [424, 112] on icon "border_all" at bounding box center [422, 111] width 7 height 7
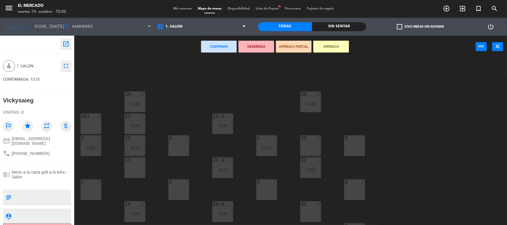
click at [347, 146] on div "9 2" at bounding box center [354, 145] width 21 height 21
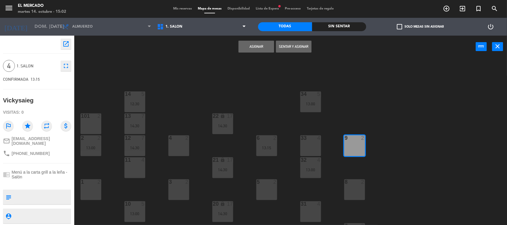
click at [257, 48] on button "Asignar" at bounding box center [256, 47] width 36 height 12
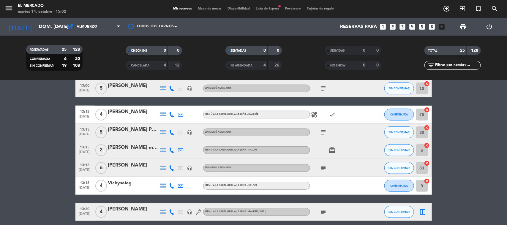
scroll to position [297, 0]
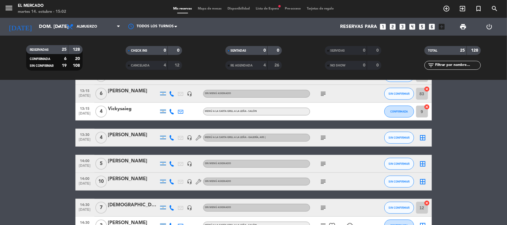
click at [321, 138] on icon "subject" at bounding box center [323, 137] width 7 height 7
click at [426, 137] on div "border_all" at bounding box center [423, 138] width 18 height 18
click at [423, 137] on icon "border_all" at bounding box center [422, 137] width 7 height 7
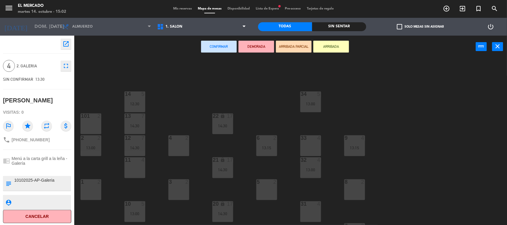
click at [194, 37] on div "Confirmar DEMORADA ARRIBADA PARCIAL ARRIBADA power_input close" at bounding box center [274, 47] width 401 height 23
click at [190, 31] on span "1. SALON" at bounding box center [201, 26] width 95 height 13
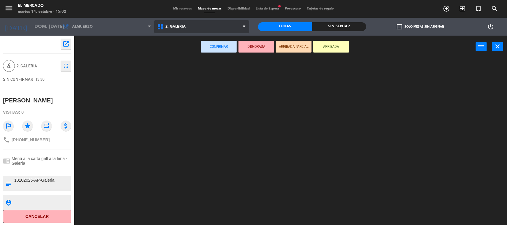
click at [181, 56] on ng-component "menu El [PERSON_NAME] martes 14. octubre - 15:02 Mis reservas Mapa de mesas Dis…" at bounding box center [253, 113] width 507 height 226
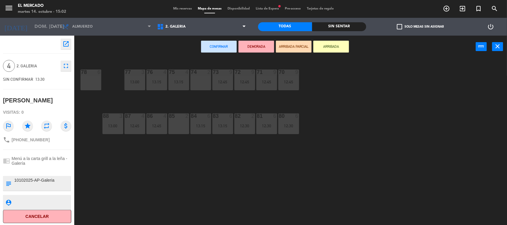
click at [174, 117] on div at bounding box center [179, 115] width 10 height 5
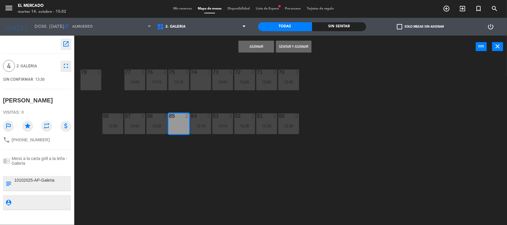
click at [205, 80] on div "74 2" at bounding box center [200, 79] width 21 height 21
click at [256, 54] on div "Asignar Sentar y Asignar power_input close" at bounding box center [274, 47] width 401 height 23
click at [258, 48] on button "Asignar" at bounding box center [256, 47] width 36 height 12
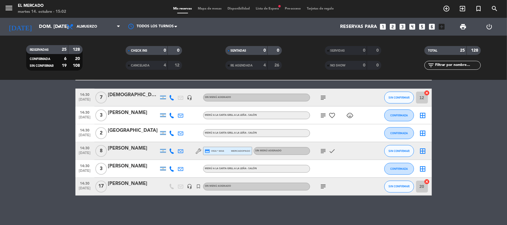
scroll to position [333, 0]
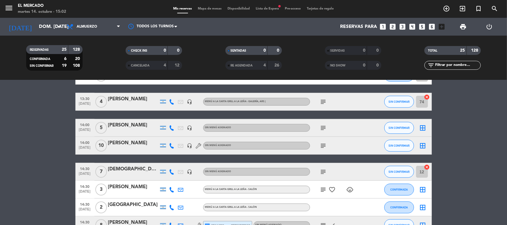
click at [325, 131] on icon "subject" at bounding box center [323, 127] width 7 height 7
click at [321, 144] on icon "subject" at bounding box center [323, 145] width 7 height 7
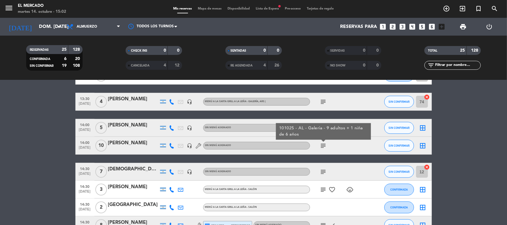
click at [323, 174] on icon "subject" at bounding box center [323, 171] width 7 height 7
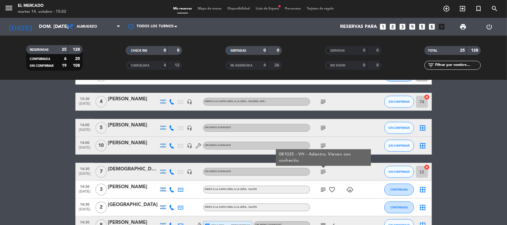
scroll to position [370, 0]
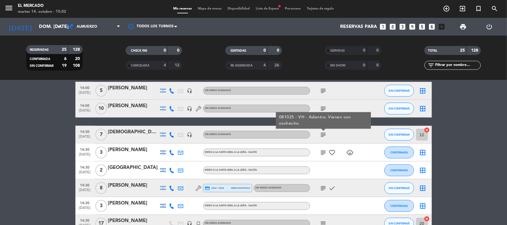
click at [322, 156] on div "subject favorite_border child_care" at bounding box center [336, 153] width 53 height 18
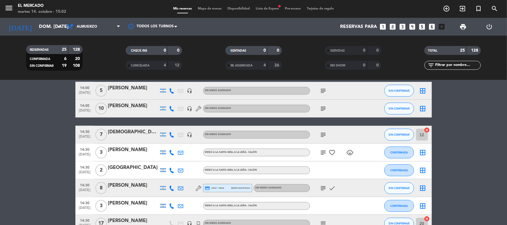
click at [323, 151] on icon "subject" at bounding box center [323, 152] width 7 height 7
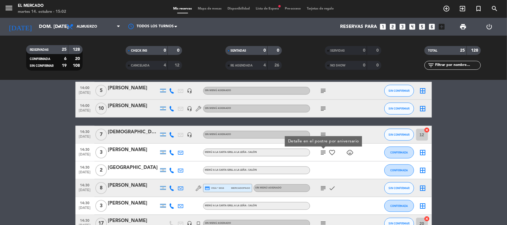
click at [323, 190] on icon "subject" at bounding box center [323, 188] width 7 height 7
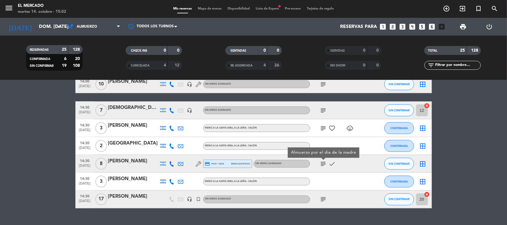
scroll to position [407, 0]
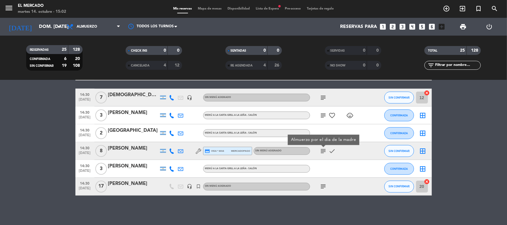
click at [324, 186] on icon "subject" at bounding box center [323, 186] width 7 height 7
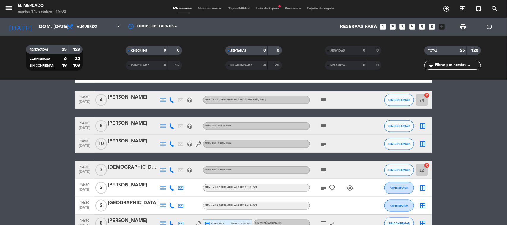
scroll to position [333, 0]
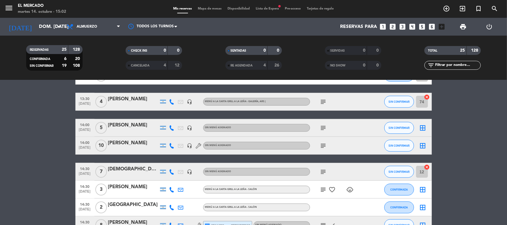
click at [322, 146] on icon "subject" at bounding box center [323, 145] width 7 height 7
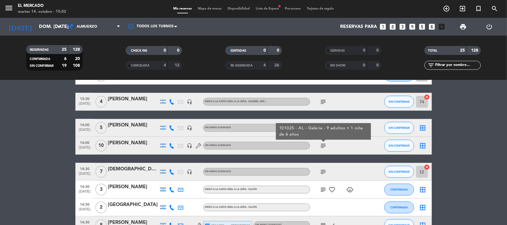
click at [424, 145] on icon "border_all" at bounding box center [422, 145] width 7 height 7
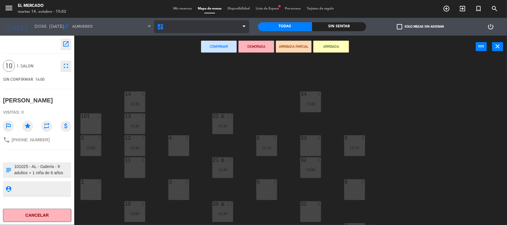
click at [170, 32] on span "1. SALON" at bounding box center [201, 26] width 95 height 13
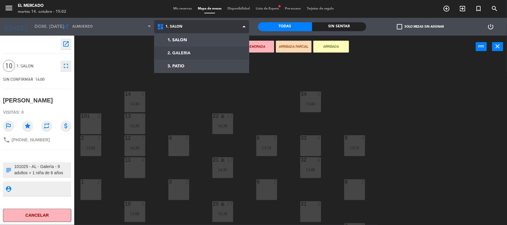
click at [172, 54] on ng-component "menu El [PERSON_NAME] martes 14. octubre - 15:02 Mis reservas Mapa de mesas Dis…" at bounding box center [253, 113] width 507 height 226
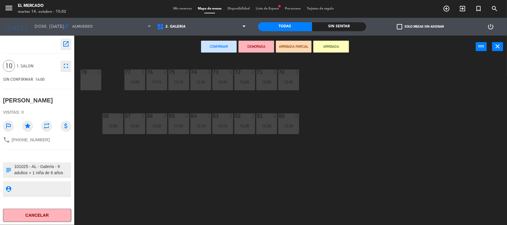
click at [91, 77] on div "78 6" at bounding box center [90, 79] width 21 height 21
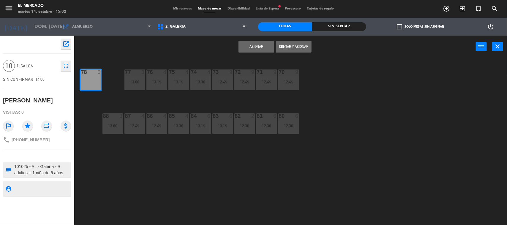
click at [268, 45] on button "Asignar" at bounding box center [256, 47] width 36 height 12
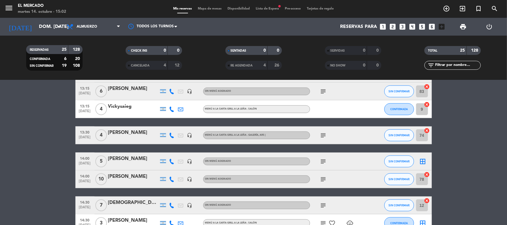
scroll to position [296, 0]
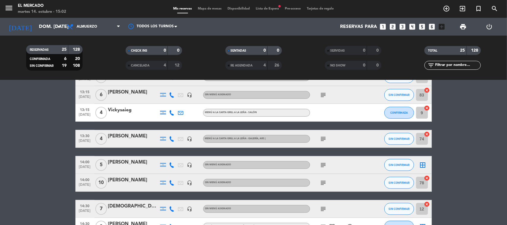
click at [324, 162] on icon "subject" at bounding box center [323, 165] width 7 height 7
click at [425, 164] on icon "border_all" at bounding box center [422, 165] width 7 height 7
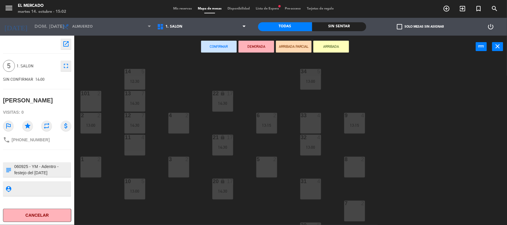
scroll to position [39, 0]
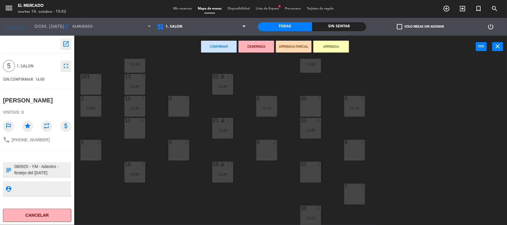
click at [298, 164] on div "31" at bounding box center [301, 164] width 10 height 5
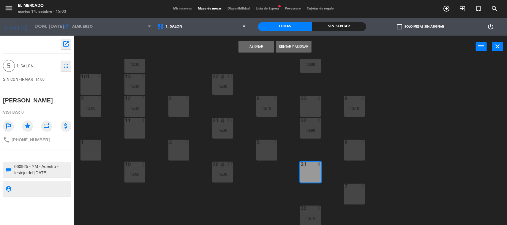
click at [260, 43] on button "Asignar" at bounding box center [256, 47] width 36 height 12
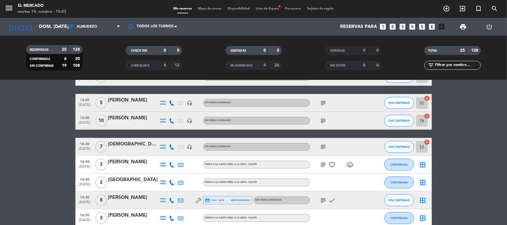
scroll to position [371, 0]
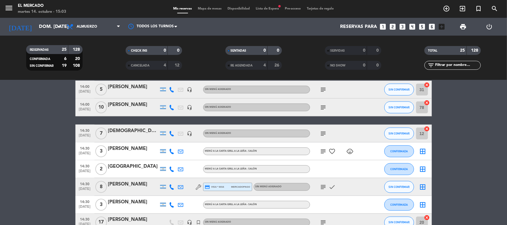
click at [320, 151] on icon "subject" at bounding box center [323, 151] width 7 height 7
click at [138, 151] on div "[PERSON_NAME]" at bounding box center [133, 149] width 50 height 8
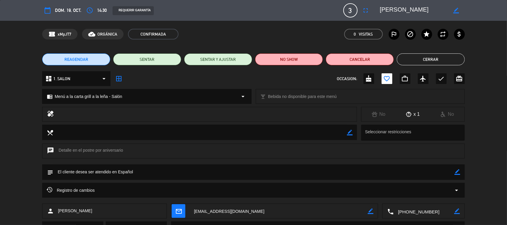
click at [411, 57] on button "Cerrar" at bounding box center [431, 59] width 68 height 12
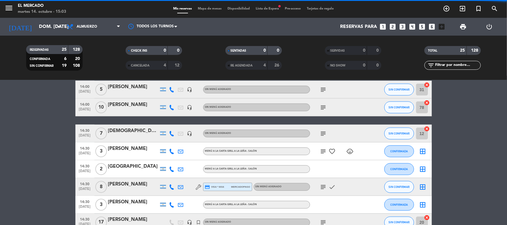
click at [422, 151] on icon "border_all" at bounding box center [422, 151] width 7 height 7
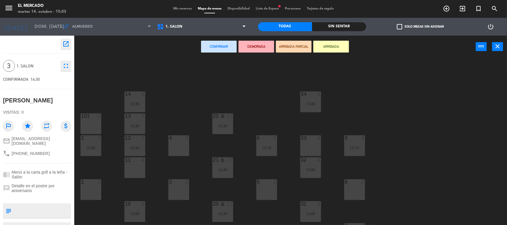
click at [139, 167] on div "11 4" at bounding box center [134, 167] width 21 height 21
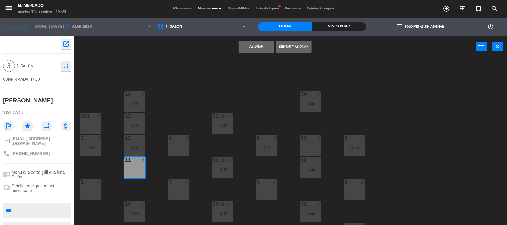
click at [256, 41] on button "Asignar" at bounding box center [256, 47] width 36 height 12
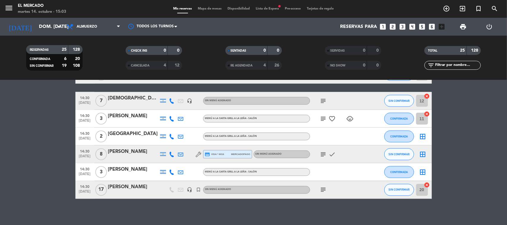
scroll to position [407, 0]
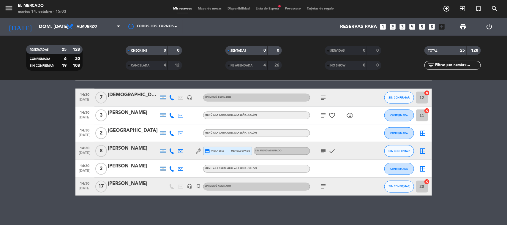
click at [121, 153] on div at bounding box center [133, 155] width 50 height 5
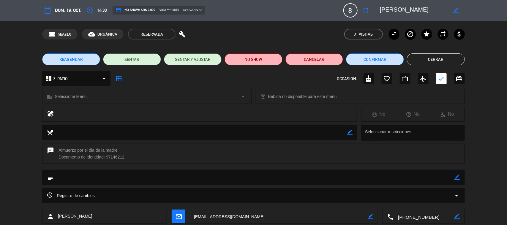
click at [421, 60] on button "Cerrar" at bounding box center [436, 59] width 58 height 12
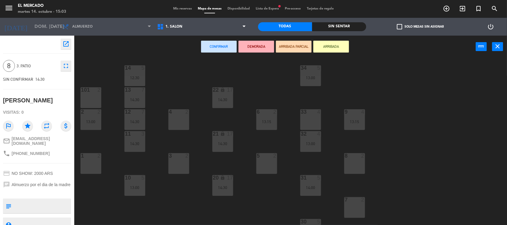
scroll to position [39, 0]
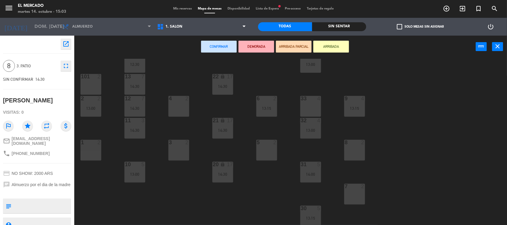
click at [311, 97] on div at bounding box center [311, 98] width 10 height 5
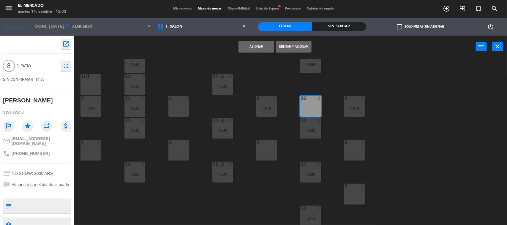
click at [352, 150] on div "8 2" at bounding box center [354, 150] width 21 height 21
click at [249, 46] on button "Asignar" at bounding box center [256, 47] width 36 height 12
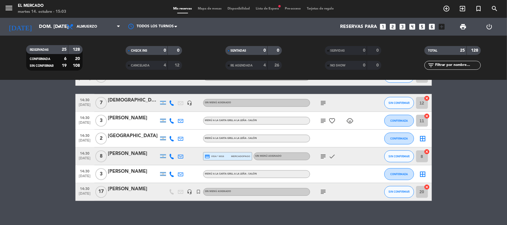
scroll to position [407, 0]
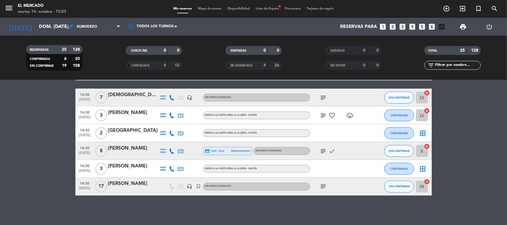
click at [419, 133] on icon "border_all" at bounding box center [422, 133] width 7 height 7
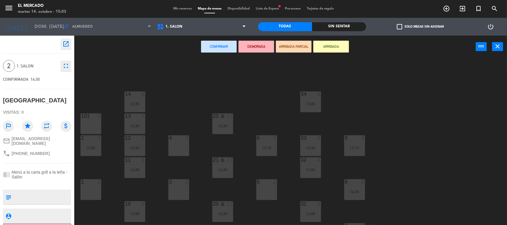
click at [179, 150] on div "4 2" at bounding box center [178, 145] width 21 height 21
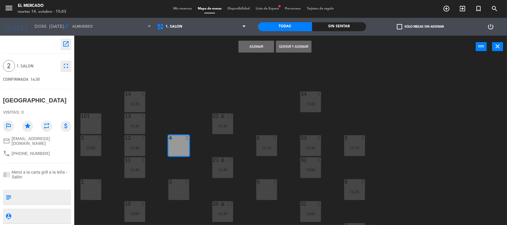
click at [250, 46] on button "Asignar" at bounding box center [256, 47] width 36 height 12
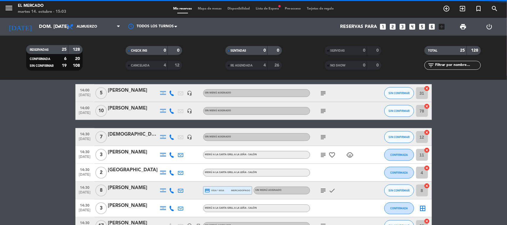
scroll to position [407, 0]
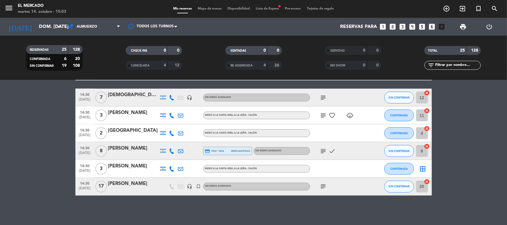
click at [423, 169] on icon "border_all" at bounding box center [422, 168] width 7 height 7
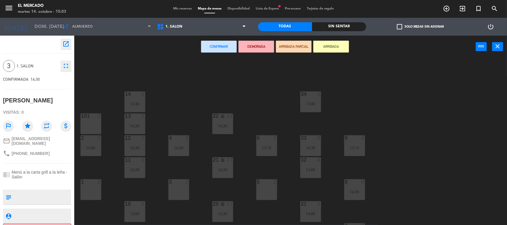
click at [272, 186] on div "5 2" at bounding box center [266, 189] width 21 height 21
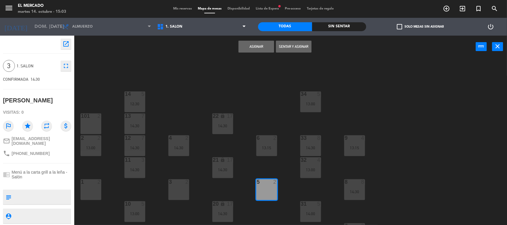
click at [247, 46] on button "Asignar" at bounding box center [256, 47] width 36 height 12
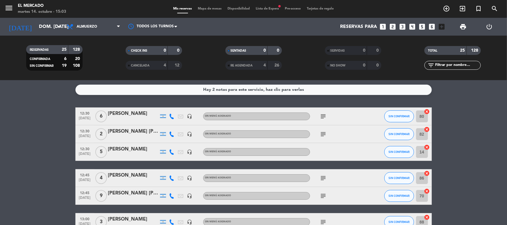
click at [260, 87] on div "Hay 2 notas para este servicio, haz clic para verlas" at bounding box center [253, 89] width 101 height 7
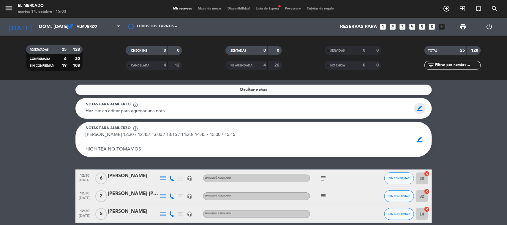
click at [420, 109] on span "border_color" at bounding box center [420, 108] width 12 height 11
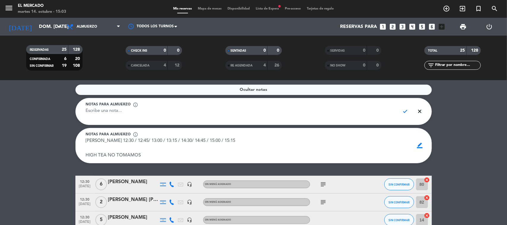
click at [214, 146] on p "[PERSON_NAME] 12:30 / 12:45/ 13:00 / 13:15 / 14:30/ 14:45 / 15:00 / 15:15 HIGH …" at bounding box center [161, 148] width 150 height 22
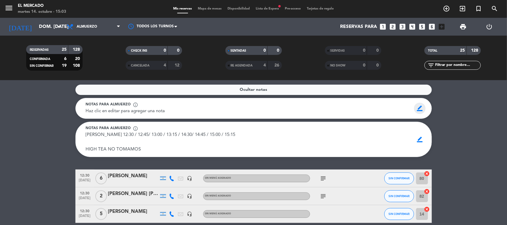
click at [419, 109] on span "border_color" at bounding box center [420, 108] width 12 height 11
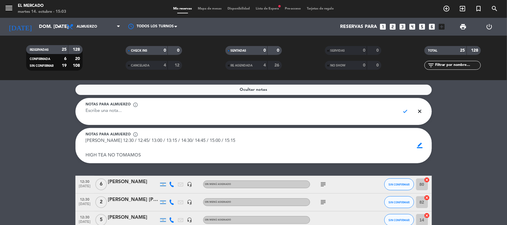
click at [345, 110] on textarea at bounding box center [241, 114] width 310 height 13
type textarea "n"
type textarea "NO TOMAR MAS RESERVAS"
click at [405, 113] on span "check" at bounding box center [406, 111] width 12 height 11
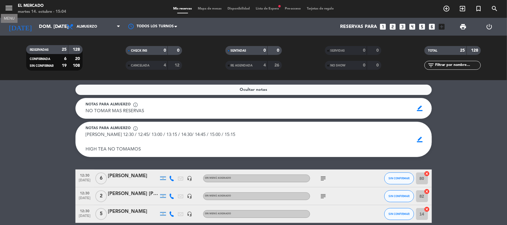
click at [7, 7] on icon "menu" at bounding box center [8, 8] width 9 height 9
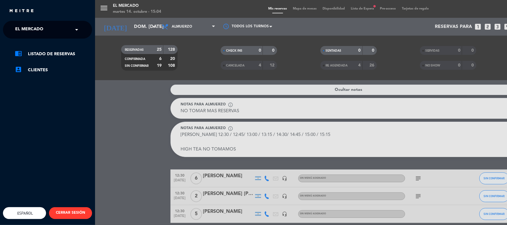
click at [128, 164] on div "menu El [PERSON_NAME] martes 14. octubre - 15:04 Mis reservas Mapa de mesas Dis…" at bounding box center [348, 112] width 507 height 225
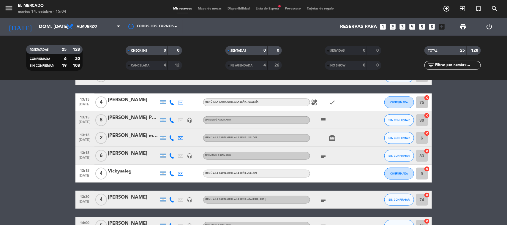
scroll to position [334, 0]
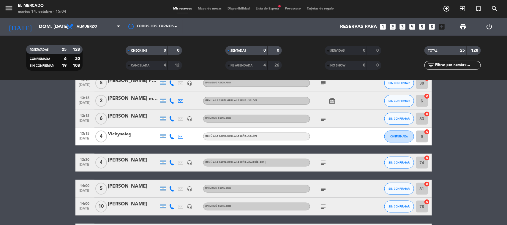
click at [144, 165] on div at bounding box center [133, 166] width 50 height 5
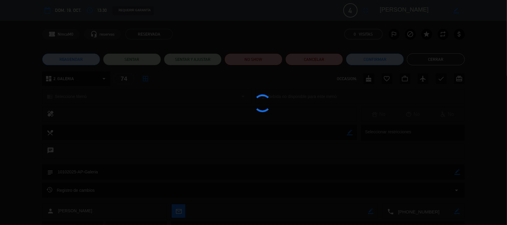
scroll to position [272, 0]
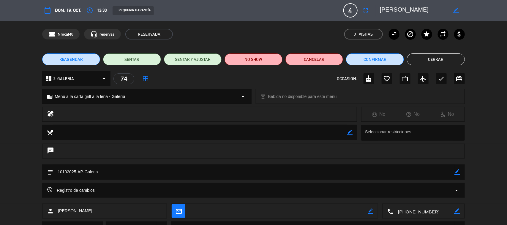
click at [95, 11] on button "access_time" at bounding box center [89, 10] width 11 height 11
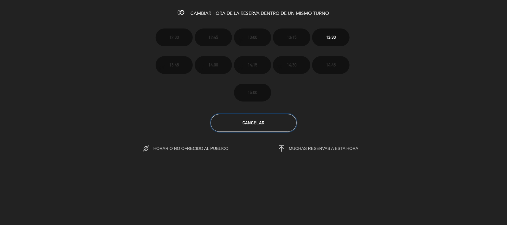
click at [270, 117] on button "Cancelar" at bounding box center [254, 123] width 86 height 18
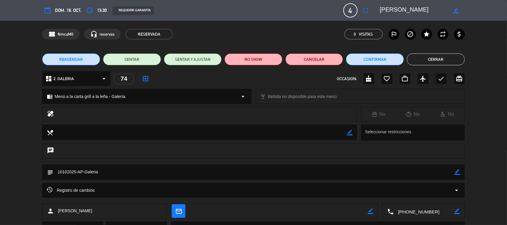
click at [62, 55] on button "REAGENDAR" at bounding box center [71, 59] width 58 height 12
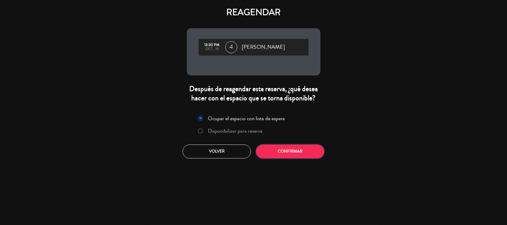
click at [300, 157] on button "Confirmar" at bounding box center [290, 152] width 68 height 14
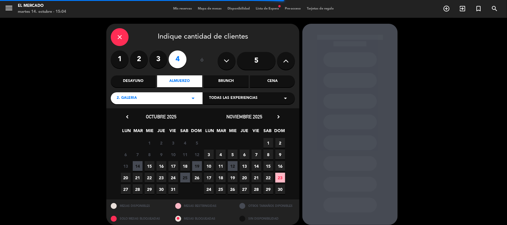
click at [201, 167] on span "19" at bounding box center [197, 166] width 10 height 10
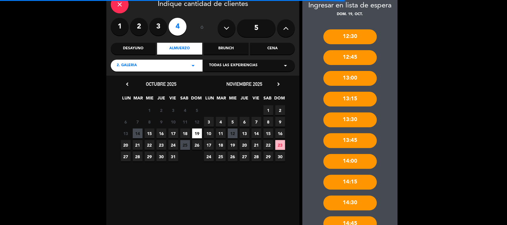
scroll to position [97, 0]
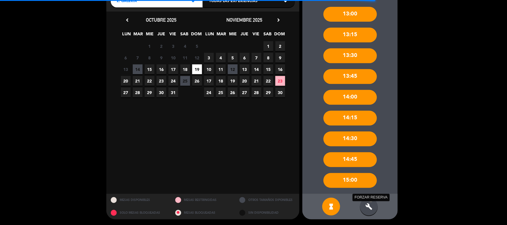
click at [369, 209] on icon "build" at bounding box center [368, 206] width 7 height 7
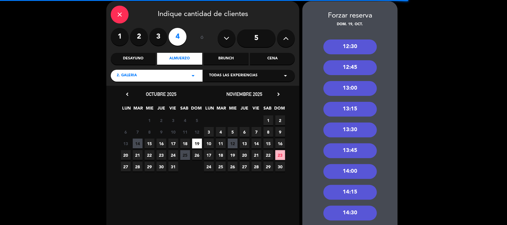
click at [342, 112] on div "13:15" at bounding box center [349, 109] width 53 height 15
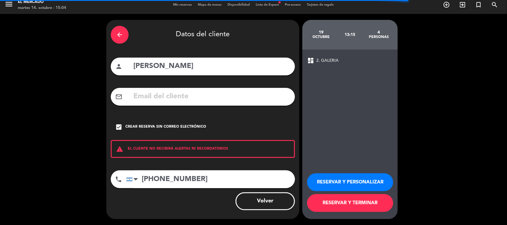
scroll to position [4, 0]
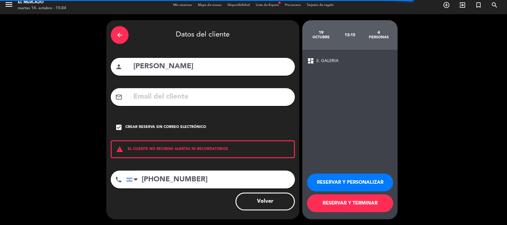
click at [336, 183] on button "RESERVAR Y PERSONALIZAR" at bounding box center [350, 183] width 86 height 18
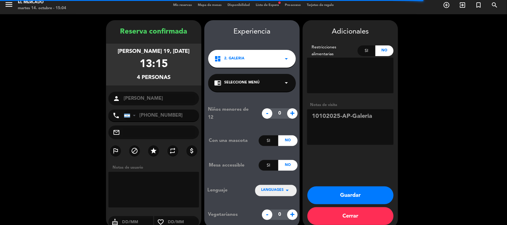
scroll to position [12, 0]
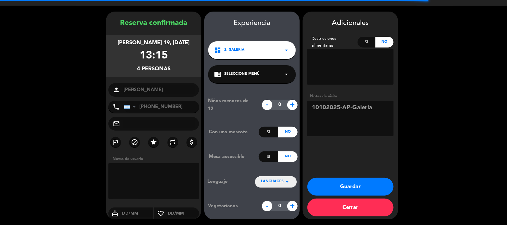
click at [330, 187] on button "Guardar" at bounding box center [350, 187] width 86 height 18
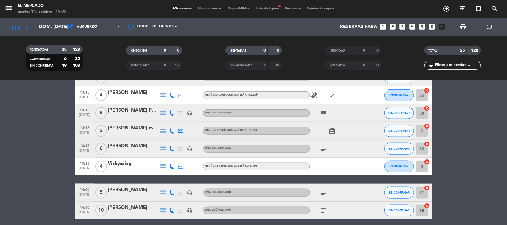
scroll to position [297, 0]
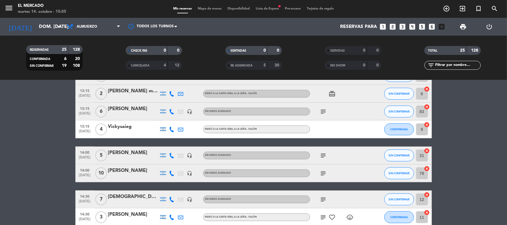
click at [137, 159] on div at bounding box center [133, 159] width 50 height 5
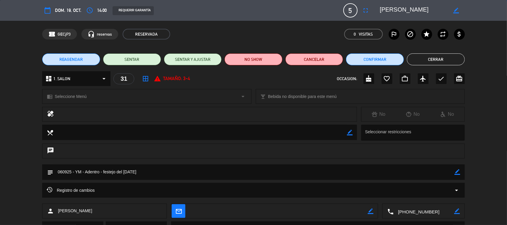
click at [74, 61] on span "REAGENDAR" at bounding box center [71, 59] width 24 height 6
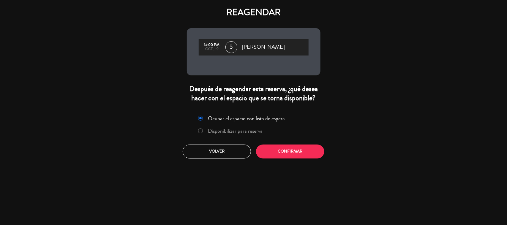
click at [265, 144] on div "Ocupar el espacio con lista de espera Disponibilizar para reserva Volver Confir…" at bounding box center [253, 136] width 143 height 54
click at [267, 149] on button "Confirmar" at bounding box center [290, 152] width 68 height 14
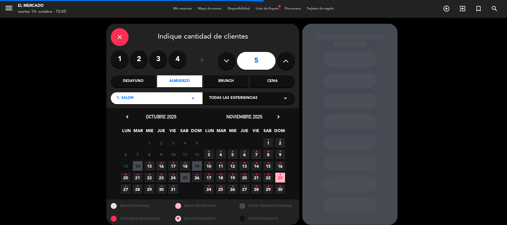
click at [201, 161] on span "19" at bounding box center [197, 166] width 10 height 10
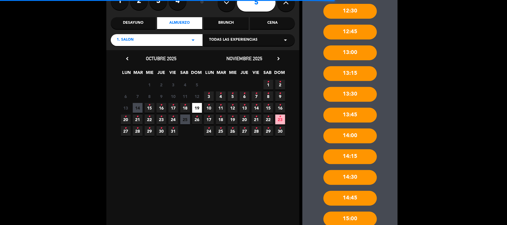
scroll to position [97, 0]
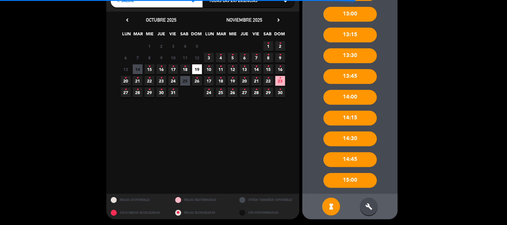
click at [374, 208] on div "build" at bounding box center [369, 207] width 18 height 18
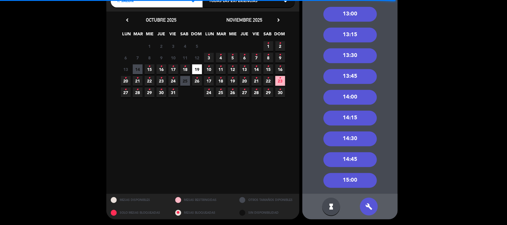
click at [351, 137] on div "14:30" at bounding box center [349, 139] width 53 height 15
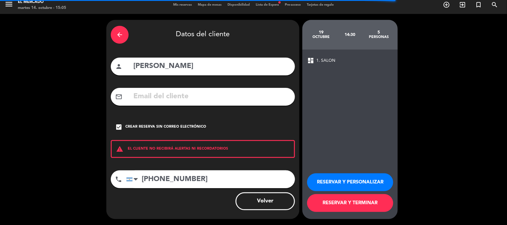
scroll to position [4, 0]
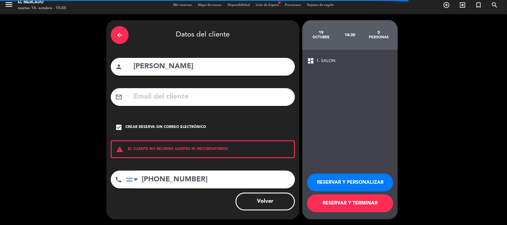
click at [342, 179] on button "RESERVAR Y PERSONALIZAR" at bounding box center [350, 183] width 86 height 18
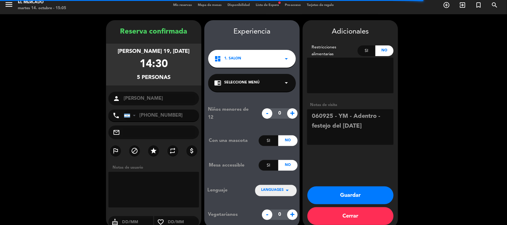
scroll to position [12, 0]
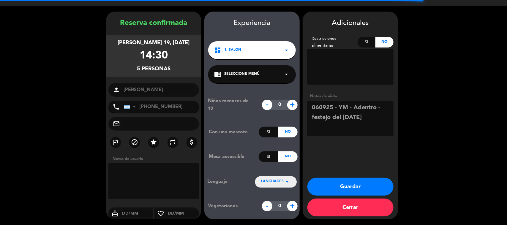
click at [339, 186] on button "Guardar" at bounding box center [350, 187] width 86 height 18
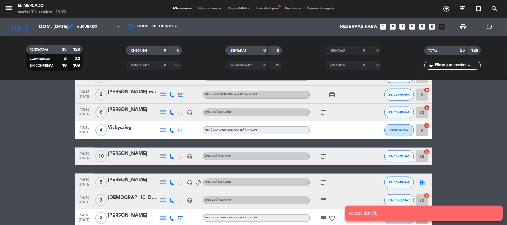
scroll to position [297, 0]
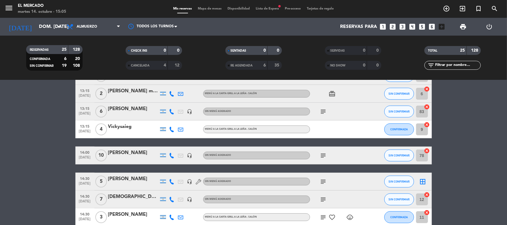
click at [124, 155] on div "[PERSON_NAME]" at bounding box center [133, 153] width 50 height 8
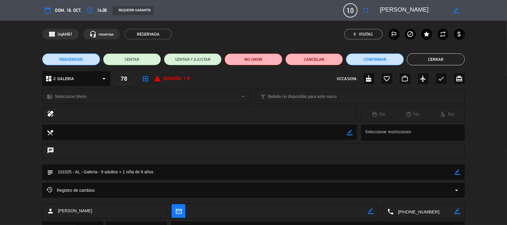
click at [434, 60] on button "Cerrar" at bounding box center [436, 59] width 58 height 12
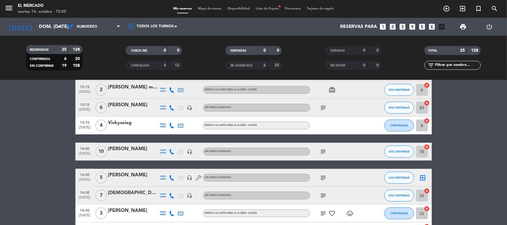
scroll to position [287, 0]
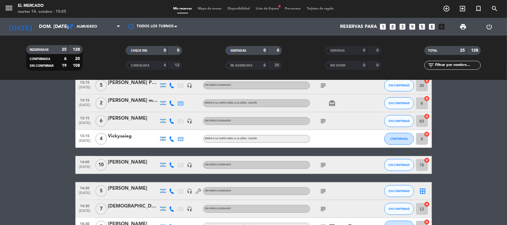
click at [122, 168] on div at bounding box center [133, 169] width 50 height 5
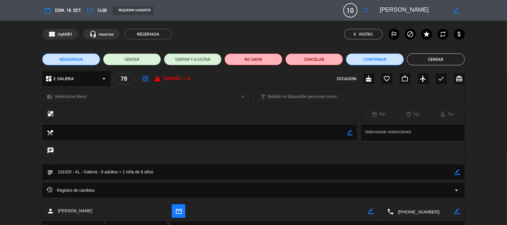
click at [434, 53] on button "Cerrar" at bounding box center [436, 59] width 58 height 12
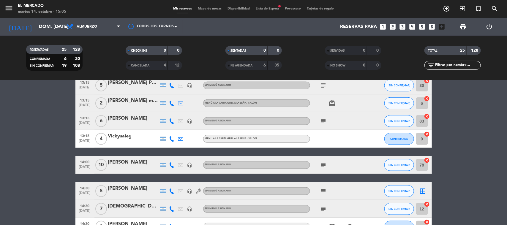
click at [317, 162] on div "subject" at bounding box center [336, 165] width 53 height 18
click at [322, 163] on icon "subject" at bounding box center [323, 165] width 7 height 7
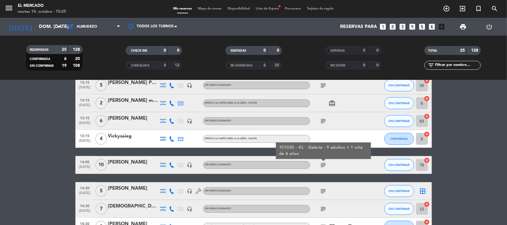
click at [118, 161] on div "[PERSON_NAME]" at bounding box center [133, 163] width 50 height 8
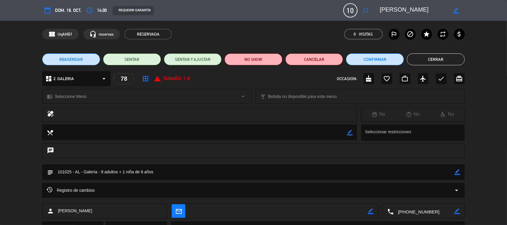
click at [61, 58] on span "REAGENDAR" at bounding box center [71, 59] width 24 height 6
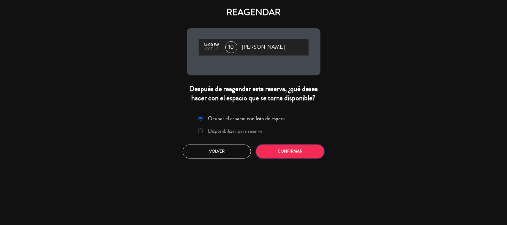
click at [272, 146] on button "Confirmar" at bounding box center [290, 152] width 68 height 14
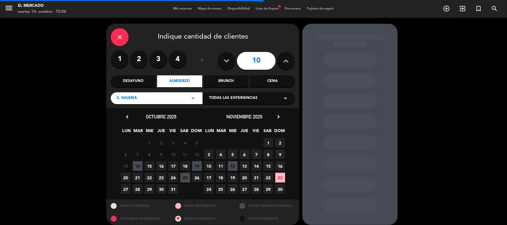
click at [196, 165] on span "19" at bounding box center [197, 166] width 10 height 10
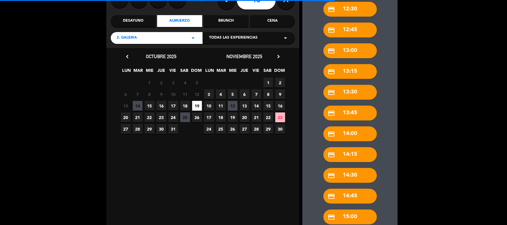
scroll to position [97, 0]
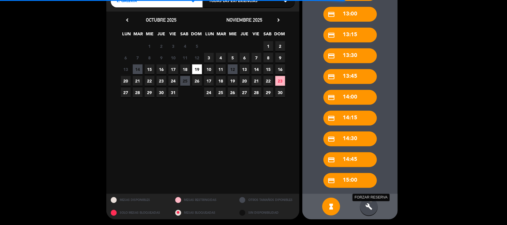
click at [368, 205] on icon "build" at bounding box center [368, 206] width 7 height 7
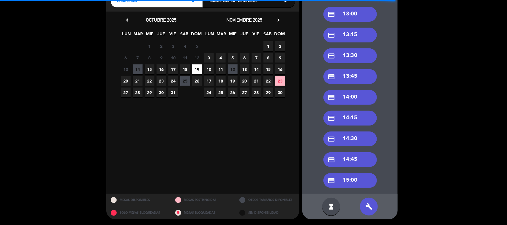
click at [352, 140] on div "credit_card 14:30" at bounding box center [349, 139] width 53 height 15
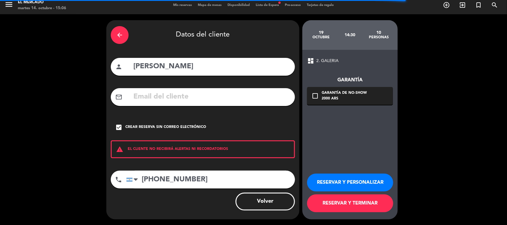
click at [353, 174] on button "RESERVAR Y PERSONALIZAR" at bounding box center [350, 183] width 86 height 18
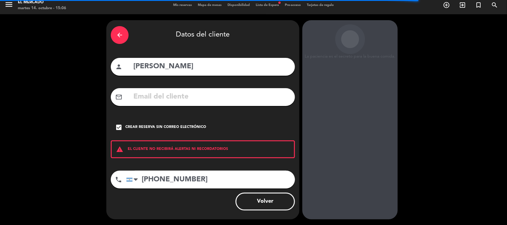
scroll to position [12, 0]
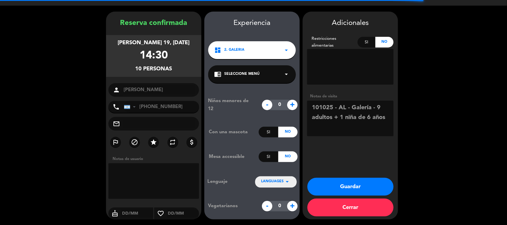
click at [345, 189] on button "Guardar" at bounding box center [350, 187] width 86 height 18
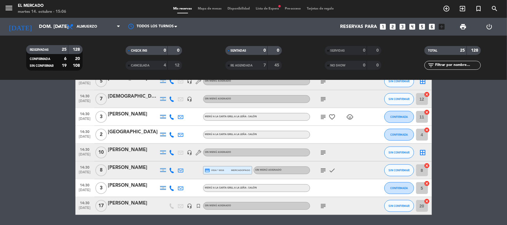
scroll to position [390, 0]
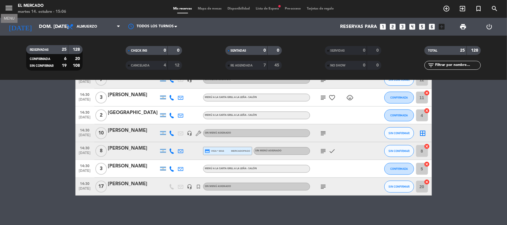
click at [11, 9] on icon "menu" at bounding box center [8, 8] width 9 height 9
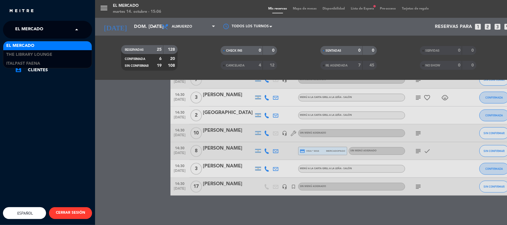
click at [41, 32] on span "El Mercado" at bounding box center [29, 29] width 28 height 12
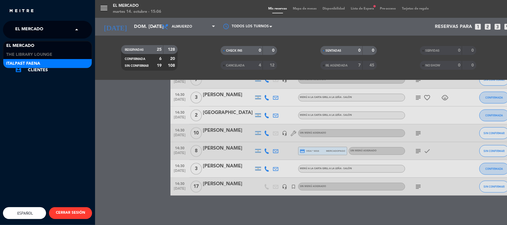
click at [35, 62] on span "Italpast Faena" at bounding box center [23, 63] width 34 height 7
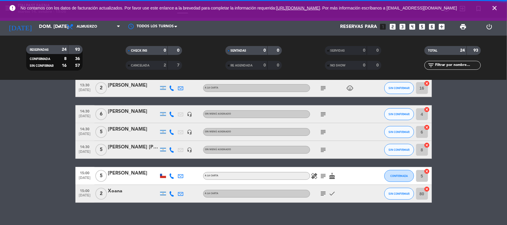
click at [494, 9] on icon "close" at bounding box center [494, 7] width 7 height 7
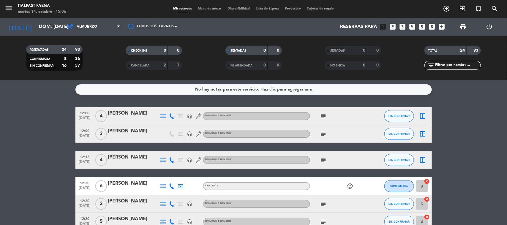
scroll to position [0, 0]
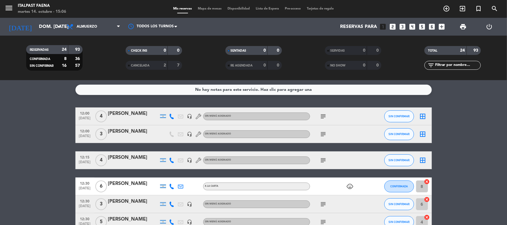
click at [425, 180] on icon "cancel" at bounding box center [427, 182] width 6 height 6
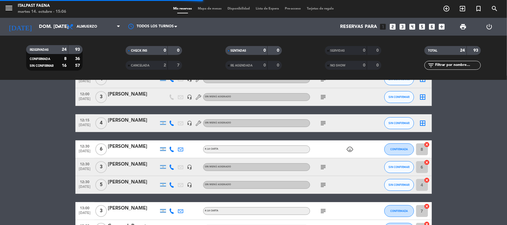
click at [427, 161] on icon "cancel" at bounding box center [427, 162] width 6 height 6
click at [426, 180] on icon "cancel" at bounding box center [427, 180] width 6 height 6
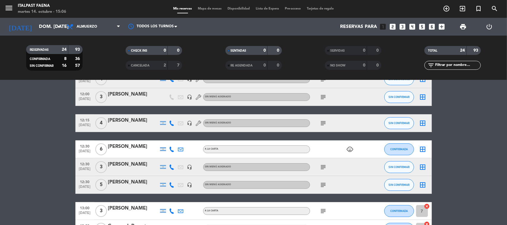
click at [425, 205] on icon "cancel" at bounding box center [427, 206] width 6 height 6
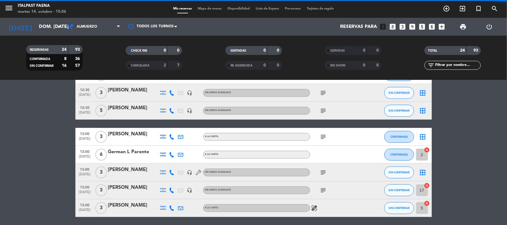
click at [426, 151] on icon "cancel" at bounding box center [427, 150] width 6 height 6
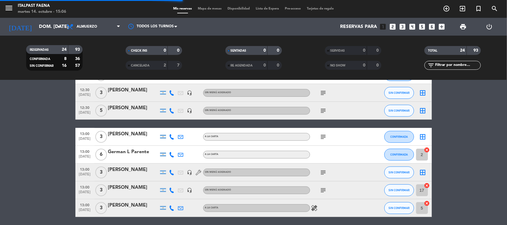
click at [428, 183] on icon "cancel" at bounding box center [427, 186] width 6 height 6
click at [428, 204] on icon "cancel" at bounding box center [427, 203] width 6 height 6
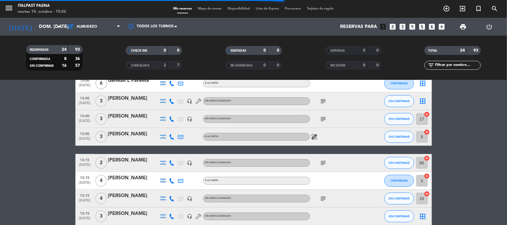
scroll to position [186, 0]
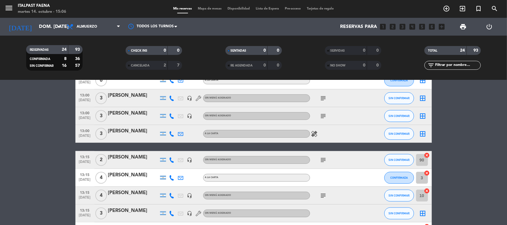
click at [428, 191] on icon "cancel" at bounding box center [427, 191] width 6 height 6
click at [428, 156] on icon "cancel" at bounding box center [427, 155] width 6 height 6
click at [427, 171] on icon "cancel" at bounding box center [427, 173] width 6 height 6
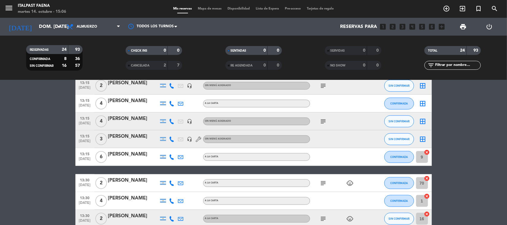
click at [425, 153] on icon "cancel" at bounding box center [427, 152] width 6 height 6
click at [428, 177] on icon "cancel" at bounding box center [427, 178] width 6 height 6
click at [428, 198] on icon "cancel" at bounding box center [427, 196] width 6 height 6
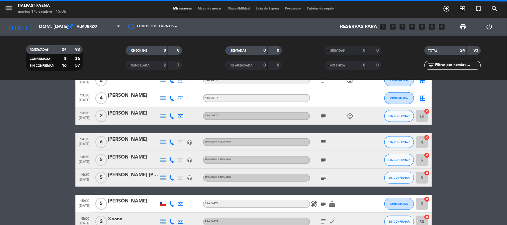
scroll to position [371, 0]
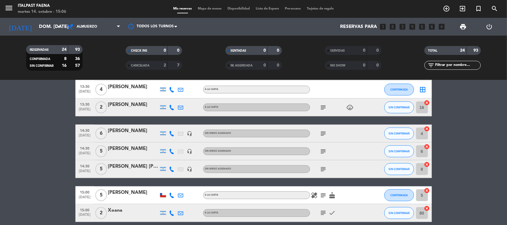
click at [426, 145] on icon "cancel" at bounding box center [427, 147] width 6 height 6
click at [428, 164] on icon "cancel" at bounding box center [427, 165] width 6 height 6
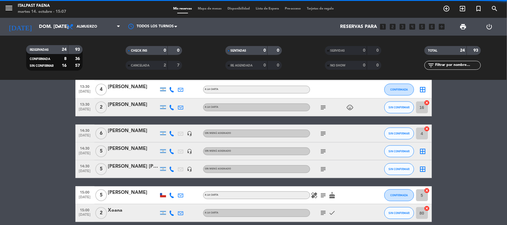
click at [425, 129] on icon "cancel" at bounding box center [427, 129] width 6 height 6
click at [427, 103] on icon "cancel" at bounding box center [427, 103] width 6 height 6
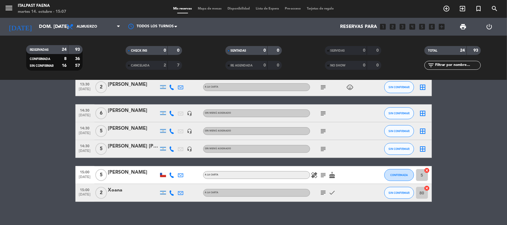
scroll to position [397, 0]
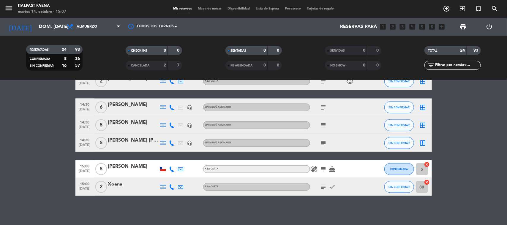
click at [429, 164] on icon "cancel" at bounding box center [427, 165] width 6 height 6
click at [427, 182] on icon "cancel" at bounding box center [427, 182] width 6 height 6
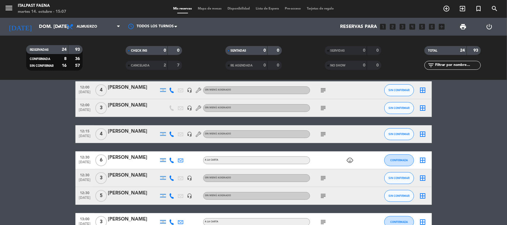
scroll to position [0, 0]
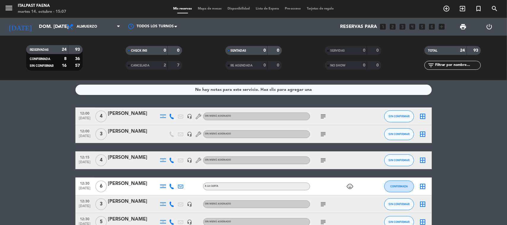
drag, startPoint x: 325, startPoint y: 114, endPoint x: 324, endPoint y: 118, distance: 4.6
click at [325, 114] on icon "subject" at bounding box center [323, 116] width 7 height 7
click at [323, 130] on div "131025 - NC - Salon" at bounding box center [324, 127] width 48 height 10
click at [320, 137] on icon "subject" at bounding box center [323, 134] width 7 height 7
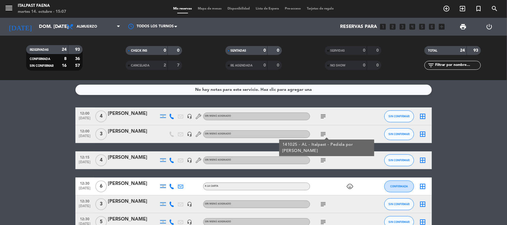
click at [206, 10] on span "Mapa de mesas" at bounding box center [210, 8] width 30 height 3
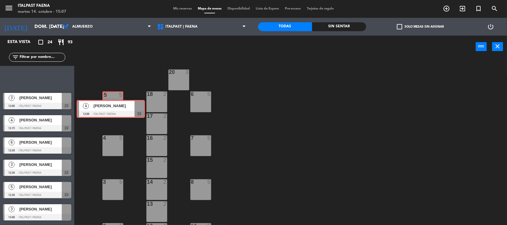
drag, startPoint x: 33, startPoint y: 75, endPoint x: 109, endPoint y: 103, distance: 80.4
click at [109, 103] on div "Esta vista crop_square 24 restaurant 93 filter_list 4 [PERSON_NAME] 12:00 ITALP…" at bounding box center [253, 131] width 507 height 190
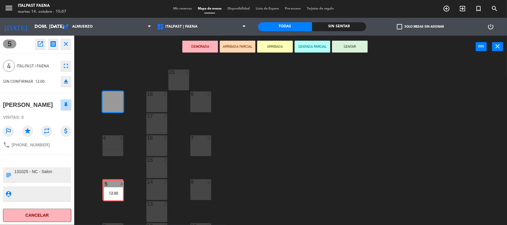
drag, startPoint x: 108, startPoint y: 101, endPoint x: 109, endPoint y: 190, distance: 89.1
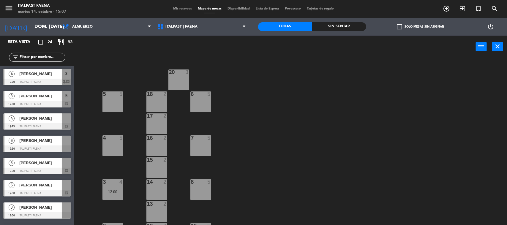
scroll to position [37, 0]
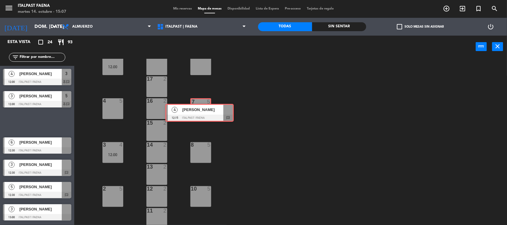
drag, startPoint x: 36, startPoint y: 120, endPoint x: 199, endPoint y: 110, distance: 163.3
click at [199, 110] on div "Esta vista crop_square 24 restaurant 93 filter_list 4 [PERSON_NAME] 12:00 ITALP…" at bounding box center [253, 131] width 507 height 190
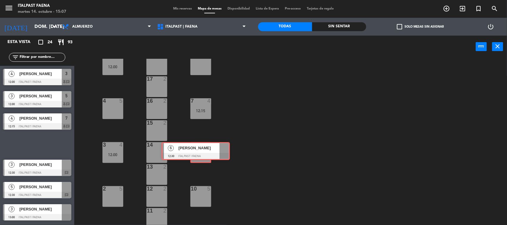
drag, startPoint x: 48, startPoint y: 146, endPoint x: 207, endPoint y: 152, distance: 158.7
click at [207, 152] on div "Esta vista crop_square 24 restaurant 93 filter_list 4 [PERSON_NAME] 12:00 ITALP…" at bounding box center [253, 131] width 507 height 190
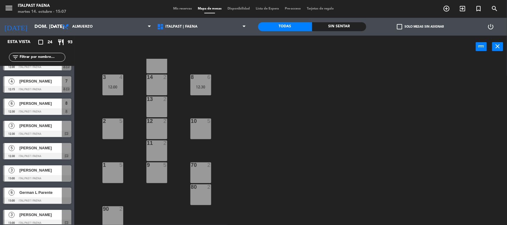
scroll to position [106, 0]
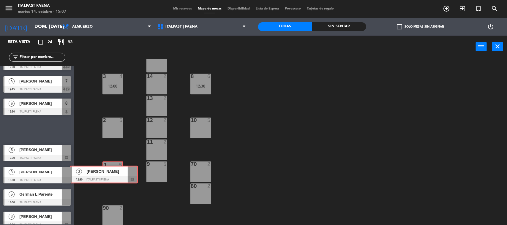
drag, startPoint x: 42, startPoint y: 124, endPoint x: 91, endPoint y: 172, distance: 68.7
click at [110, 168] on div "Esta vista crop_square 24 restaurant 93 filter_list 4 [PERSON_NAME] 12:00 ITALP…" at bounding box center [253, 131] width 507 height 190
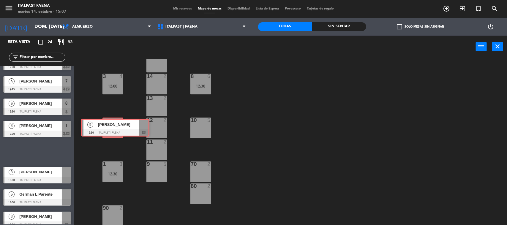
drag, startPoint x: 34, startPoint y: 149, endPoint x: 112, endPoint y: 124, distance: 82.0
click at [112, 124] on div "Esta vista crop_square 24 restaurant 93 filter_list 4 [PERSON_NAME] 12:00 ITALP…" at bounding box center [253, 131] width 507 height 190
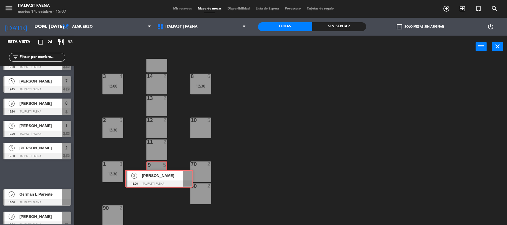
drag, startPoint x: 41, startPoint y: 169, endPoint x: 162, endPoint y: 174, distance: 121.8
click at [162, 174] on div "Esta vista crop_square 24 restaurant 93 filter_list 4 [PERSON_NAME] 12:00 ITALP…" at bounding box center [253, 131] width 507 height 190
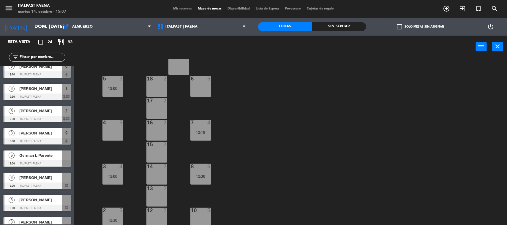
scroll to position [0, 0]
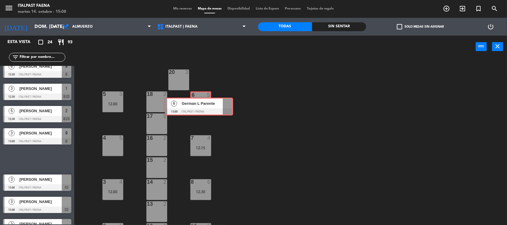
drag, startPoint x: 39, startPoint y: 157, endPoint x: 200, endPoint y: 105, distance: 170.3
click at [200, 105] on div "Esta vista crop_square 24 restaurant 93 filter_list 4 [PERSON_NAME] 12:00 ITALP…" at bounding box center [253, 131] width 507 height 190
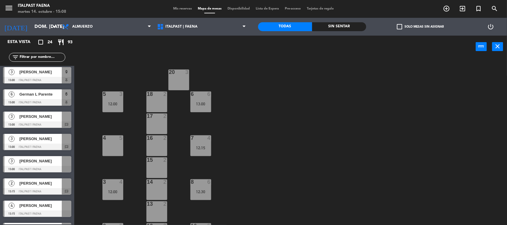
scroll to position [148, 0]
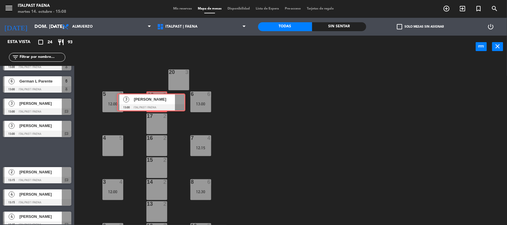
drag, startPoint x: 45, startPoint y: 154, endPoint x: 163, endPoint y: 103, distance: 128.4
click at [163, 103] on div "Esta vista crop_square 24 restaurant 93 filter_list 4 [PERSON_NAME] 12:00 ITALP…" at bounding box center [253, 131] width 507 height 190
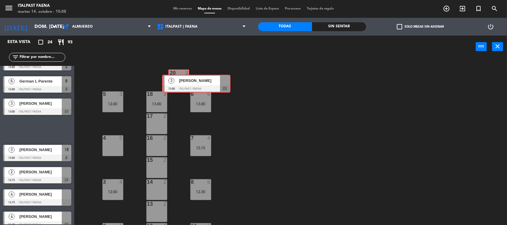
drag, startPoint x: 27, startPoint y: 131, endPoint x: 180, endPoint y: 85, distance: 159.7
click at [186, 85] on div "Esta vista crop_square 24 restaurant 93 filter_list 4 [PERSON_NAME] 12:00 ITALP…" at bounding box center [253, 131] width 507 height 190
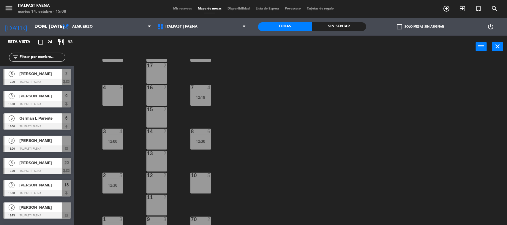
scroll to position [106, 0]
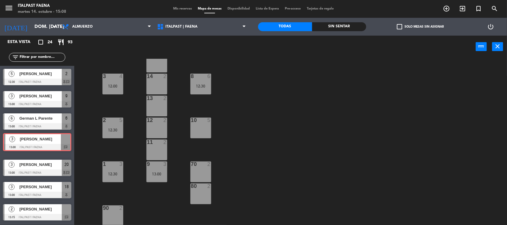
click at [39, 143] on div "3 [PERSON_NAME] 13:00 ITALPAST | FAENA chat 3 [PERSON_NAME] 13:00 ITALPAST | FA…" at bounding box center [37, 145] width 74 height 24
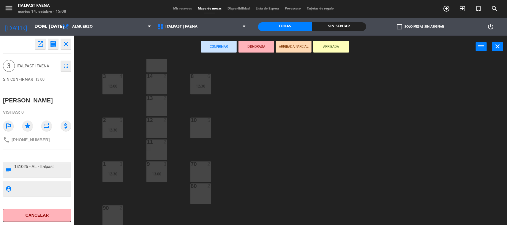
click at [62, 42] on icon "close" at bounding box center [65, 43] width 7 height 7
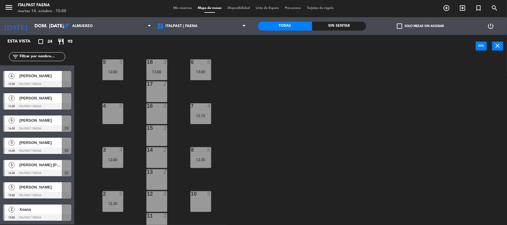
scroll to position [0, 0]
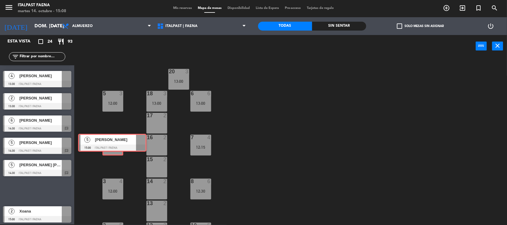
drag, startPoint x: 35, startPoint y: 191, endPoint x: 110, endPoint y: 143, distance: 89.2
click at [110, 143] on div "Esta vista crop_square 24 restaurant 93 filter_list 4 [PERSON_NAME] 12:00 ITALP…" at bounding box center [253, 130] width 507 height 190
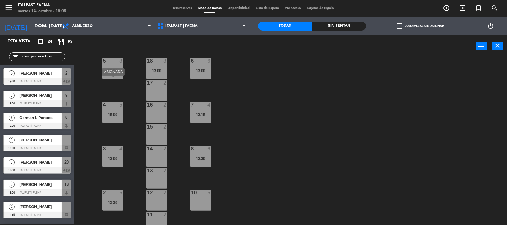
scroll to position [106, 0]
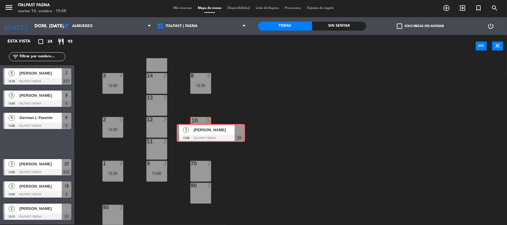
drag, startPoint x: 29, startPoint y: 143, endPoint x: 203, endPoint y: 132, distance: 174.1
click at [203, 132] on div "Esta vista crop_square 24 restaurant 93 filter_list 4 [PERSON_NAME] 12:00 ITALP…" at bounding box center [253, 130] width 507 height 190
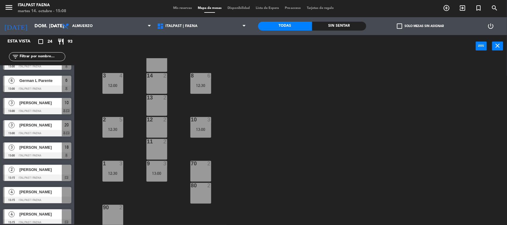
scroll to position [186, 0]
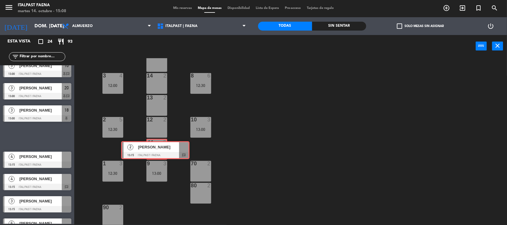
drag, startPoint x: 38, startPoint y: 135, endPoint x: 156, endPoint y: 148, distance: 119.3
click at [156, 148] on div "Esta vista crop_square 24 restaurant 93 filter_list 4 [PERSON_NAME] 12:00 ITALP…" at bounding box center [253, 130] width 507 height 190
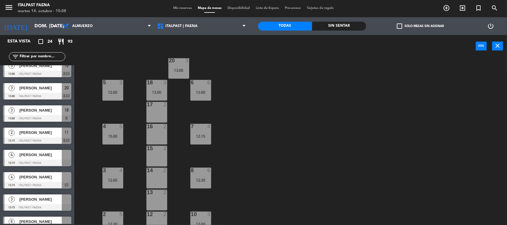
scroll to position [0, 0]
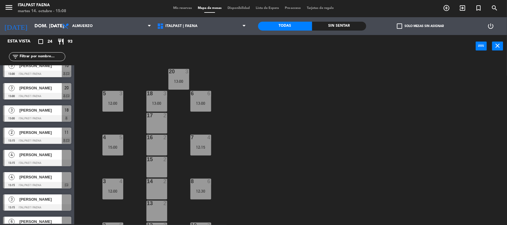
click at [147, 116] on div "17" at bounding box center [147, 115] width 0 height 5
click at [147, 139] on div "16" at bounding box center [147, 137] width 0 height 5
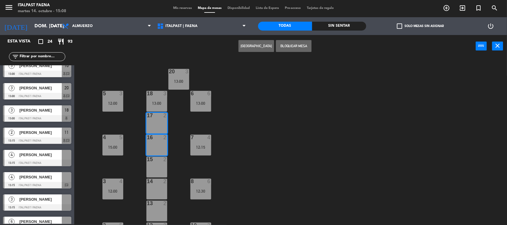
click at [43, 154] on span "[PERSON_NAME]" at bounding box center [40, 155] width 42 height 6
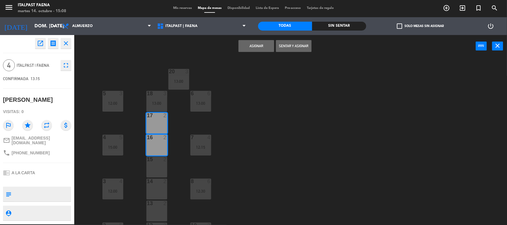
click at [261, 48] on button "Asignar" at bounding box center [256, 46] width 36 height 12
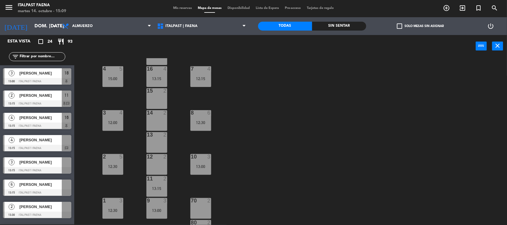
scroll to position [31, 0]
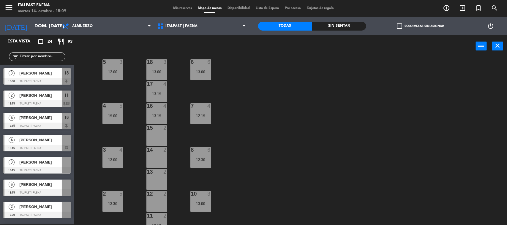
click at [158, 140] on div "15 2" at bounding box center [156, 135] width 21 height 21
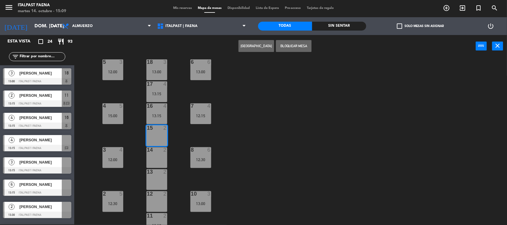
click at [152, 158] on div "14 2" at bounding box center [156, 157] width 21 height 21
click at [48, 142] on span "[PERSON_NAME]" at bounding box center [40, 140] width 42 height 6
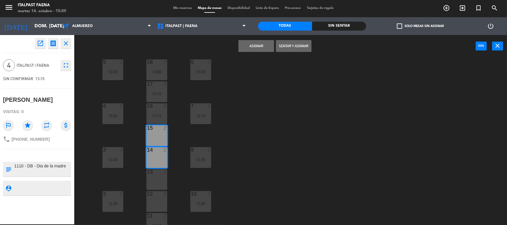
click at [259, 42] on button "Asignar" at bounding box center [256, 46] width 36 height 12
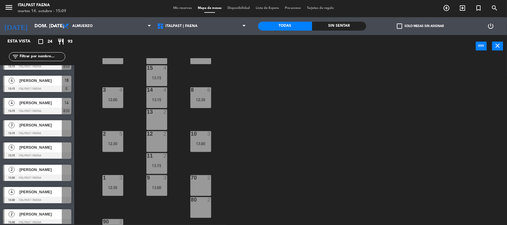
scroll to position [106, 0]
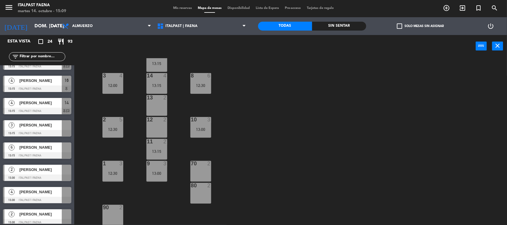
click at [44, 152] on div at bounding box center [37, 155] width 68 height 7
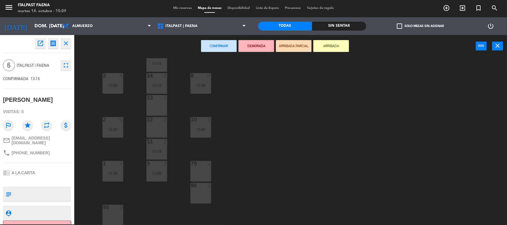
click at [157, 106] on div "13 2" at bounding box center [156, 105] width 21 height 21
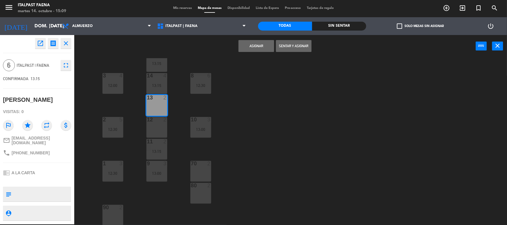
click at [154, 125] on div "12 2" at bounding box center [156, 127] width 21 height 21
click at [256, 40] on button "Asignar" at bounding box center [256, 46] width 36 height 12
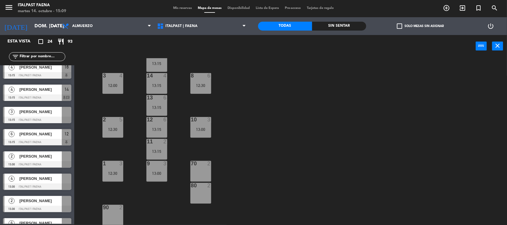
scroll to position [260, 0]
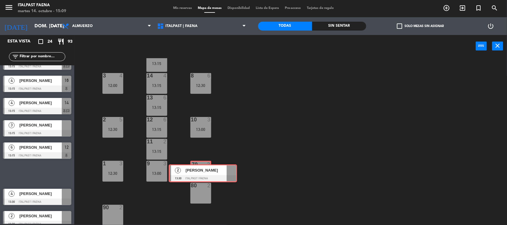
drag, startPoint x: 39, startPoint y: 170, endPoint x: 202, endPoint y: 169, distance: 163.0
click at [202, 169] on div "Esta vista crop_square 24 restaurant 93 filter_list 4 [PERSON_NAME] 12:00 ITALP…" at bounding box center [253, 130] width 507 height 190
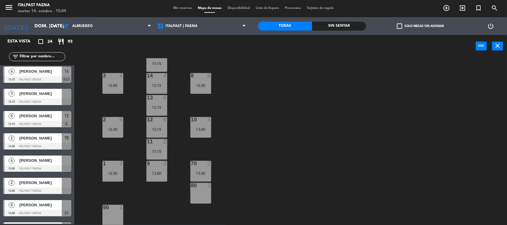
scroll to position [334, 0]
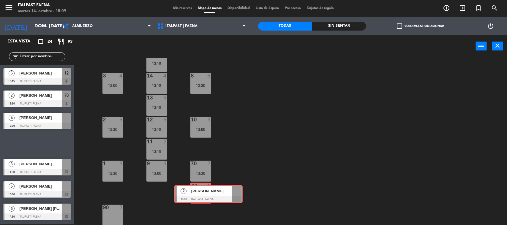
drag, startPoint x: 30, startPoint y: 142, endPoint x: 201, endPoint y: 192, distance: 178.6
click at [201, 192] on div "Esta vista crop_square 24 restaurant 93 filter_list 4 [PERSON_NAME] 12:00 ITALP…" at bounding box center [253, 130] width 507 height 190
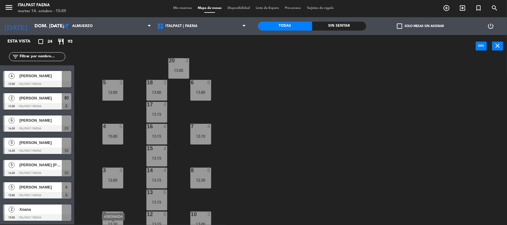
scroll to position [0, 0]
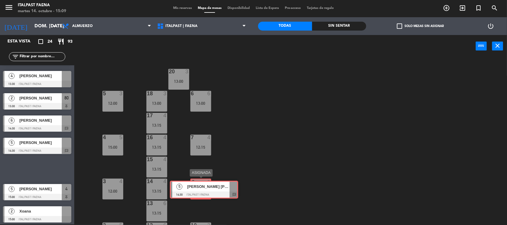
drag, startPoint x: 43, startPoint y: 169, endPoint x: 210, endPoint y: 190, distance: 168.2
click at [210, 190] on div "Esta vista crop_square 24 restaurant 93 filter_list 4 [PERSON_NAME] 12:00 ITALP…" at bounding box center [253, 130] width 507 height 190
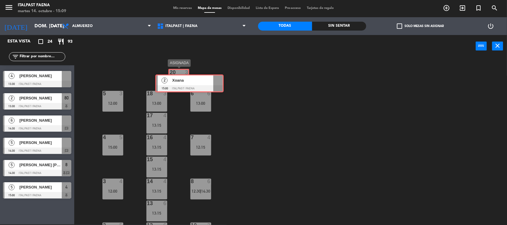
drag, startPoint x: 31, startPoint y: 213, endPoint x: 183, endPoint y: 82, distance: 200.4
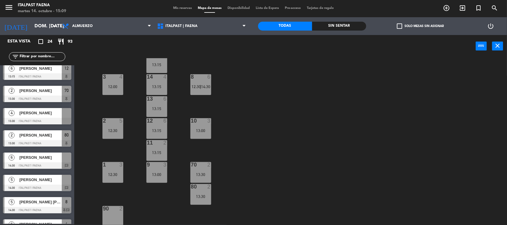
scroll to position [106, 0]
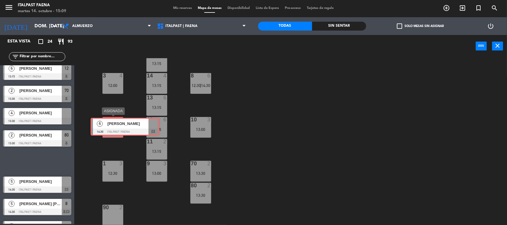
drag, startPoint x: 31, startPoint y: 164, endPoint x: 118, endPoint y: 129, distance: 93.3
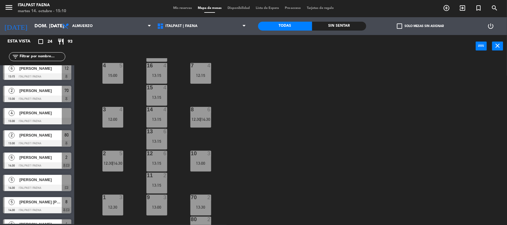
scroll to position [31, 0]
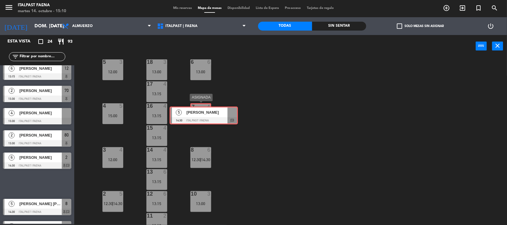
drag, startPoint x: 36, startPoint y: 183, endPoint x: 202, endPoint y: 115, distance: 179.9
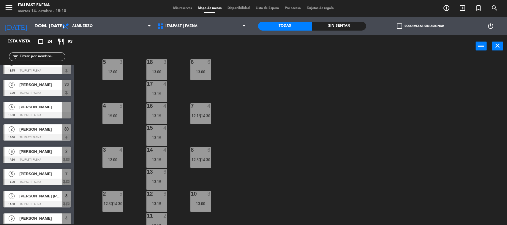
scroll to position [302, 0]
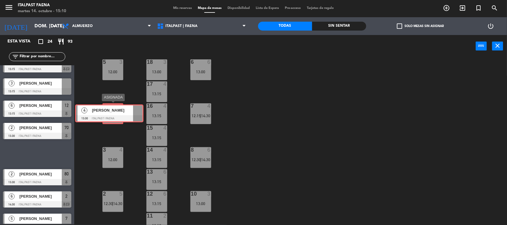
drag, startPoint x: 47, startPoint y: 155, endPoint x: 119, endPoint y: 115, distance: 82.7
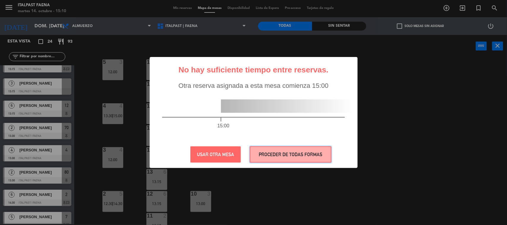
click at [275, 148] on button "PROCEDER DE TODAS FORMAS" at bounding box center [291, 154] width 82 height 16
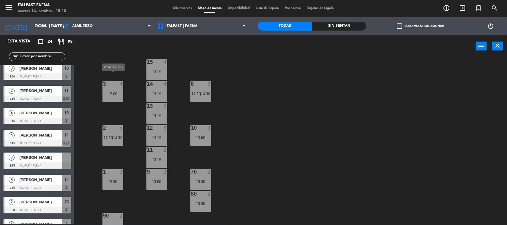
scroll to position [106, 0]
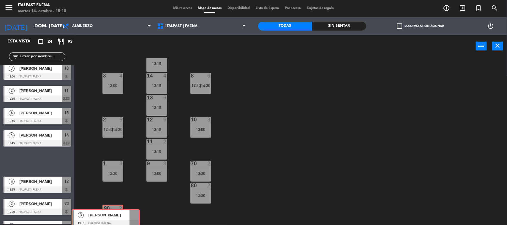
drag, startPoint x: 46, startPoint y: 160, endPoint x: 115, endPoint y: 217, distance: 89.2
click at [115, 217] on div "Esta vista crop_square 24 restaurant 93 filter_list 4 [PERSON_NAME] 12:00 ITALP…" at bounding box center [253, 130] width 507 height 190
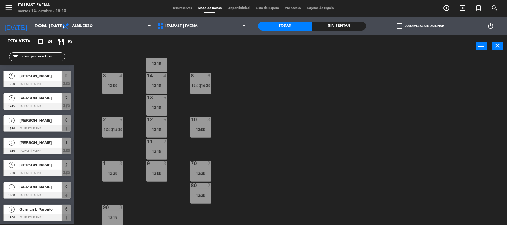
scroll to position [0, 0]
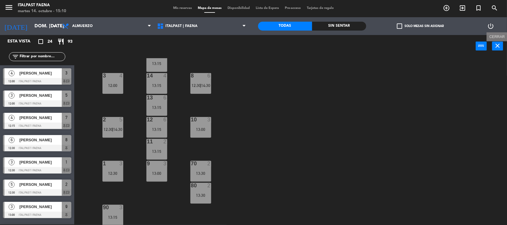
click at [499, 46] on icon "close" at bounding box center [497, 45] width 7 height 7
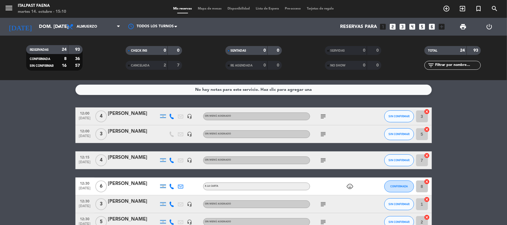
click at [288, 86] on div "No hay notas para este servicio. Haz clic para agregar una" at bounding box center [253, 89] width 117 height 7
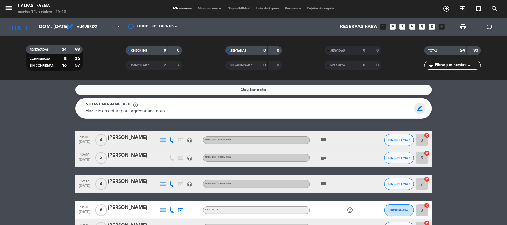
click at [418, 107] on span "border_color" at bounding box center [420, 108] width 12 height 11
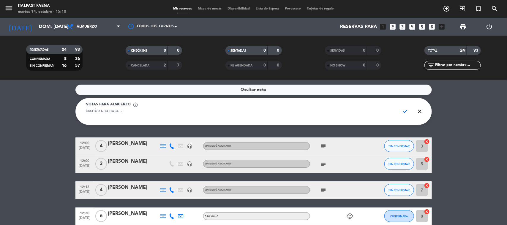
click at [400, 110] on span "check" at bounding box center [406, 111] width 12 height 11
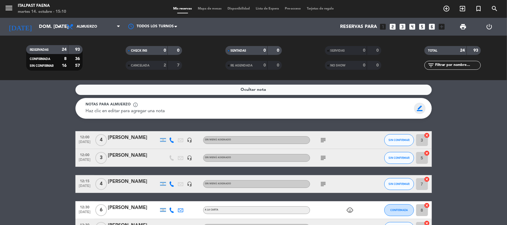
click at [419, 106] on span "border_color" at bounding box center [420, 108] width 12 height 11
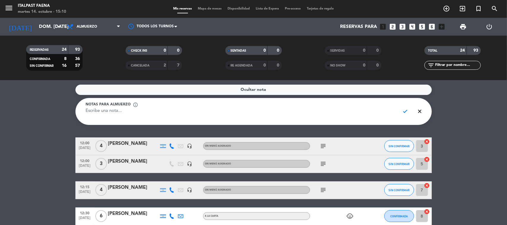
click at [323, 116] on textarea at bounding box center [241, 114] width 310 height 13
type textarea "n"
type textarea "NO TOMAR MAS RESERVAS"
click at [402, 111] on span "check" at bounding box center [406, 111] width 12 height 11
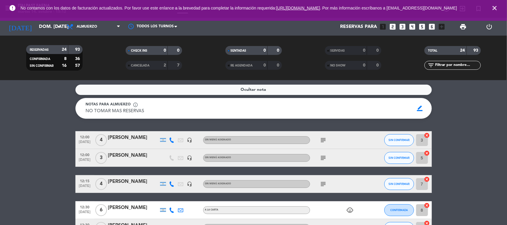
click at [496, 7] on icon "close" at bounding box center [494, 7] width 7 height 7
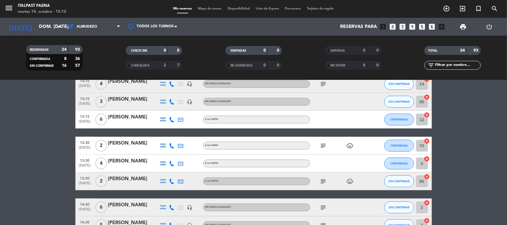
scroll to position [334, 0]
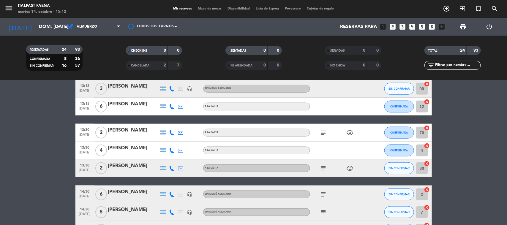
click at [325, 134] on icon "subject" at bounding box center [323, 132] width 7 height 7
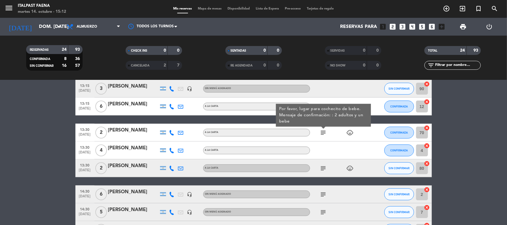
click at [133, 134] on div "[PERSON_NAME]" at bounding box center [133, 131] width 50 height 8
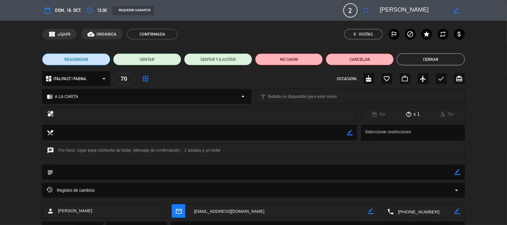
click at [83, 8] on div "calendar_today dom. 19, oct. access_time 13:30 REQUERIR GARANTÍA 2 [PERSON_NAME…" at bounding box center [253, 10] width 423 height 14
click at [88, 9] on icon "access_time" at bounding box center [89, 10] width 7 height 7
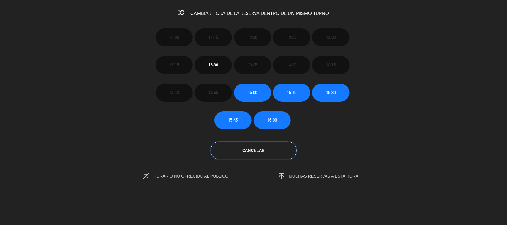
click at [258, 148] on span "Cancelar" at bounding box center [254, 150] width 22 height 5
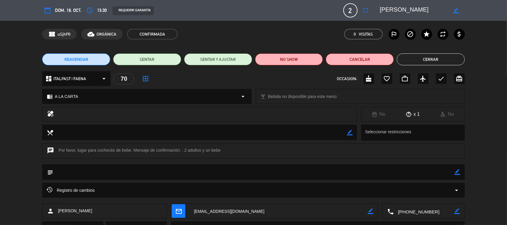
click at [77, 55] on button "REAGENDAR" at bounding box center [76, 59] width 68 height 12
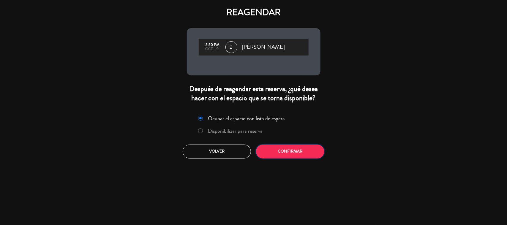
click at [282, 148] on button "Confirmar" at bounding box center [290, 152] width 68 height 14
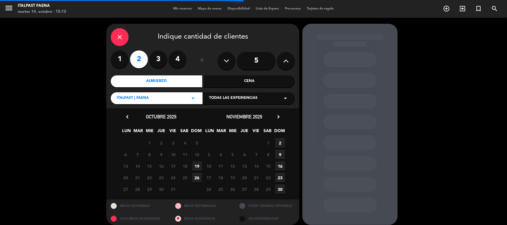
click at [200, 163] on span "19" at bounding box center [197, 166] width 10 height 10
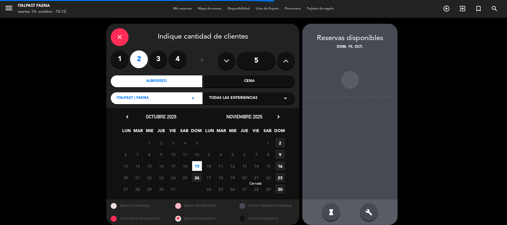
scroll to position [5, 0]
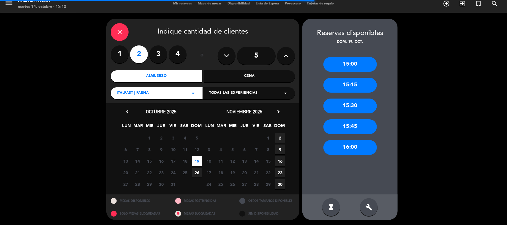
click at [380, 210] on div "hourglass_full build" at bounding box center [349, 208] width 95 height 26
click at [373, 209] on div "build" at bounding box center [369, 207] width 18 height 18
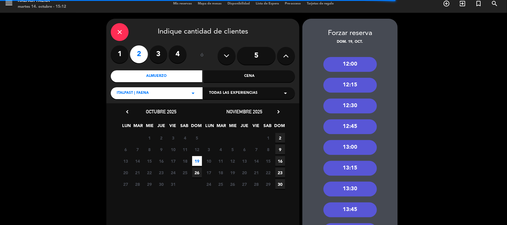
click at [354, 171] on div "13:15" at bounding box center [349, 168] width 53 height 15
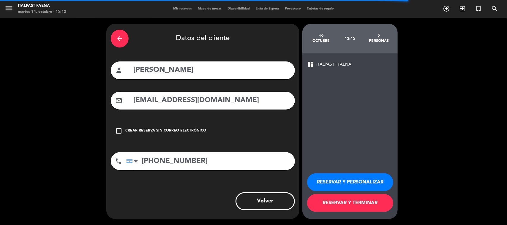
click at [351, 180] on button "RESERVAR Y PERSONALIZAR" at bounding box center [350, 182] width 86 height 18
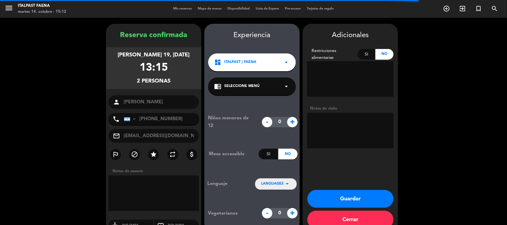
scroll to position [12, 0]
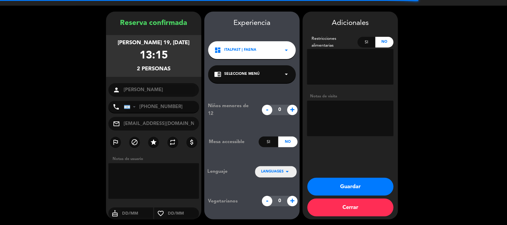
click at [340, 187] on button "Guardar" at bounding box center [350, 187] width 86 height 18
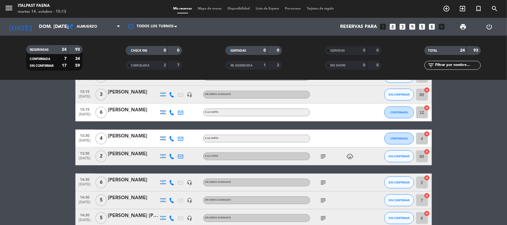
scroll to position [364, 0]
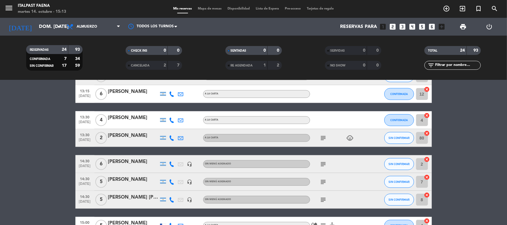
click at [136, 116] on div "[PERSON_NAME]" at bounding box center [133, 118] width 50 height 8
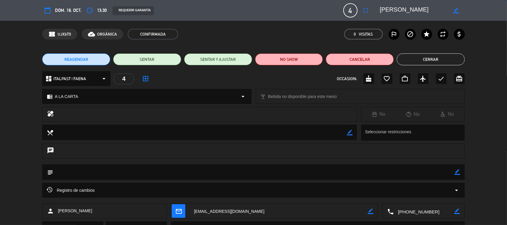
click at [94, 58] on button "REAGENDAR" at bounding box center [76, 59] width 68 height 12
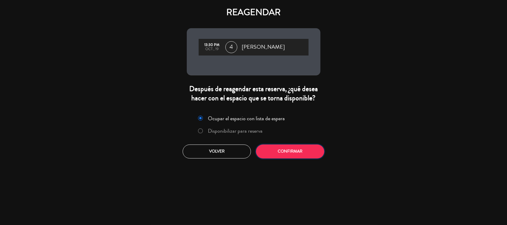
click at [276, 154] on button "Confirmar" at bounding box center [290, 152] width 68 height 14
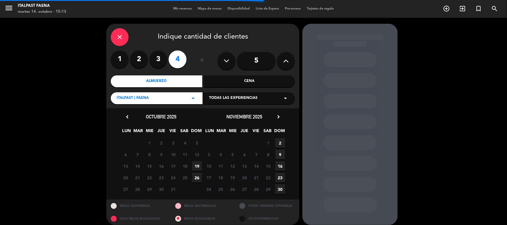
click at [201, 166] on span "19" at bounding box center [197, 166] width 10 height 10
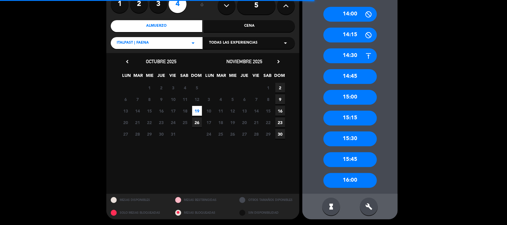
click at [374, 211] on div "build" at bounding box center [369, 207] width 18 height 18
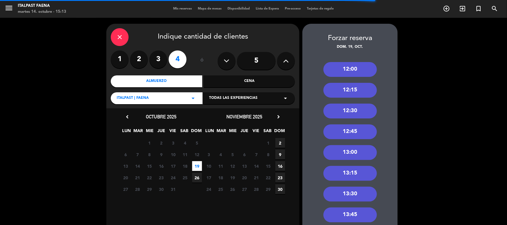
click at [358, 151] on div "13:00" at bounding box center [349, 152] width 53 height 15
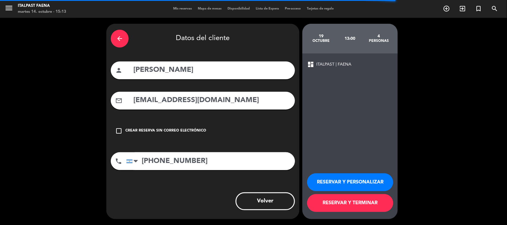
click at [350, 177] on button "RESERVAR Y PERSONALIZAR" at bounding box center [350, 182] width 86 height 18
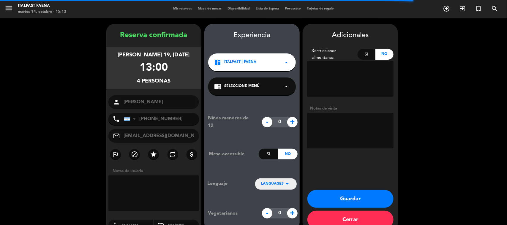
scroll to position [12, 0]
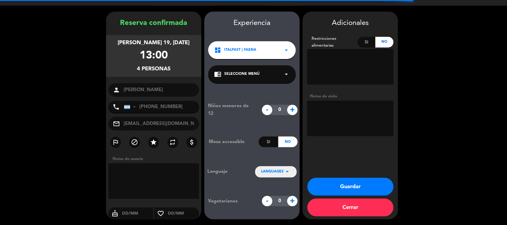
click at [346, 184] on button "Guardar" at bounding box center [350, 187] width 86 height 18
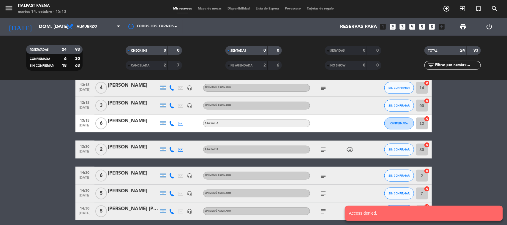
scroll to position [368, 0]
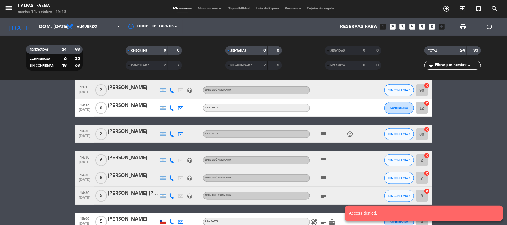
click at [127, 131] on div "[PERSON_NAME]" at bounding box center [133, 132] width 50 height 8
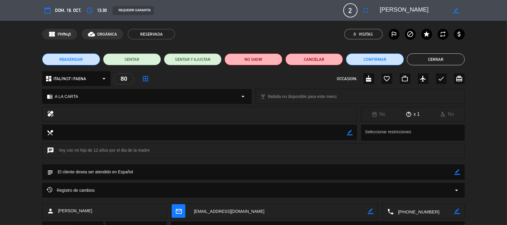
click at [68, 60] on span "REAGENDAR" at bounding box center [71, 59] width 24 height 6
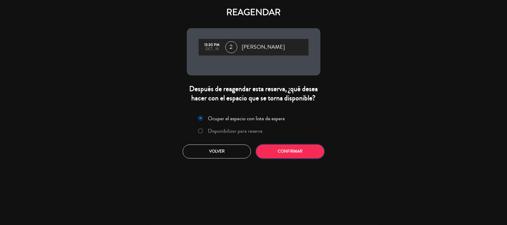
click at [281, 151] on button "Confirmar" at bounding box center [290, 152] width 68 height 14
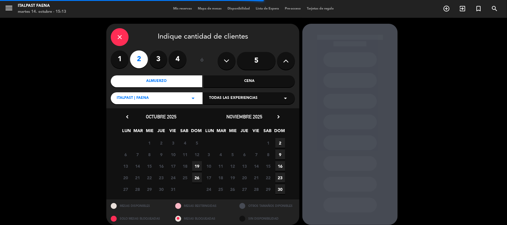
click at [198, 165] on span "19" at bounding box center [197, 166] width 10 height 10
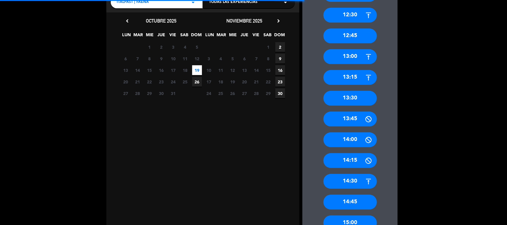
scroll to position [222, 0]
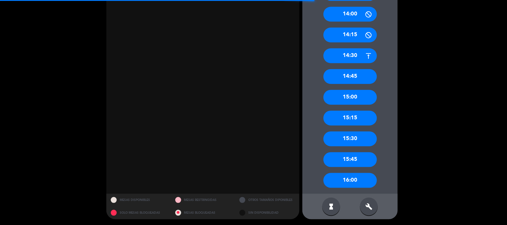
click at [379, 204] on div "hourglass_full build" at bounding box center [349, 207] width 95 height 26
click at [373, 207] on div "build" at bounding box center [369, 207] width 18 height 18
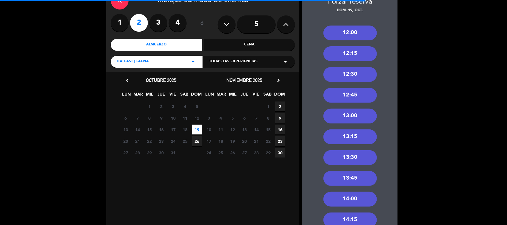
scroll to position [36, 0]
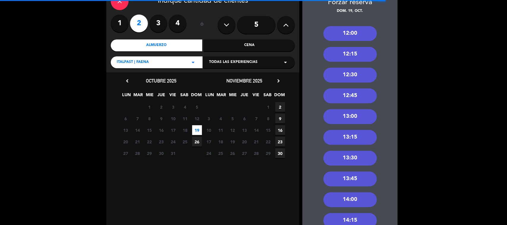
click at [364, 116] on div "13:00" at bounding box center [349, 116] width 53 height 15
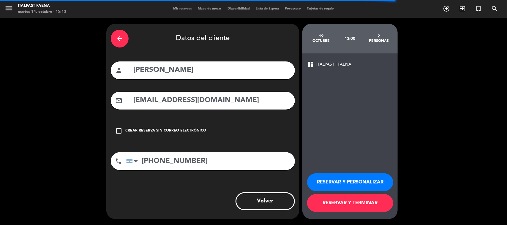
click at [362, 173] on button "RESERVAR Y PERSONALIZAR" at bounding box center [350, 182] width 86 height 18
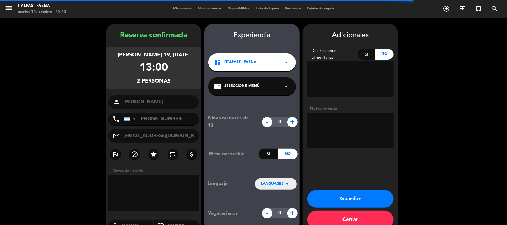
scroll to position [12, 0]
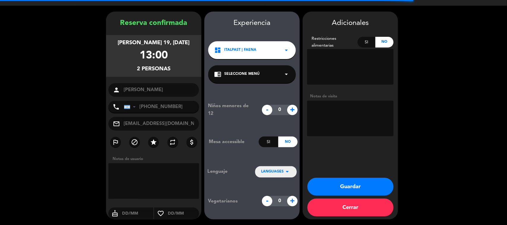
click at [356, 186] on button "Guardar" at bounding box center [350, 187] width 86 height 18
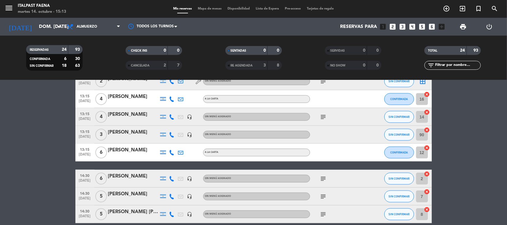
scroll to position [302, 0]
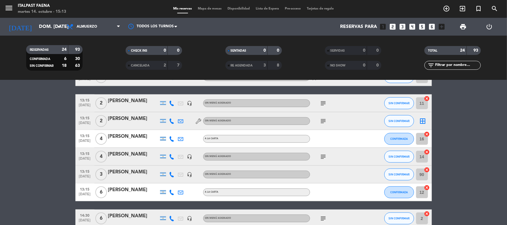
click at [419, 119] on icon "border_all" at bounding box center [422, 121] width 7 height 7
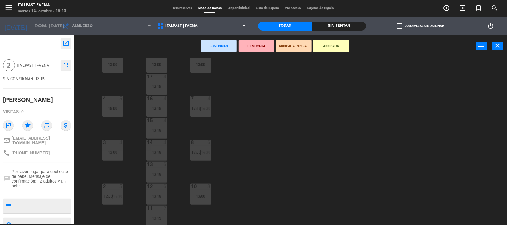
scroll to position [106, 0]
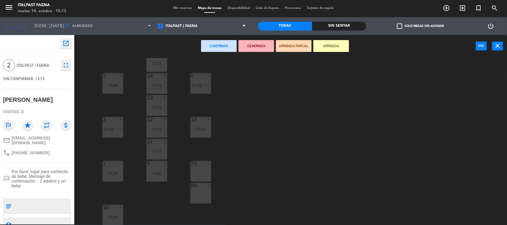
click at [211, 166] on div "70 2" at bounding box center [200, 164] width 21 height 6
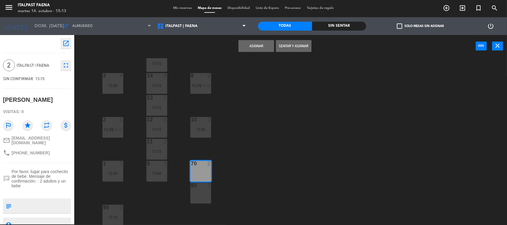
click at [251, 43] on button "Asignar" at bounding box center [256, 46] width 36 height 12
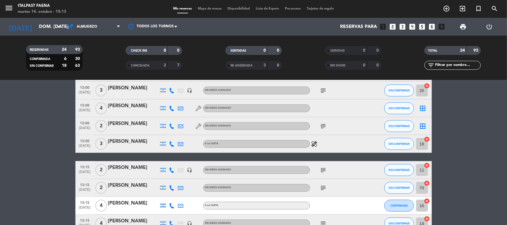
scroll to position [223, 0]
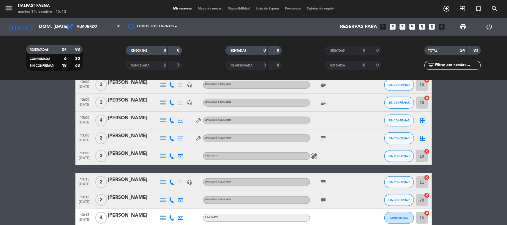
click at [325, 143] on div "subject" at bounding box center [336, 138] width 53 height 18
click at [325, 140] on icon "subject" at bounding box center [323, 138] width 7 height 7
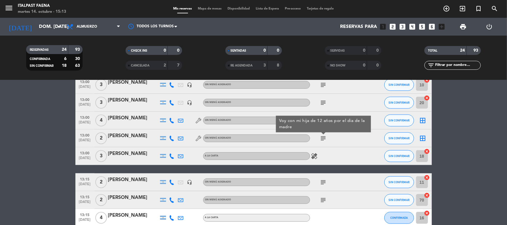
click at [423, 134] on div "border_all" at bounding box center [423, 138] width 18 height 18
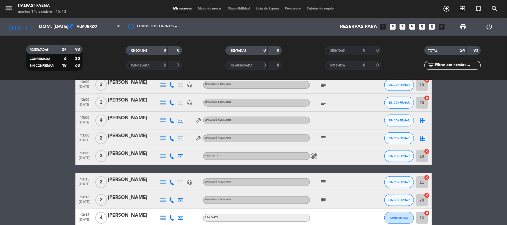
click at [418, 135] on div "border_all" at bounding box center [423, 138] width 18 height 18
click at [421, 135] on icon "border_all" at bounding box center [422, 138] width 7 height 7
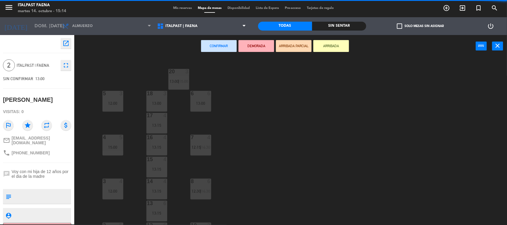
scroll to position [106, 0]
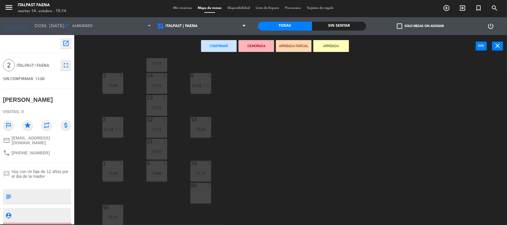
click at [210, 186] on div "2" at bounding box center [209, 185] width 4 height 5
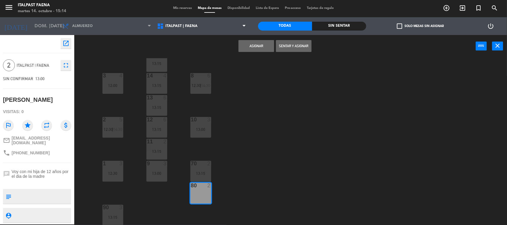
click at [256, 44] on button "Asignar" at bounding box center [256, 46] width 36 height 12
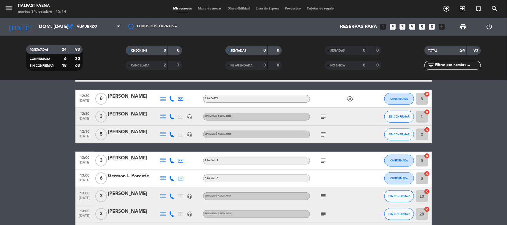
scroll to position [186, 0]
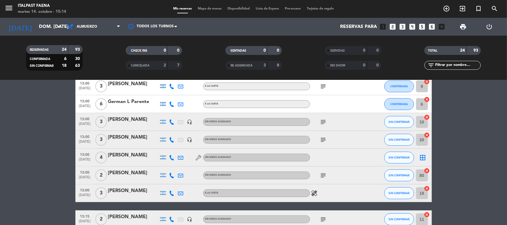
click at [419, 155] on icon "border_all" at bounding box center [422, 157] width 7 height 7
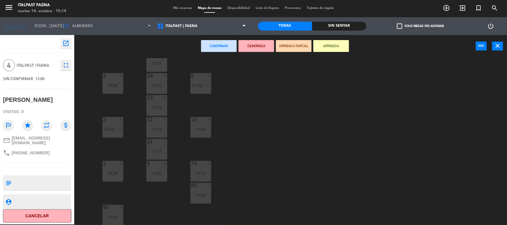
scroll to position [31, 0]
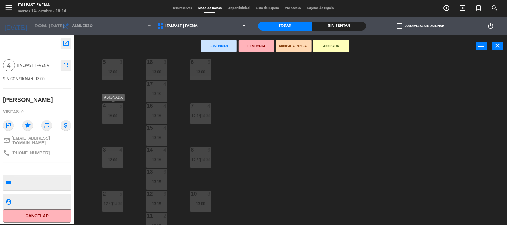
click at [119, 117] on div "15:00" at bounding box center [112, 116] width 21 height 4
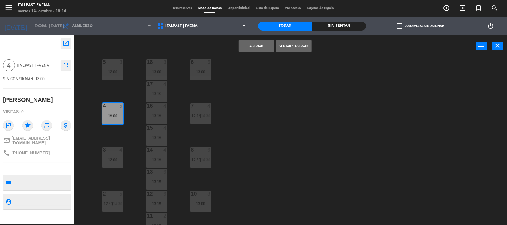
click at [252, 42] on button "Asignar" at bounding box center [256, 46] width 36 height 12
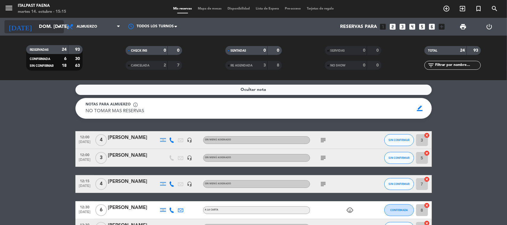
click at [48, 31] on input "dom. [DATE]" at bounding box center [67, 27] width 63 height 12
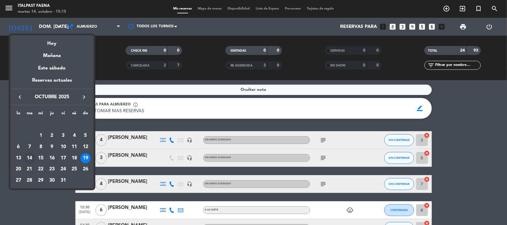
click at [28, 157] on div "14" at bounding box center [30, 158] width 10 height 10
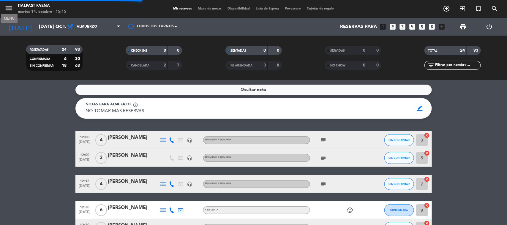
click at [7, 8] on icon "menu" at bounding box center [8, 8] width 9 height 9
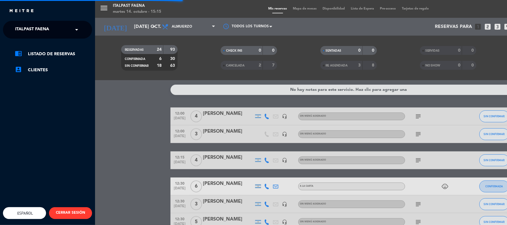
click at [34, 26] on span "Italpast Faena" at bounding box center [32, 29] width 34 height 12
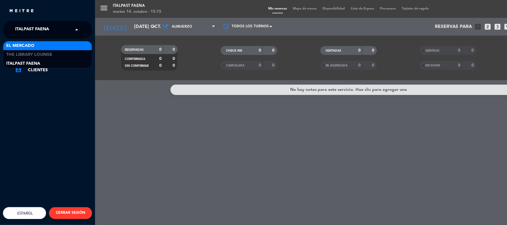
click at [37, 48] on div "El Mercado" at bounding box center [47, 45] width 88 height 9
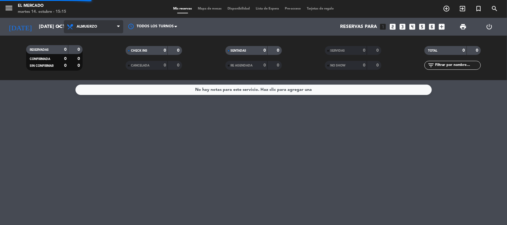
click at [97, 30] on span "Almuerzo" at bounding box center [93, 26] width 59 height 13
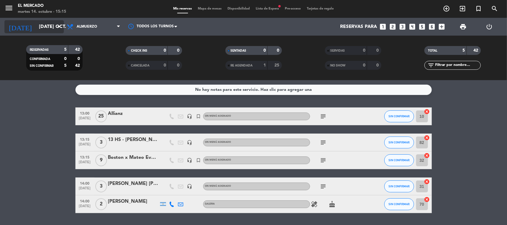
click at [45, 28] on input "[DATE] oct." at bounding box center [67, 27] width 63 height 12
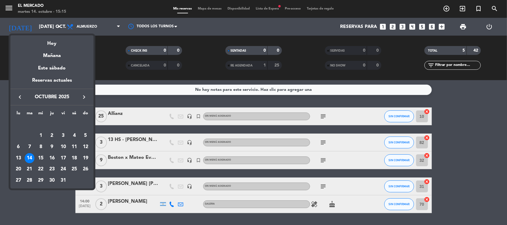
click at [54, 203] on div at bounding box center [253, 112] width 507 height 225
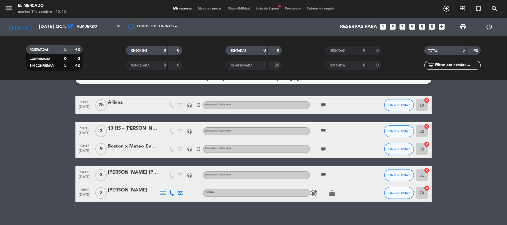
scroll to position [17, 0]
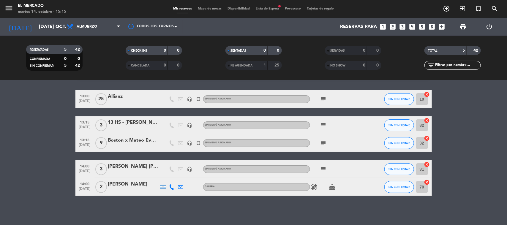
click at [122, 183] on div "[PERSON_NAME]" at bounding box center [133, 185] width 50 height 8
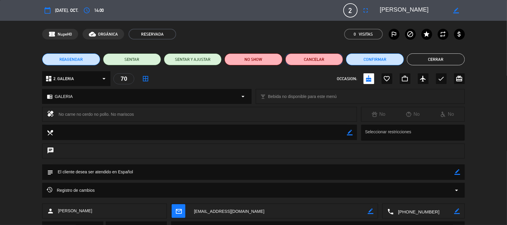
click at [310, 58] on button "Cancelar" at bounding box center [314, 59] width 58 height 12
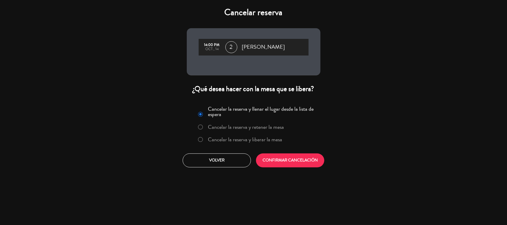
click at [255, 139] on label "Cancelar la reserva y liberar la mesa" at bounding box center [245, 139] width 74 height 5
click at [277, 161] on button "CONFIRMAR CANCELACIÓN" at bounding box center [290, 161] width 68 height 14
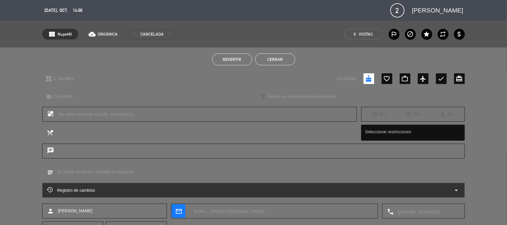
click at [282, 54] on div "Revertir Cerrar" at bounding box center [253, 60] width 507 height 24
click at [273, 58] on button "Cerrar" at bounding box center [275, 59] width 40 height 12
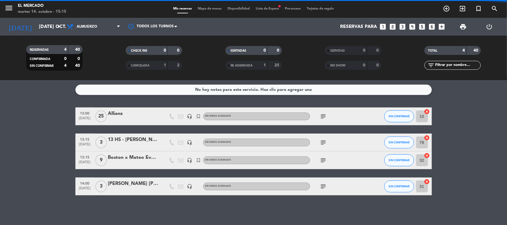
scroll to position [0, 0]
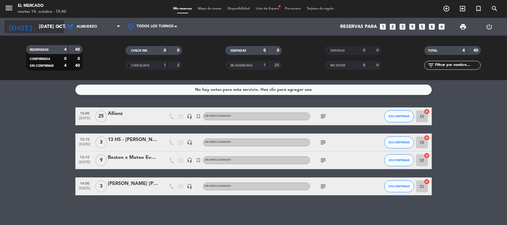
click at [36, 23] on input "[DATE] oct." at bounding box center [67, 27] width 63 height 12
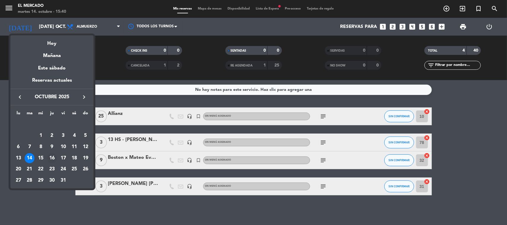
click at [52, 158] on div "16" at bounding box center [52, 158] width 10 height 10
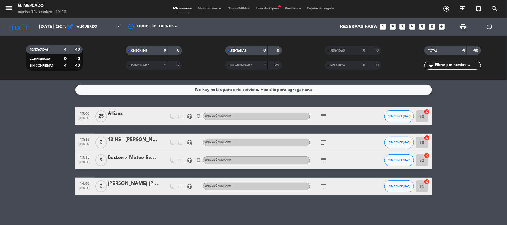
type input "[DEMOGRAPHIC_DATA] [DATE]"
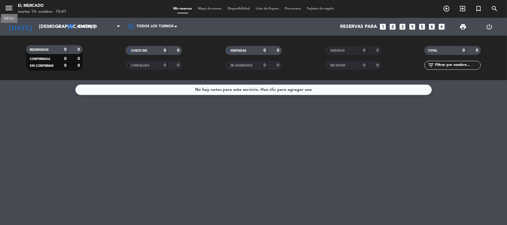
click at [10, 6] on icon "menu" at bounding box center [8, 8] width 9 height 9
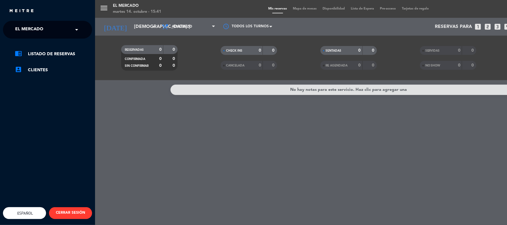
click at [36, 27] on span "El Mercado" at bounding box center [29, 29] width 28 height 12
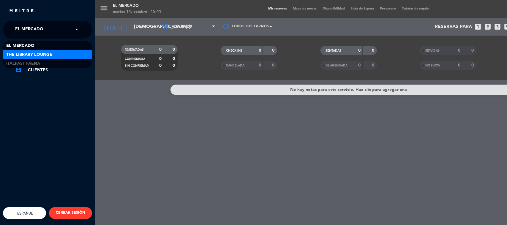
click at [48, 56] on span "The Library Lounge" at bounding box center [29, 54] width 46 height 7
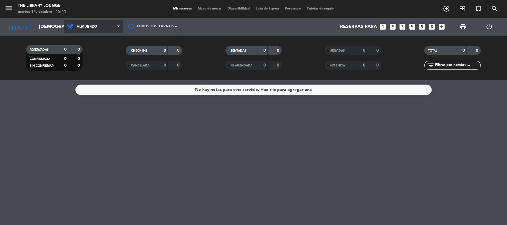
click at [109, 23] on span "Almuerzo" at bounding box center [93, 26] width 59 height 13
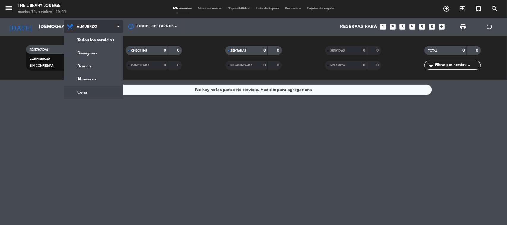
click at [105, 91] on ng-component "menu The Library Lounge martes 14. octubre - 15:41 Mis reservas Mapa de mesas D…" at bounding box center [253, 112] width 507 height 225
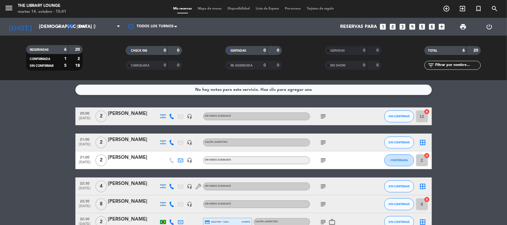
click at [394, 29] on icon "looks_two" at bounding box center [393, 27] width 8 height 8
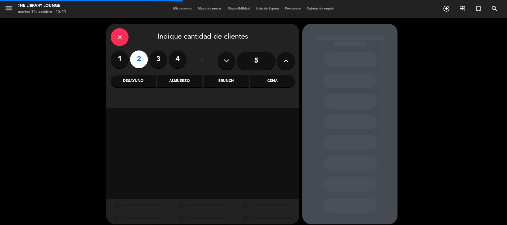
click at [264, 80] on div "Cena" at bounding box center [272, 81] width 45 height 12
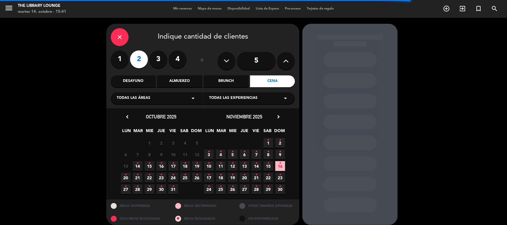
click at [159, 164] on span "16 •" at bounding box center [161, 166] width 10 height 10
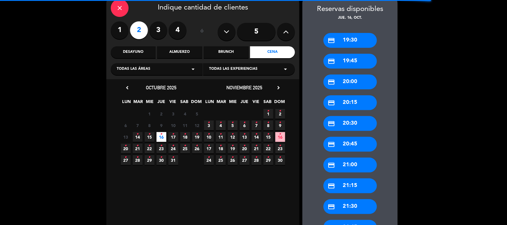
scroll to position [42, 0]
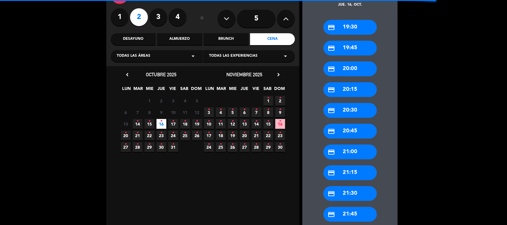
click at [357, 146] on div "credit_card 21:00" at bounding box center [349, 152] width 53 height 15
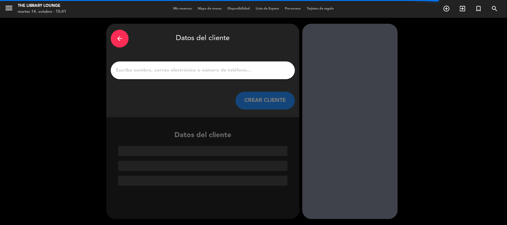
scroll to position [0, 0]
click at [227, 73] on input "1" at bounding box center [202, 70] width 175 height 8
paste input "[PERSON_NAME]"
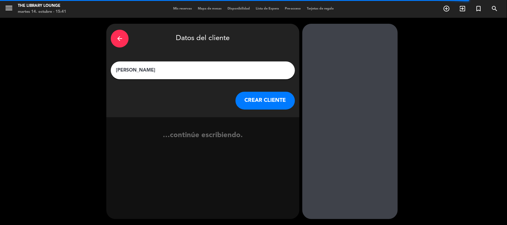
click at [136, 72] on input "[PERSON_NAME]" at bounding box center [202, 70] width 175 height 8
type input "[PERSON_NAME]"
click at [261, 97] on button "CREAR CLIENTE" at bounding box center [264, 101] width 59 height 18
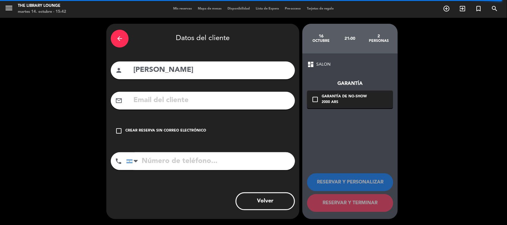
click at [183, 134] on div "check_box_outline_blank Crear reserva sin correo electrónico" at bounding box center [203, 131] width 184 height 18
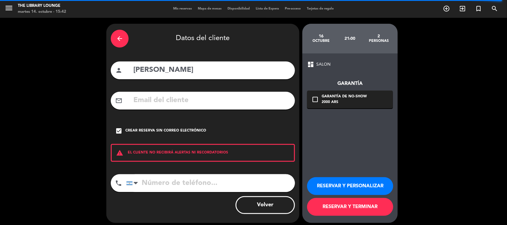
click at [197, 186] on input "tel" at bounding box center [210, 183] width 169 height 18
paste input "[PHONE_NUMBER]"
type input "[PHONE_NUMBER]"
click at [351, 185] on button "RESERVAR Y PERSONALIZAR" at bounding box center [350, 186] width 86 height 18
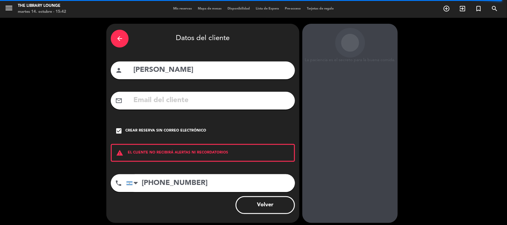
scroll to position [12, 0]
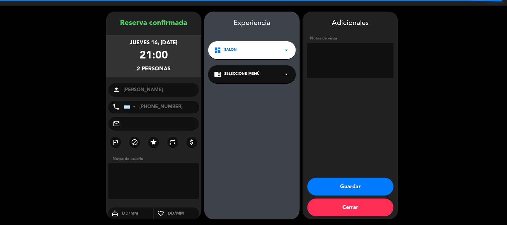
click at [351, 64] on textarea at bounding box center [350, 61] width 86 height 36
type textarea "141025 - AG - Bar"
click at [365, 186] on button "Guardar" at bounding box center [350, 187] width 86 height 18
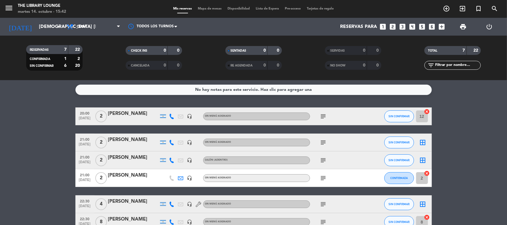
scroll to position [37, 0]
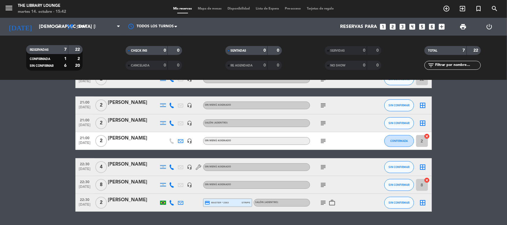
click at [322, 120] on icon "subject" at bounding box center [323, 123] width 7 height 7
click at [325, 107] on icon "subject" at bounding box center [323, 105] width 7 height 7
click at [322, 138] on icon "subject" at bounding box center [323, 140] width 7 height 7
click at [324, 106] on icon "subject" at bounding box center [323, 105] width 7 height 7
click at [12, 8] on icon "menu" at bounding box center [8, 8] width 9 height 9
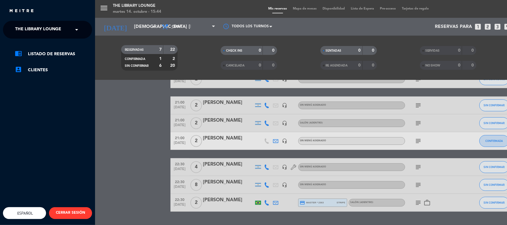
click at [50, 29] on span "The Library Lounge" at bounding box center [38, 29] width 46 height 12
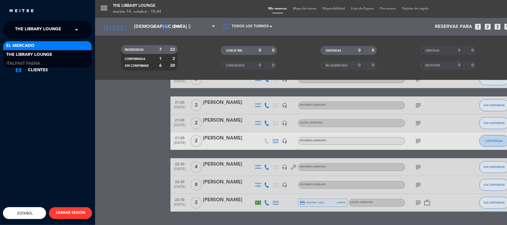
click at [60, 47] on div "El Mercado" at bounding box center [47, 45] width 88 height 9
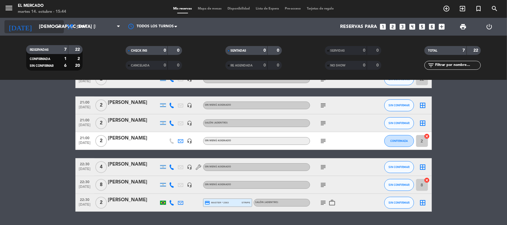
click at [54, 29] on input "[DEMOGRAPHIC_DATA] [DATE]" at bounding box center [67, 27] width 63 height 12
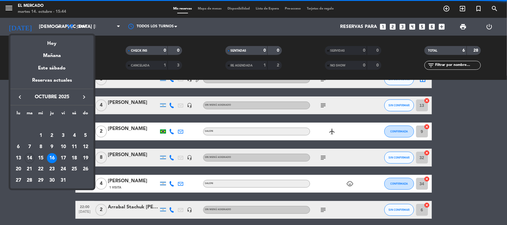
click at [88, 160] on div "19" at bounding box center [85, 158] width 10 height 10
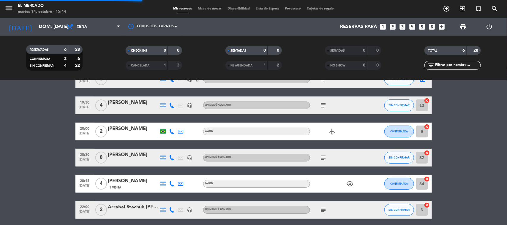
scroll to position [0, 0]
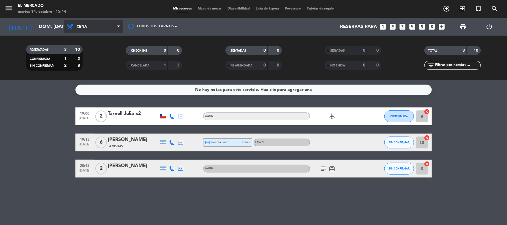
click at [72, 29] on icon at bounding box center [71, 26] width 9 height 7
click at [114, 26] on span "Cena" at bounding box center [93, 26] width 59 height 13
click at [102, 74] on div "menu El [PERSON_NAME] martes 14. octubre - 15:44 Mis reservas Mapa de mesas Dis…" at bounding box center [253, 40] width 507 height 80
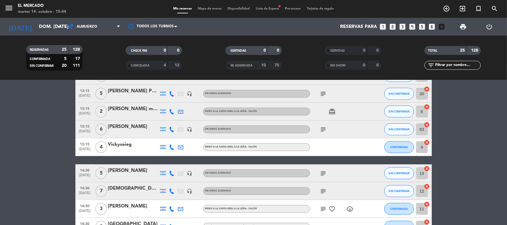
scroll to position [334, 0]
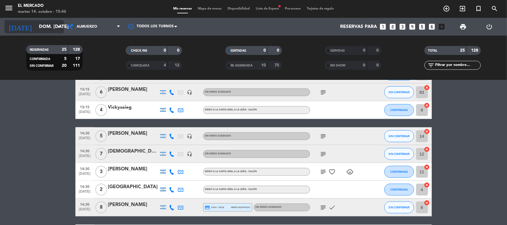
click at [36, 28] on input "dom. [DATE]" at bounding box center [67, 27] width 63 height 12
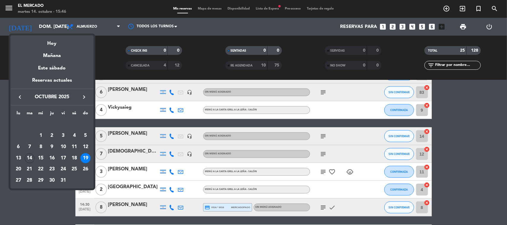
click at [8, 5] on div at bounding box center [253, 112] width 507 height 225
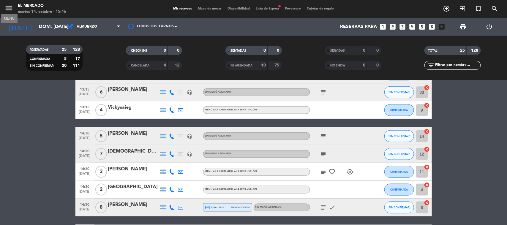
click at [8, 5] on icon "menu" at bounding box center [8, 8] width 9 height 9
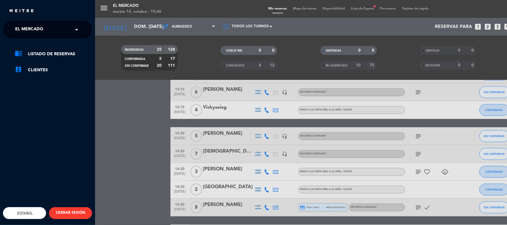
click at [36, 27] on span "El Mercado" at bounding box center [29, 29] width 28 height 12
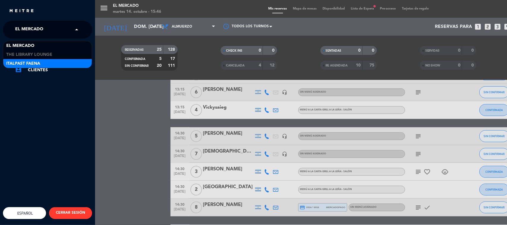
click at [49, 60] on div "Italpast Faena" at bounding box center [47, 63] width 88 height 9
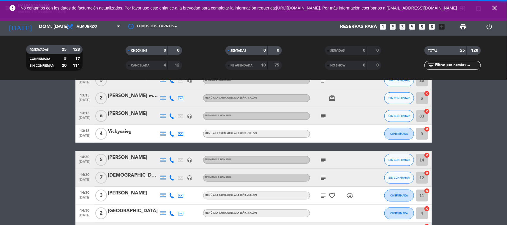
scroll to position [358, 0]
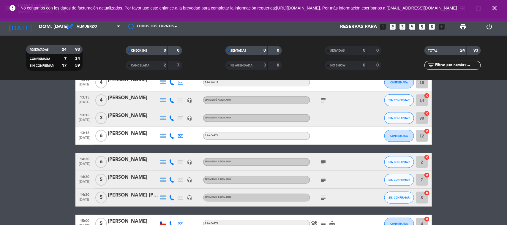
click at [495, 7] on icon "close" at bounding box center [494, 7] width 7 height 7
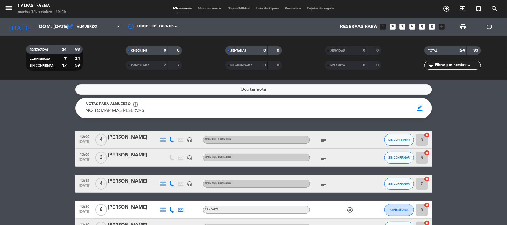
scroll to position [0, 0]
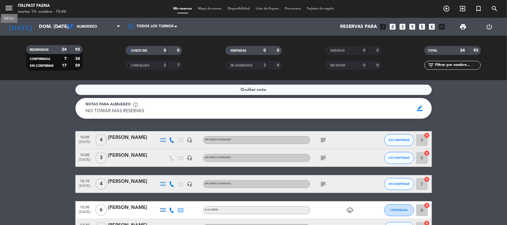
click at [9, 11] on icon "menu" at bounding box center [8, 8] width 9 height 9
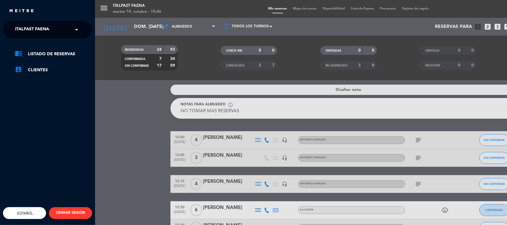
click at [26, 30] on span "Italpast Faena" at bounding box center [32, 29] width 34 height 12
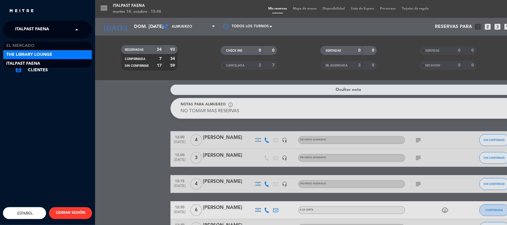
click at [40, 53] on span "The Library Lounge" at bounding box center [29, 54] width 46 height 7
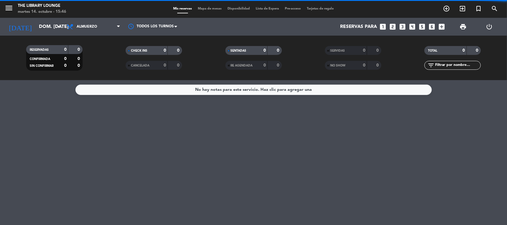
click at [105, 28] on span "Almuerzo" at bounding box center [93, 26] width 59 height 13
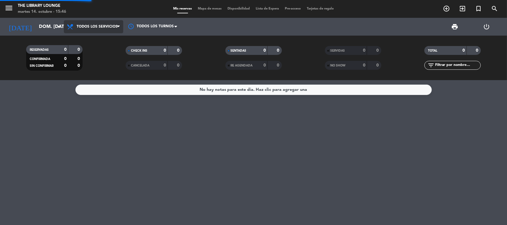
click at [108, 42] on div "menu The Library Lounge martes 14. octubre - 15:46 Mis reservas Mapa de mesas D…" at bounding box center [253, 40] width 507 height 80
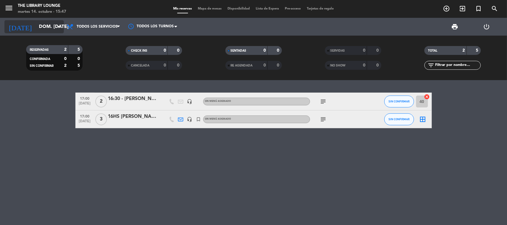
click at [50, 22] on input "dom. [DATE]" at bounding box center [67, 27] width 63 height 12
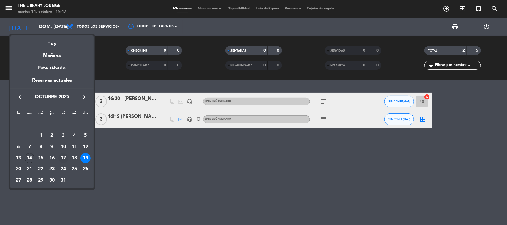
click at [66, 158] on div "17" at bounding box center [63, 158] width 10 height 10
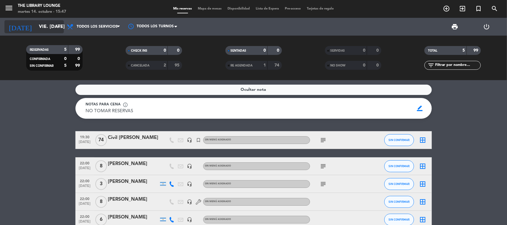
click at [42, 24] on input "vie. [DATE]" at bounding box center [67, 27] width 63 height 12
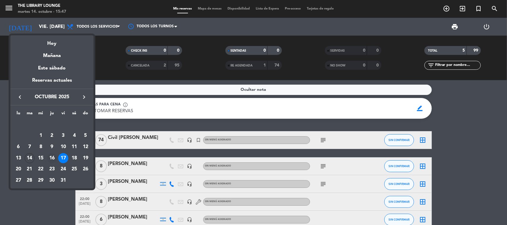
click at [52, 158] on div "16" at bounding box center [52, 158] width 10 height 10
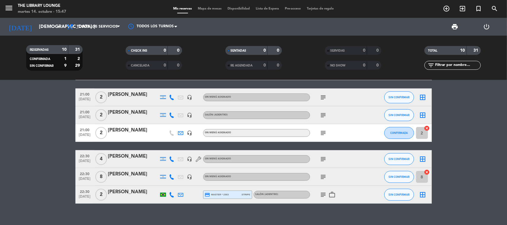
scroll to position [111, 0]
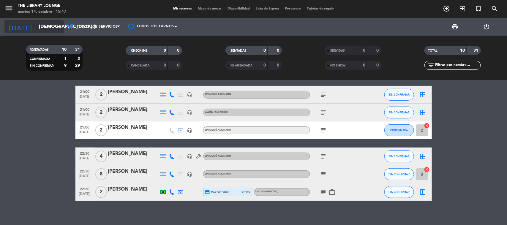
click at [63, 27] on input "[DEMOGRAPHIC_DATA] [DATE]" at bounding box center [67, 27] width 63 height 12
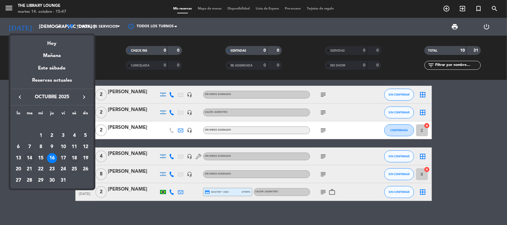
click at [72, 156] on div "18" at bounding box center [74, 158] width 10 height 10
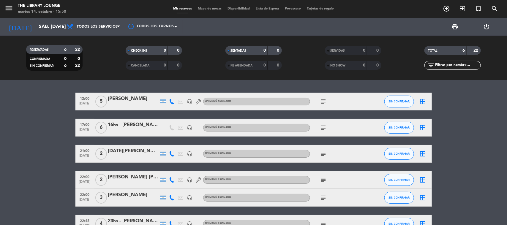
scroll to position [37, 0]
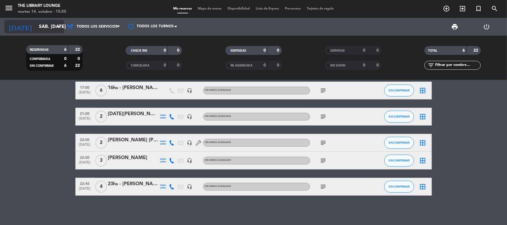
click at [50, 26] on input "sáb. [DATE]" at bounding box center [67, 27] width 63 height 12
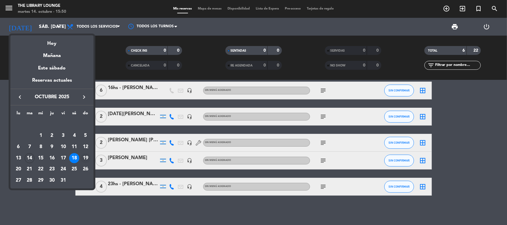
click at [87, 160] on div "19" at bounding box center [85, 158] width 10 height 10
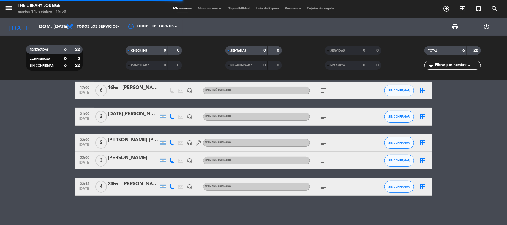
scroll to position [0, 0]
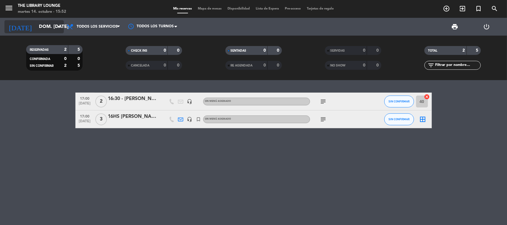
click at [36, 28] on input "dom. [DATE]" at bounding box center [67, 27] width 63 height 12
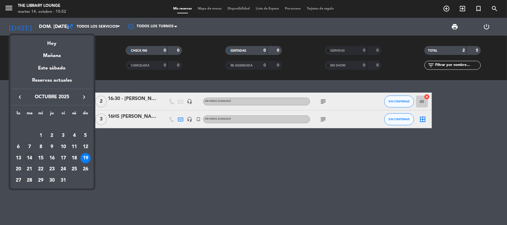
click at [11, 8] on div at bounding box center [253, 112] width 507 height 225
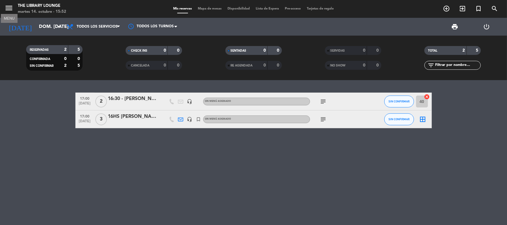
click at [11, 8] on icon "menu" at bounding box center [8, 8] width 9 height 9
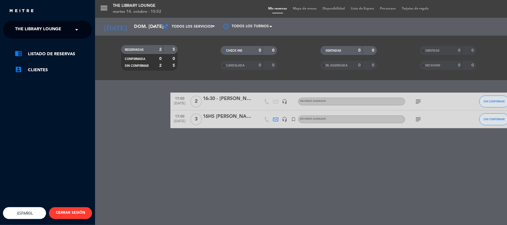
click at [49, 29] on span "The Library Lounge" at bounding box center [38, 29] width 46 height 12
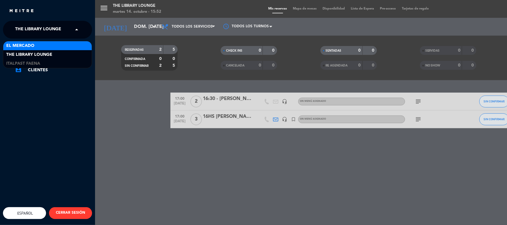
click at [46, 48] on div "El Mercado" at bounding box center [47, 45] width 88 height 9
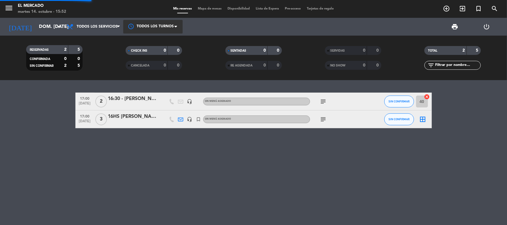
click at [113, 28] on span "Todos los servicios" at bounding box center [97, 27] width 41 height 4
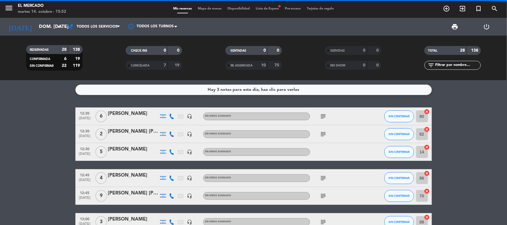
click at [112, 83] on div "Hay 3 notas para este día, haz clic para verlas 12:30 [DATE] 6 [PERSON_NAME] he…" at bounding box center [253, 152] width 507 height 145
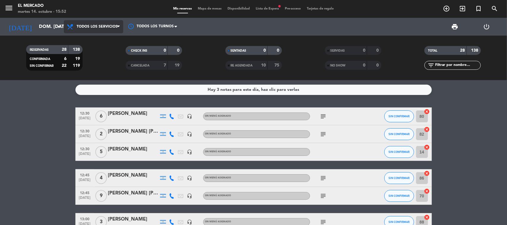
click at [101, 23] on span "Todos los servicios" at bounding box center [93, 26] width 59 height 13
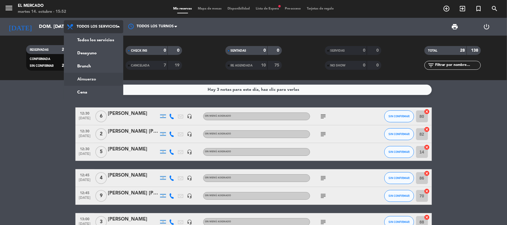
click at [97, 75] on div "menu El [PERSON_NAME] martes 14. octubre - 15:52 Mis reservas Mapa de mesas Dis…" at bounding box center [253, 40] width 507 height 80
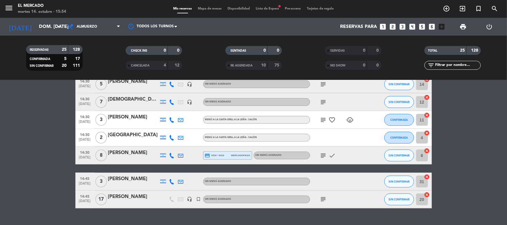
scroll to position [399, 0]
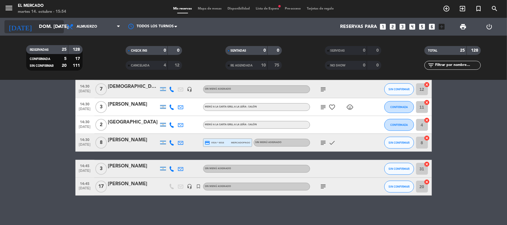
click at [59, 23] on input "dom. [DATE]" at bounding box center [67, 27] width 63 height 12
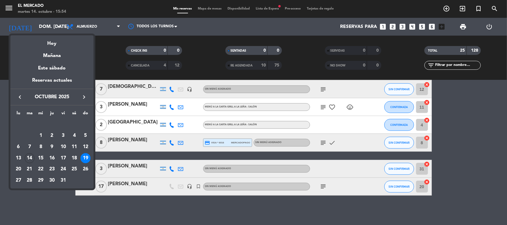
click at [12, 3] on div at bounding box center [253, 112] width 507 height 225
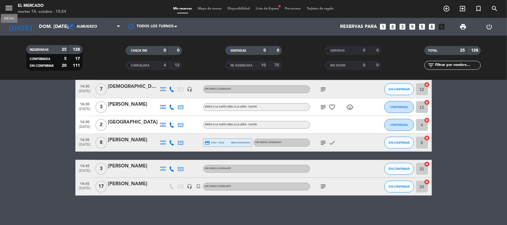
click at [11, 4] on icon "menu" at bounding box center [8, 8] width 9 height 9
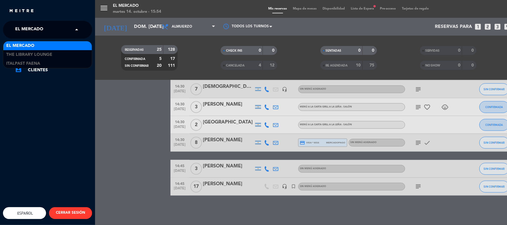
click at [59, 33] on input "text" at bounding box center [48, 29] width 72 height 13
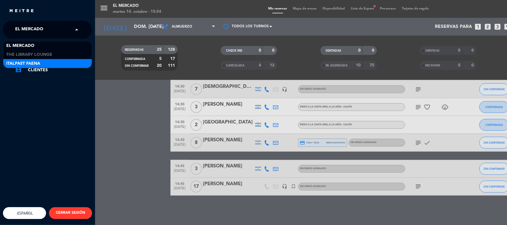
click at [61, 61] on div "Italpast Faena" at bounding box center [47, 63] width 88 height 9
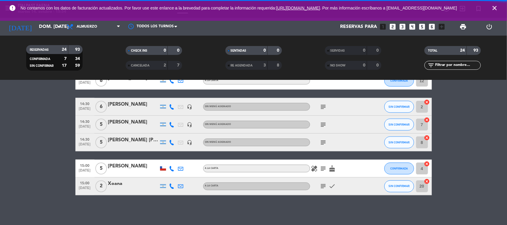
scroll to position [413, 0]
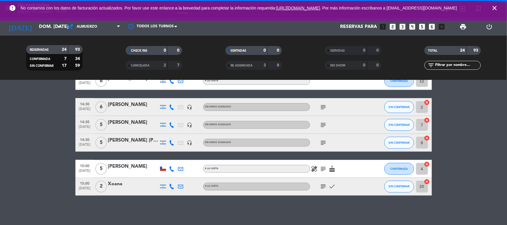
click at [496, 11] on icon "close" at bounding box center [494, 7] width 7 height 7
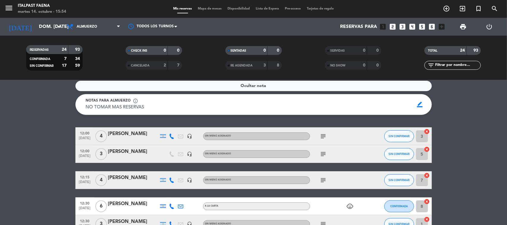
scroll to position [0, 0]
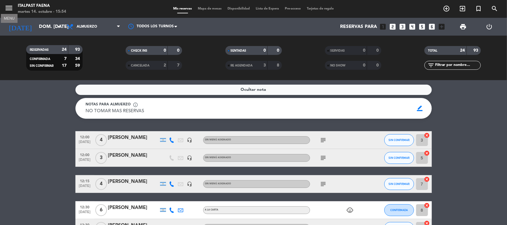
click at [10, 8] on icon "menu" at bounding box center [8, 8] width 9 height 9
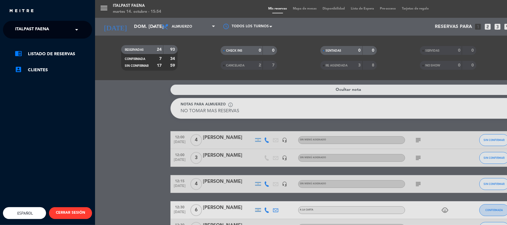
click at [61, 33] on input "text" at bounding box center [48, 29] width 72 height 13
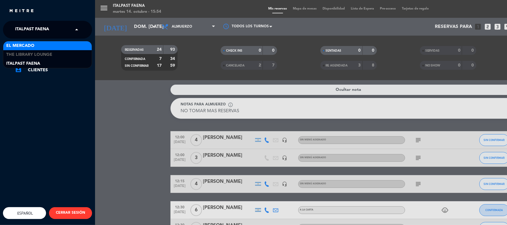
click at [58, 45] on div "El Mercado" at bounding box center [47, 45] width 88 height 9
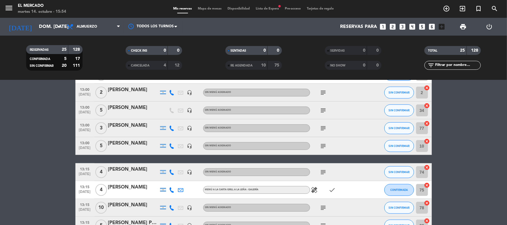
scroll to position [260, 0]
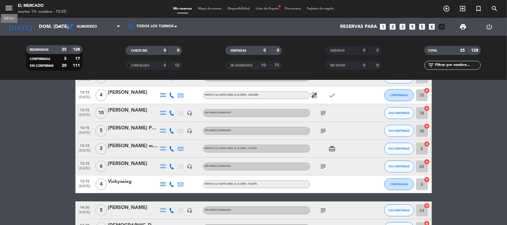
click at [8, 9] on icon "menu" at bounding box center [8, 8] width 9 height 9
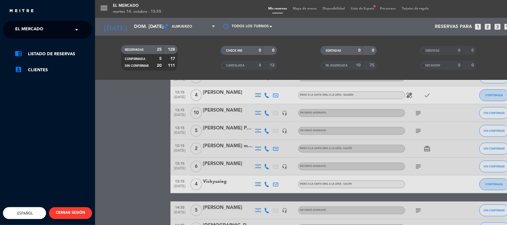
click at [113, 21] on div "menu El [PERSON_NAME] martes 14. octubre - 15:55 Mis reservas Mapa de mesas Dis…" at bounding box center [348, 112] width 507 height 225
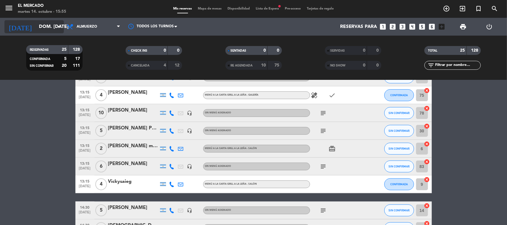
click at [57, 24] on icon "arrow_drop_down" at bounding box center [58, 26] width 7 height 7
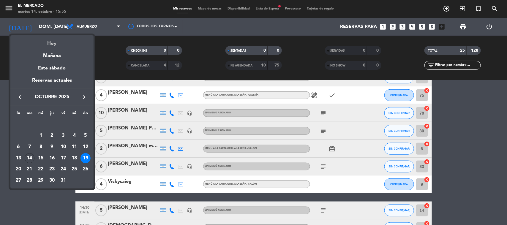
click at [54, 42] on div "Hoy" at bounding box center [51, 41] width 83 height 12
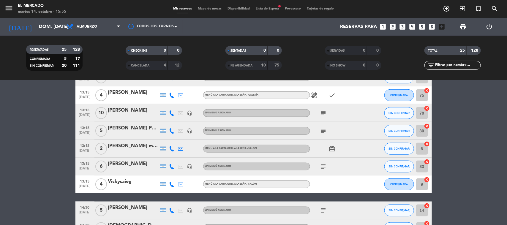
type input "[DATE] oct."
click at [90, 23] on span "Almuerzo" at bounding box center [93, 26] width 59 height 13
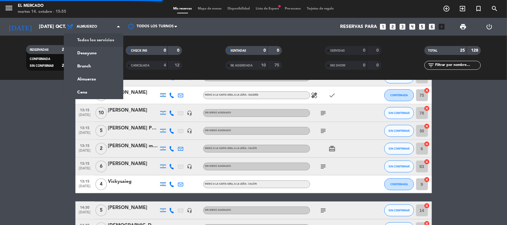
scroll to position [0, 0]
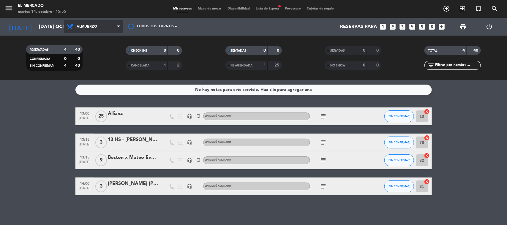
click at [99, 23] on span "Almuerzo" at bounding box center [93, 26] width 59 height 13
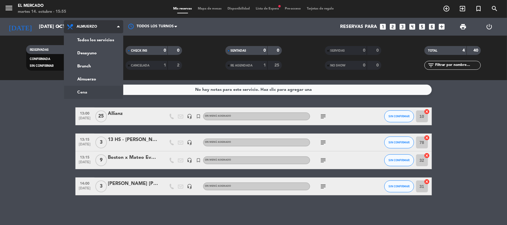
click at [100, 91] on ng-component "menu El [PERSON_NAME] martes 14. octubre - 15:55 Mis reservas Mapa de mesas Dis…" at bounding box center [253, 112] width 507 height 225
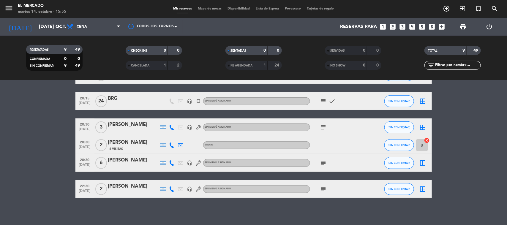
scroll to position [74, 0]
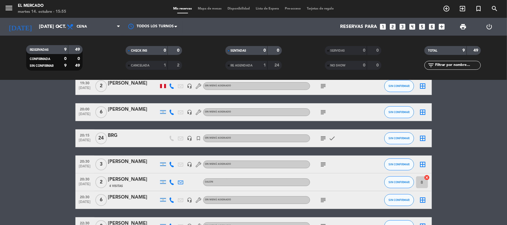
click at [325, 110] on icon "subject" at bounding box center [323, 112] width 7 height 7
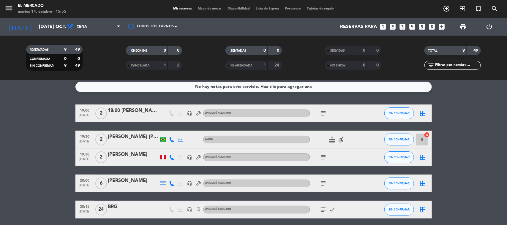
scroll to position [0, 0]
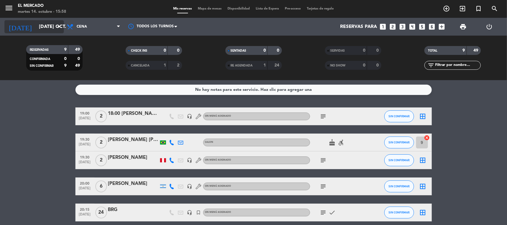
click at [40, 26] on input "[DATE] oct." at bounding box center [67, 27] width 63 height 12
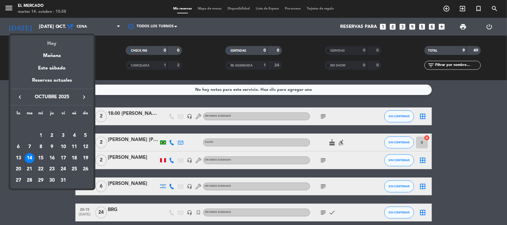
click at [48, 45] on div "Hoy" at bounding box center [51, 41] width 83 height 12
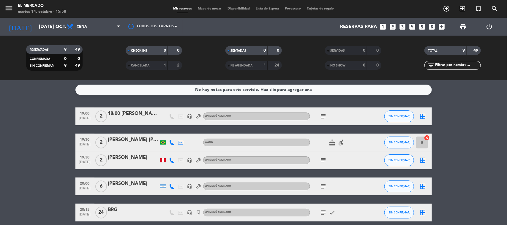
click at [323, 118] on icon "subject" at bounding box center [323, 116] width 7 height 7
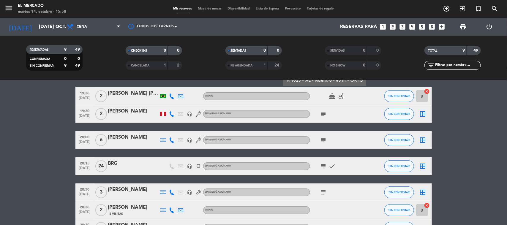
scroll to position [74, 0]
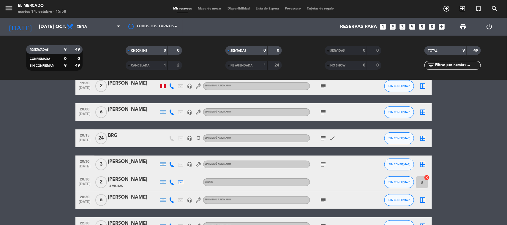
click at [322, 139] on icon "subject" at bounding box center [323, 138] width 7 height 7
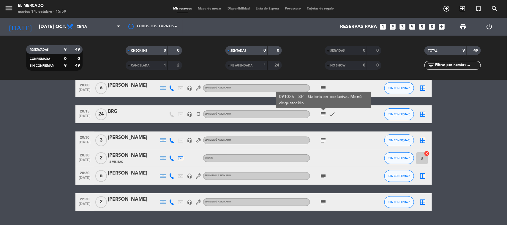
scroll to position [111, 0]
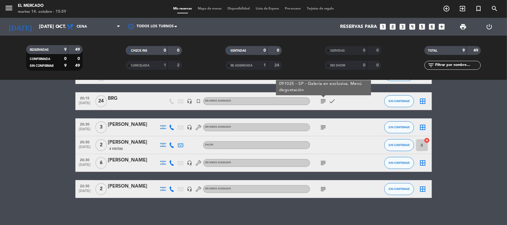
click at [321, 164] on icon "subject" at bounding box center [323, 162] width 7 height 7
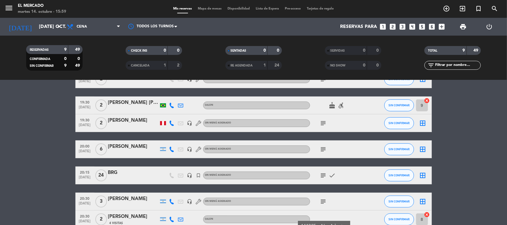
scroll to position [0, 0]
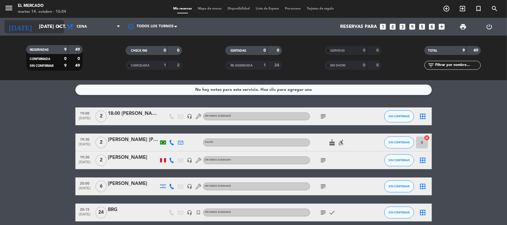
click at [37, 23] on input "[DATE] oct." at bounding box center [67, 27] width 63 height 12
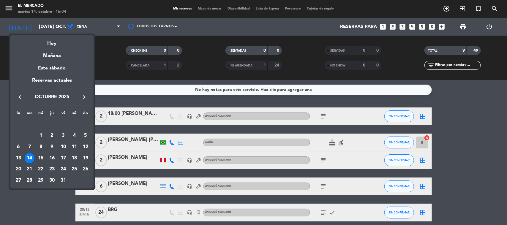
click at [9, 8] on div at bounding box center [253, 112] width 507 height 225
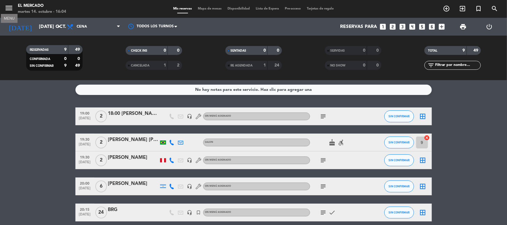
click at [9, 8] on icon "menu" at bounding box center [8, 8] width 9 height 9
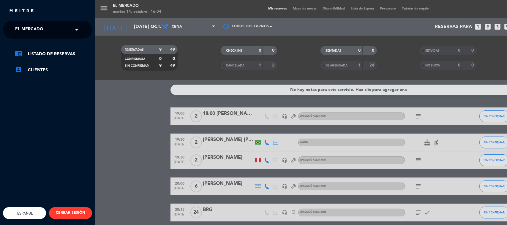
click at [52, 34] on input "text" at bounding box center [48, 29] width 72 height 13
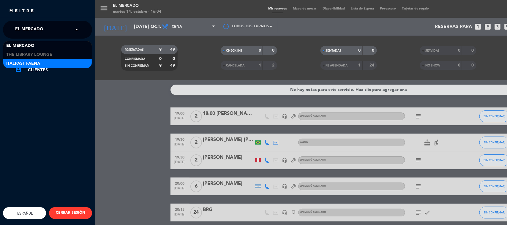
click at [49, 63] on div "Italpast Faena" at bounding box center [47, 63] width 88 height 9
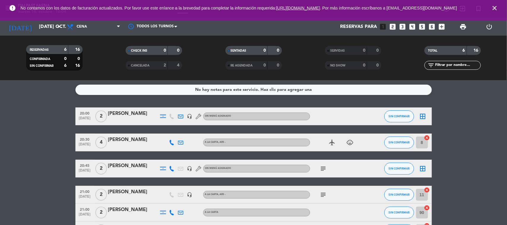
click at [491, 12] on icon "close" at bounding box center [494, 7] width 7 height 7
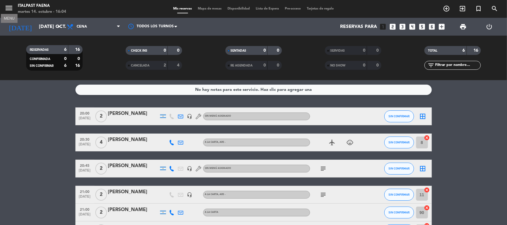
click at [8, 11] on icon "menu" at bounding box center [8, 8] width 9 height 9
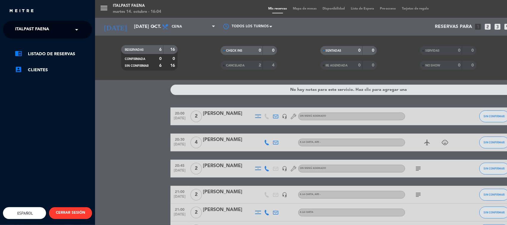
click at [24, 31] on span "Italpast Faena" at bounding box center [32, 29] width 34 height 12
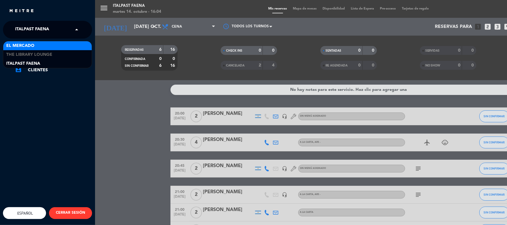
click at [31, 45] on span "El Mercado" at bounding box center [20, 45] width 28 height 7
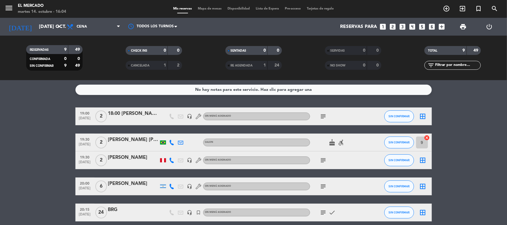
click at [323, 214] on icon "subject" at bounding box center [323, 212] width 7 height 7
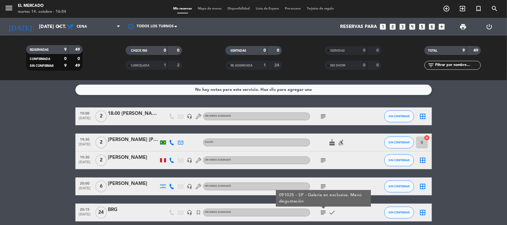
click at [440, 158] on bookings-row "19:00 [DATE] 2 18:00 [PERSON_NAME] headset_mic Sin menú asignado subject SIN CO…" at bounding box center [253, 208] width 507 height 202
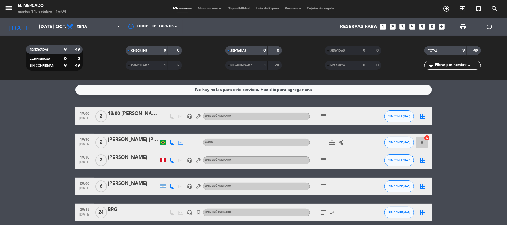
click at [8, 7] on icon "menu" at bounding box center [8, 8] width 9 height 9
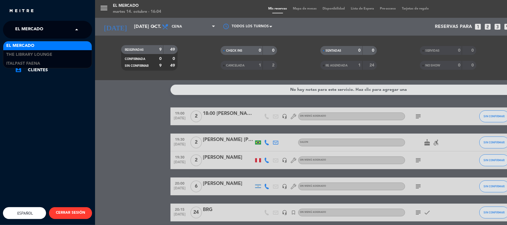
click at [27, 31] on span "El Mercado" at bounding box center [29, 29] width 28 height 12
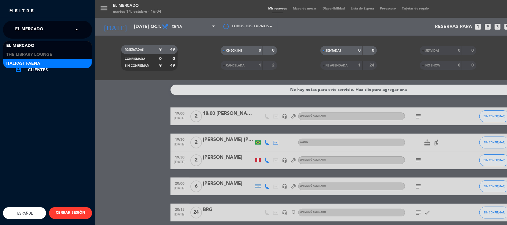
click at [41, 61] on div "Italpast Faena" at bounding box center [47, 63] width 88 height 9
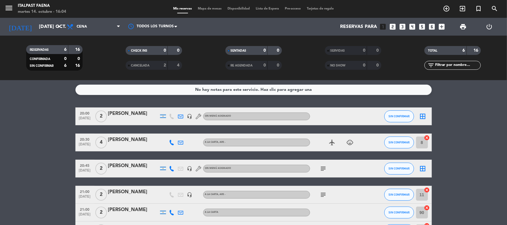
click at [392, 26] on icon "looks_two" at bounding box center [393, 27] width 8 height 8
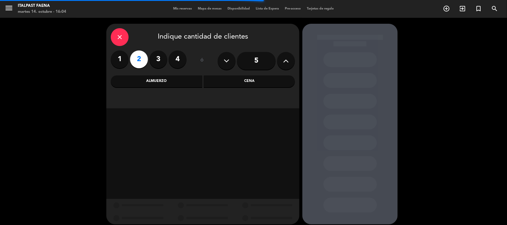
click at [225, 88] on div "close Indique cantidad de clientes 1 2 3 4 ó 5 Almuerzo Cena" at bounding box center [202, 66] width 193 height 85
click at [226, 83] on div "Cena" at bounding box center [249, 81] width 91 height 12
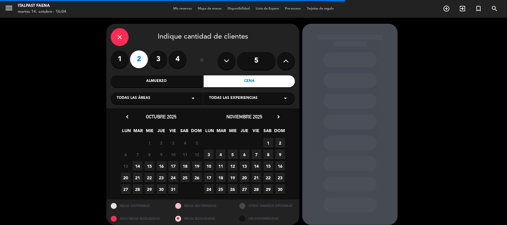
click at [136, 166] on span "14" at bounding box center [138, 166] width 10 height 10
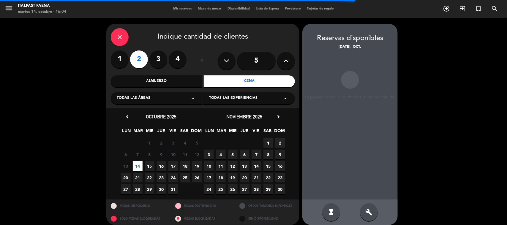
scroll to position [5, 0]
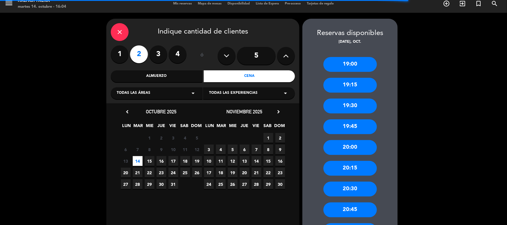
click at [355, 145] on div "20:00" at bounding box center [349, 147] width 53 height 15
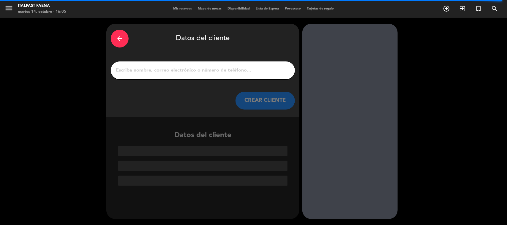
click at [168, 67] on input "1" at bounding box center [202, 70] width 175 height 8
paste input "[PERSON_NAME]"
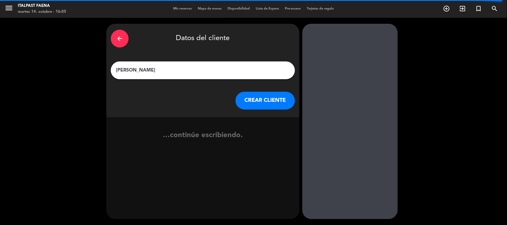
type input "[PERSON_NAME]"
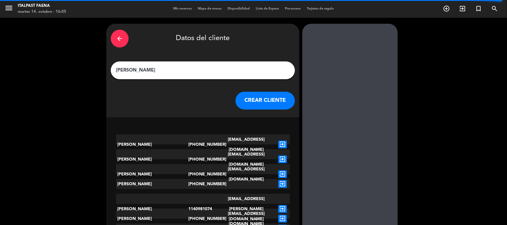
click at [259, 98] on button "CREAR CLIENTE" at bounding box center [264, 101] width 59 height 18
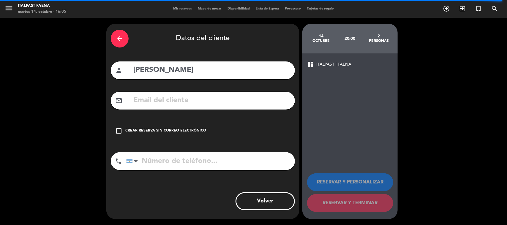
click at [196, 129] on div "Crear reserva sin correo electrónico" at bounding box center [165, 131] width 81 height 6
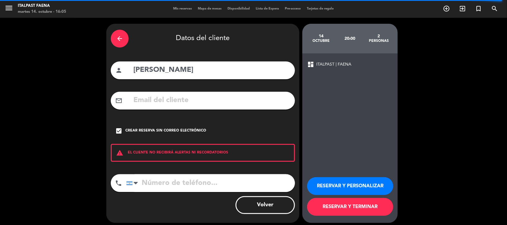
click at [190, 185] on input "tel" at bounding box center [210, 183] width 169 height 18
paste input "[PHONE_NUMBER]"
type input "[PHONE_NUMBER]"
click at [338, 178] on button "RESERVAR Y PERSONALIZAR" at bounding box center [350, 186] width 86 height 18
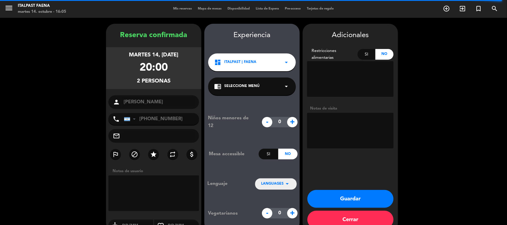
scroll to position [12, 0]
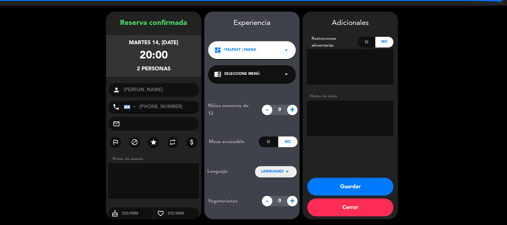
click at [328, 116] on textarea at bounding box center [350, 119] width 86 height 36
type textarea "141025 - AG - Italpast"
